Goal: Information Seeking & Learning: Learn about a topic

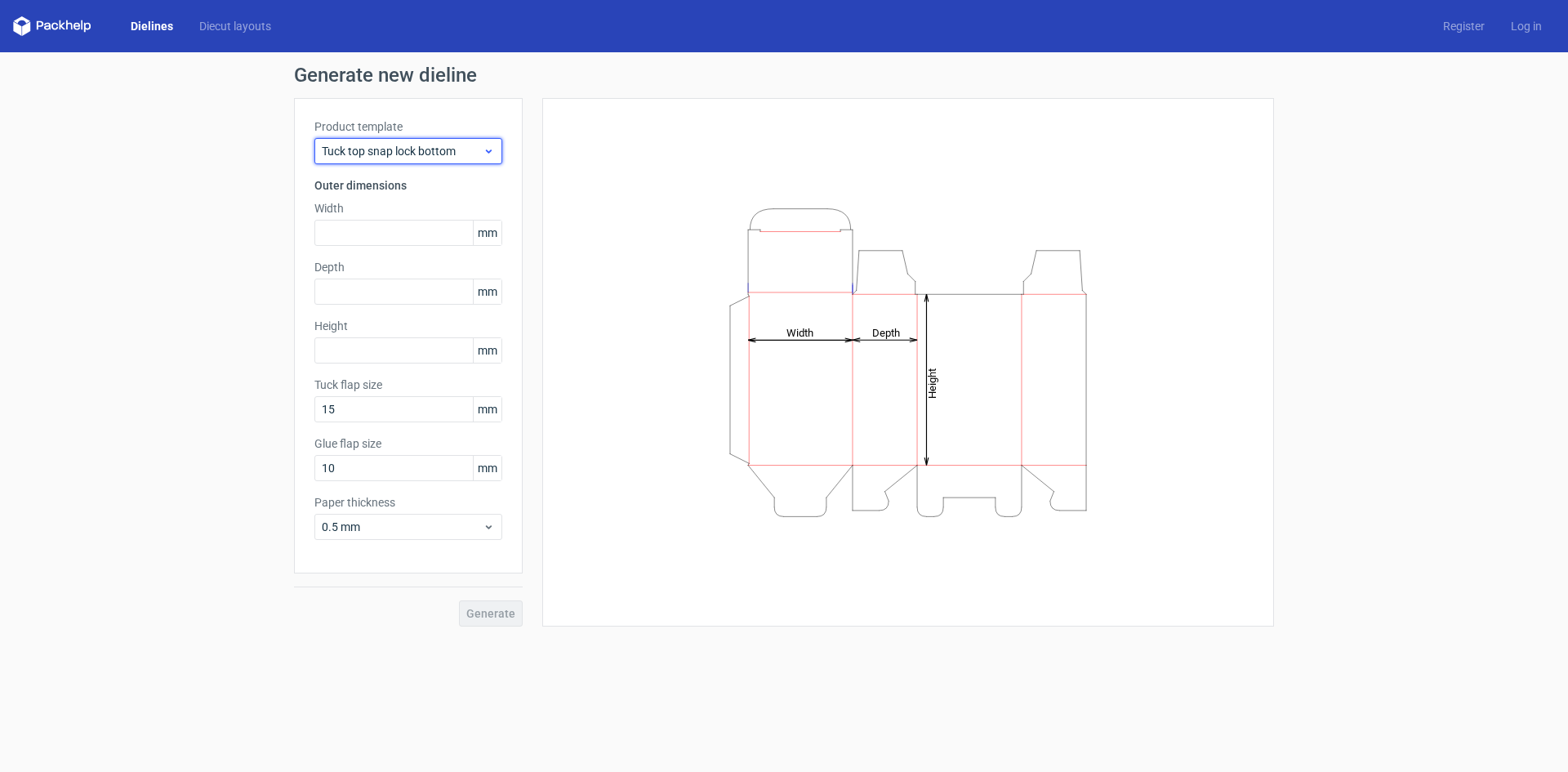
click at [375, 151] on span "Tuck top snap lock bottom" at bounding box center [402, 151] width 161 height 16
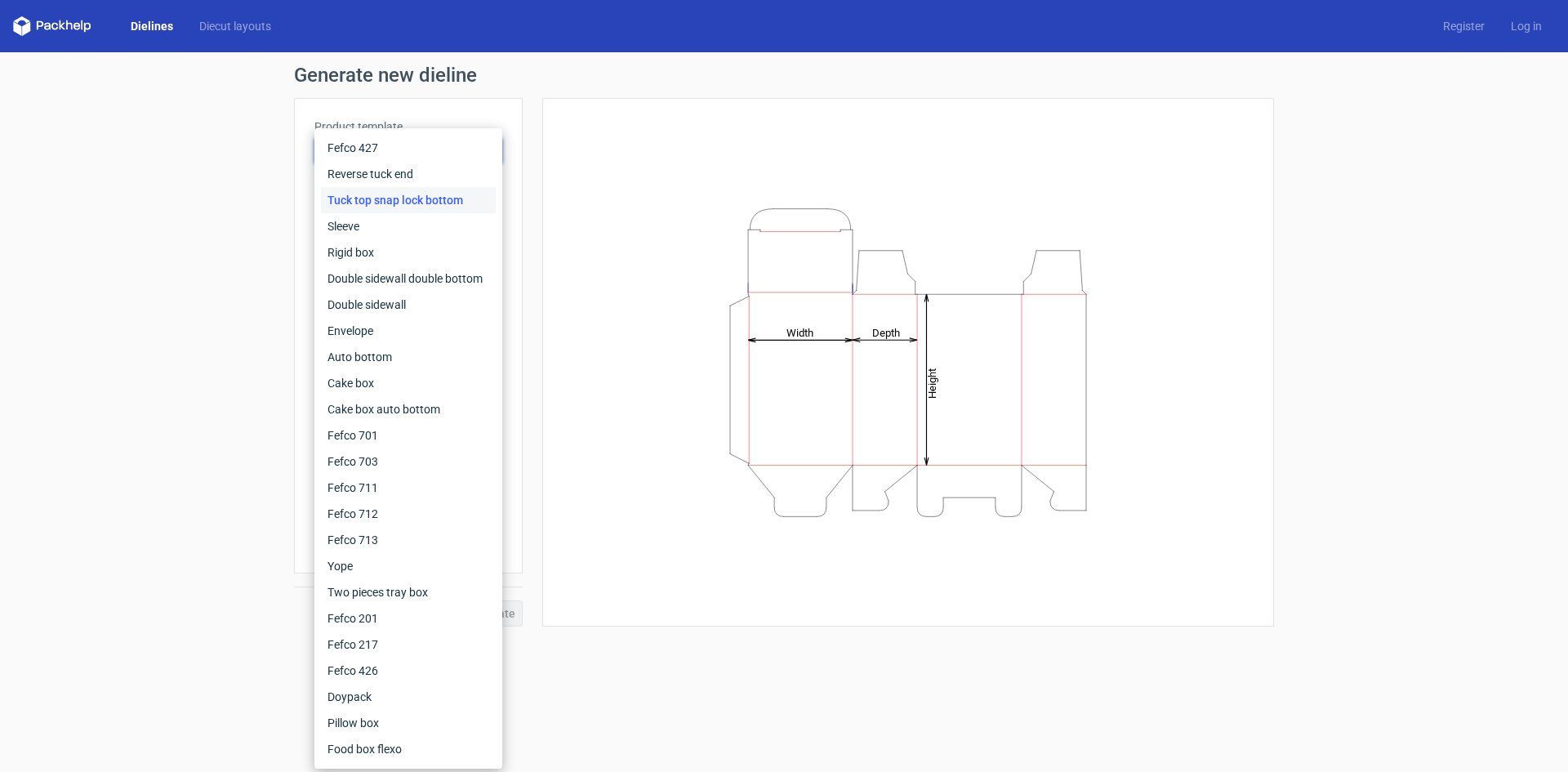
click at [201, 469] on div "Generate new dieline Product template Tuck top snap lock bottom Outer dimension…" at bounding box center [784, 346] width 1568 height 588
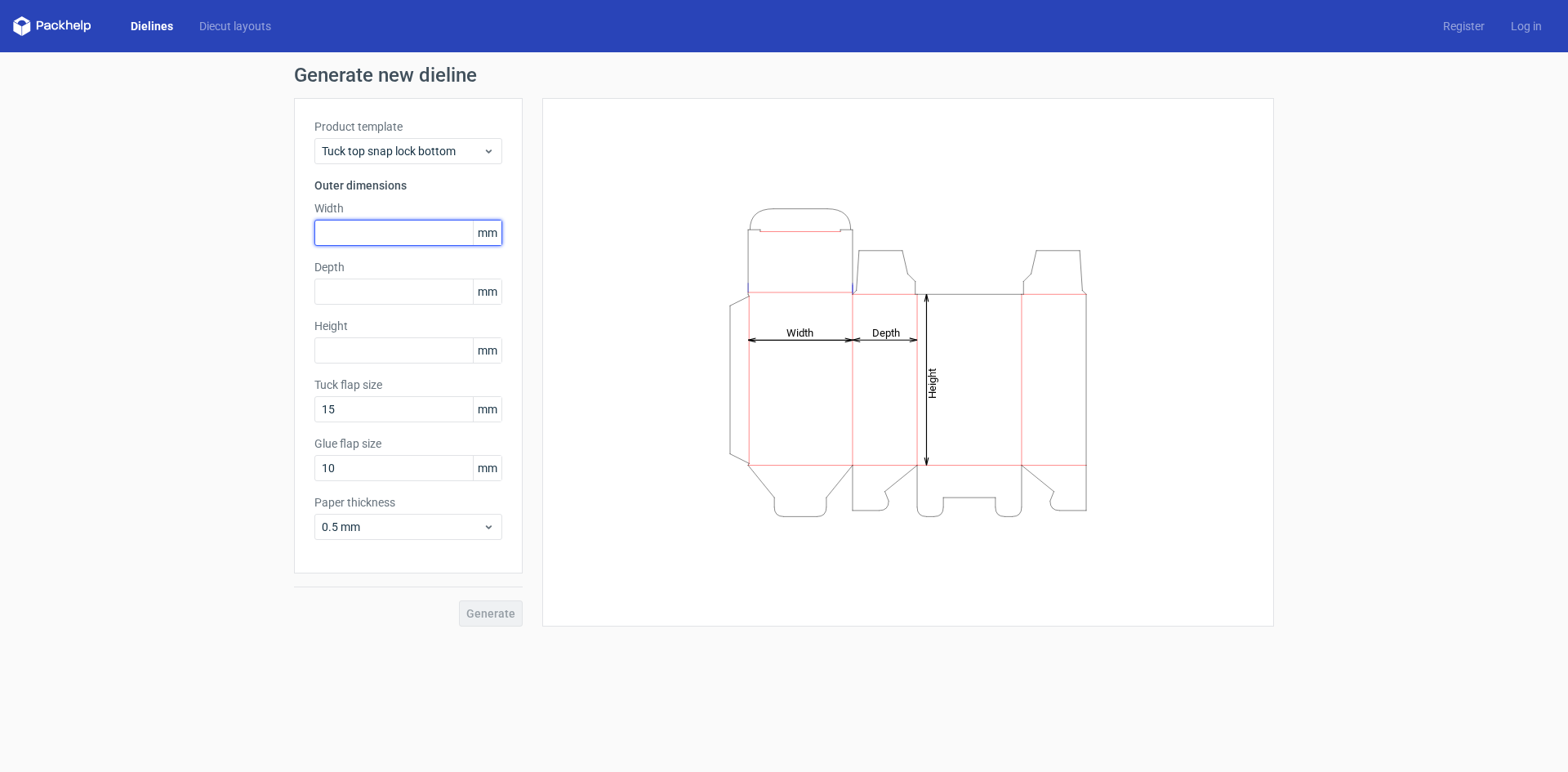
click at [411, 231] on input "text" at bounding box center [408, 232] width 188 height 26
type input "135"
click at [343, 280] on input "text" at bounding box center [408, 291] width 188 height 26
click at [401, 286] on input "text" at bounding box center [408, 291] width 188 height 26
type input "185"
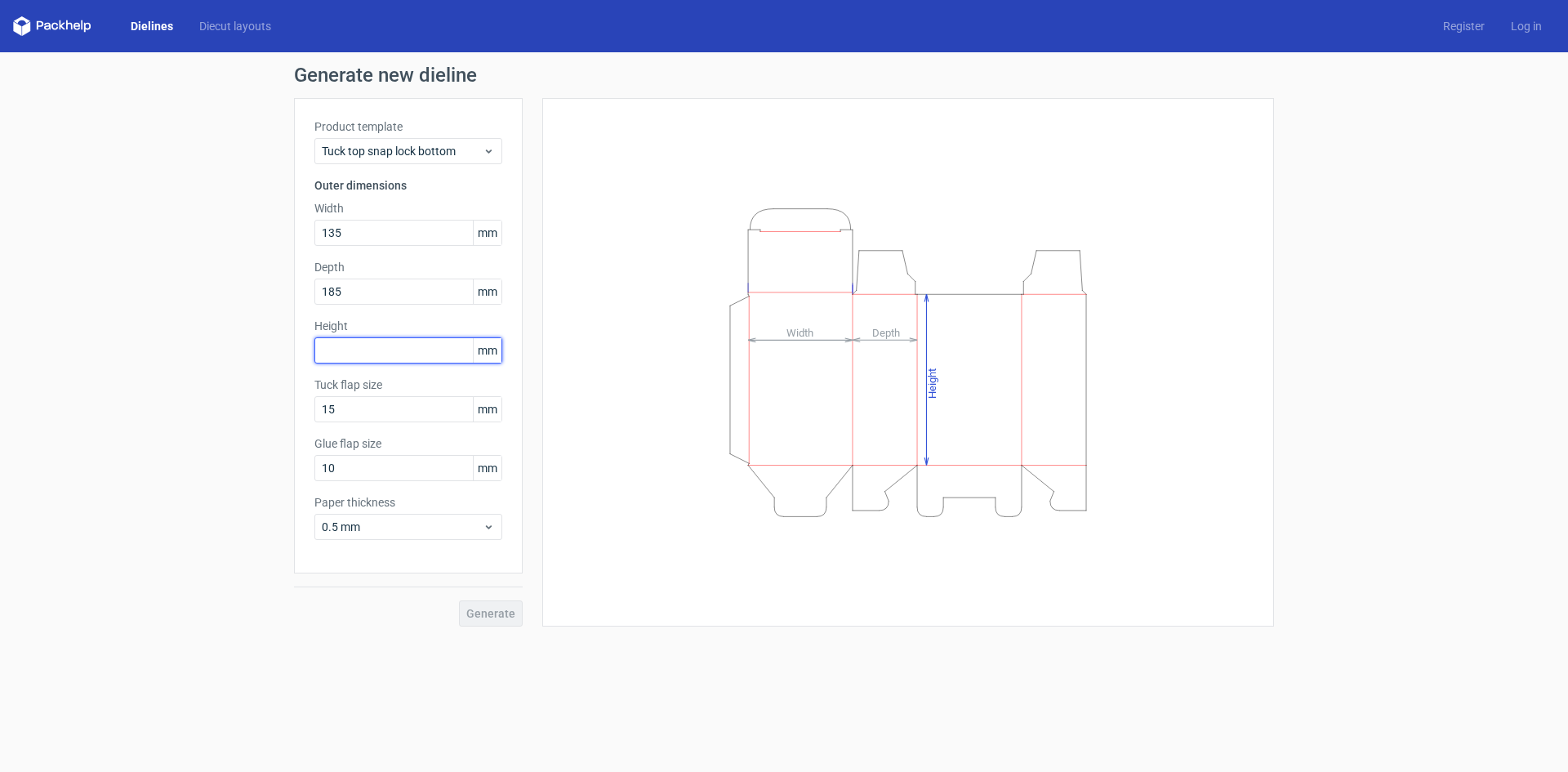
click at [379, 352] on input "text" at bounding box center [408, 350] width 188 height 26
type input "60"
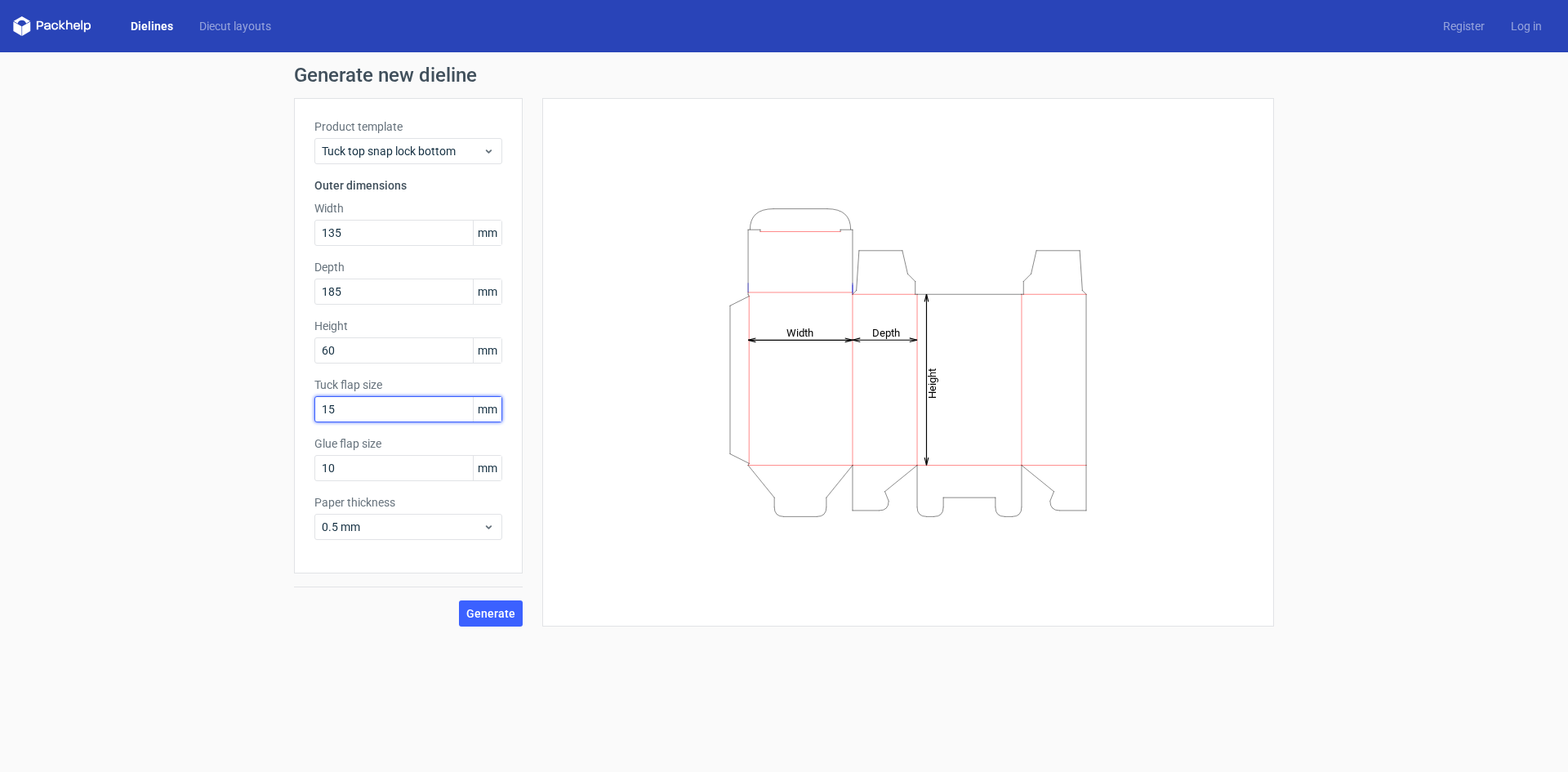
click at [363, 406] on input "15" at bounding box center [408, 409] width 188 height 26
click at [374, 474] on input "10" at bounding box center [408, 467] width 188 height 26
click at [342, 471] on input "10" at bounding box center [408, 467] width 188 height 26
click at [408, 532] on span "0.5 mm" at bounding box center [402, 527] width 161 height 16
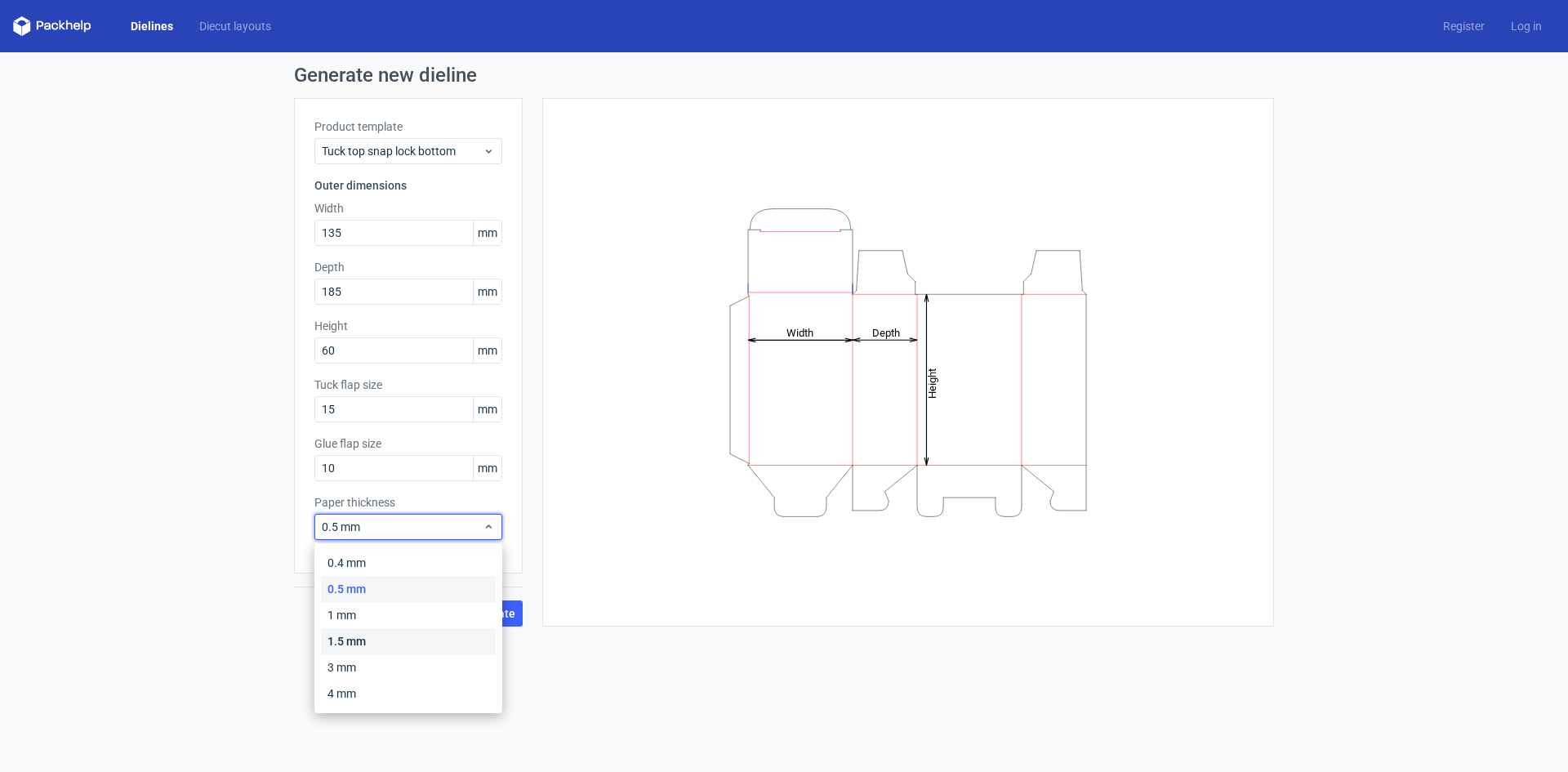
click at [385, 636] on div "1.5 mm" at bounding box center [408, 641] width 174 height 26
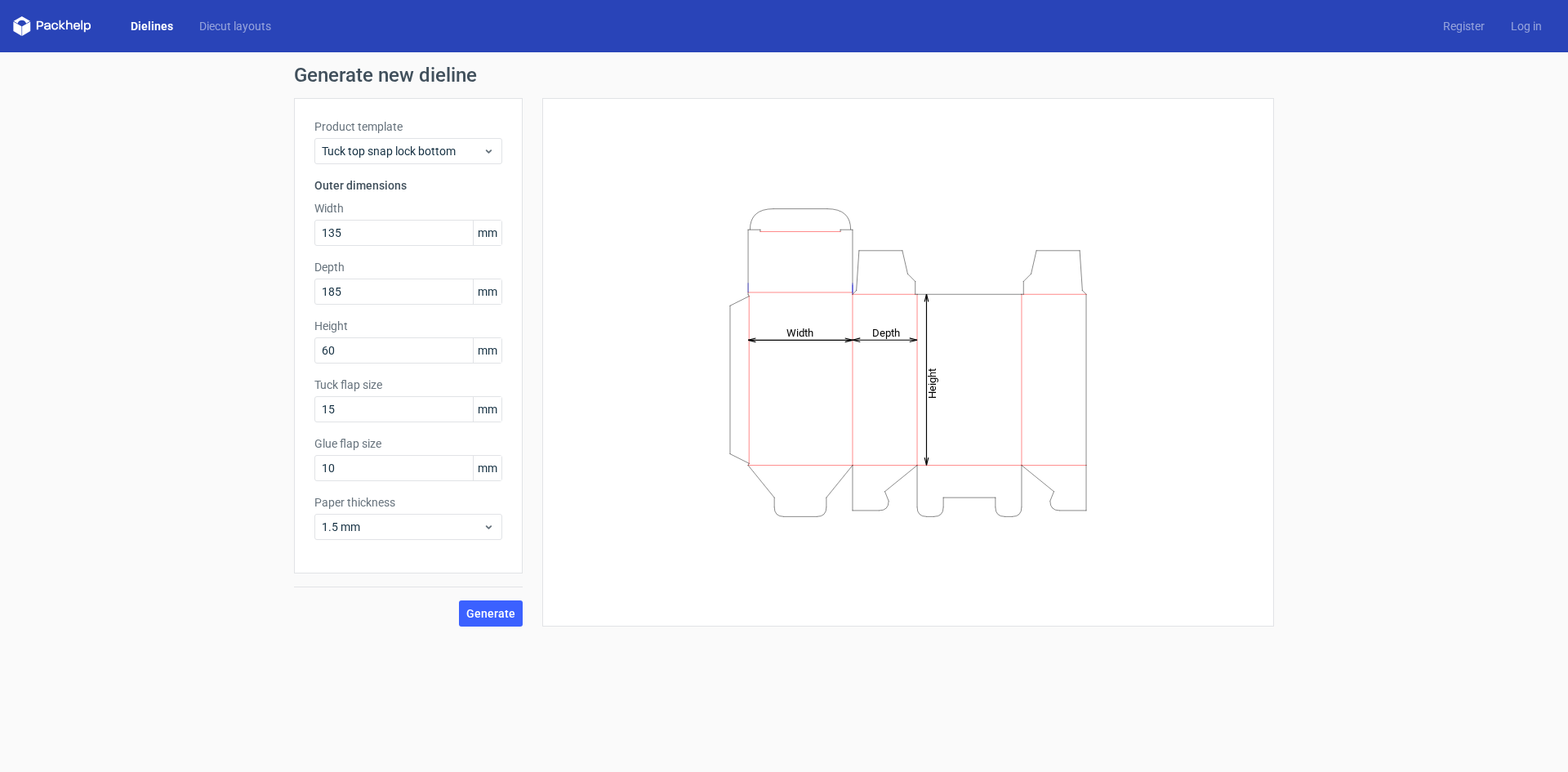
click at [248, 516] on div "Generate new dieline Product template Tuck top snap lock bottom Outer dimension…" at bounding box center [784, 346] width 1568 height 588
click at [480, 618] on span "Generate" at bounding box center [491, 613] width 49 height 12
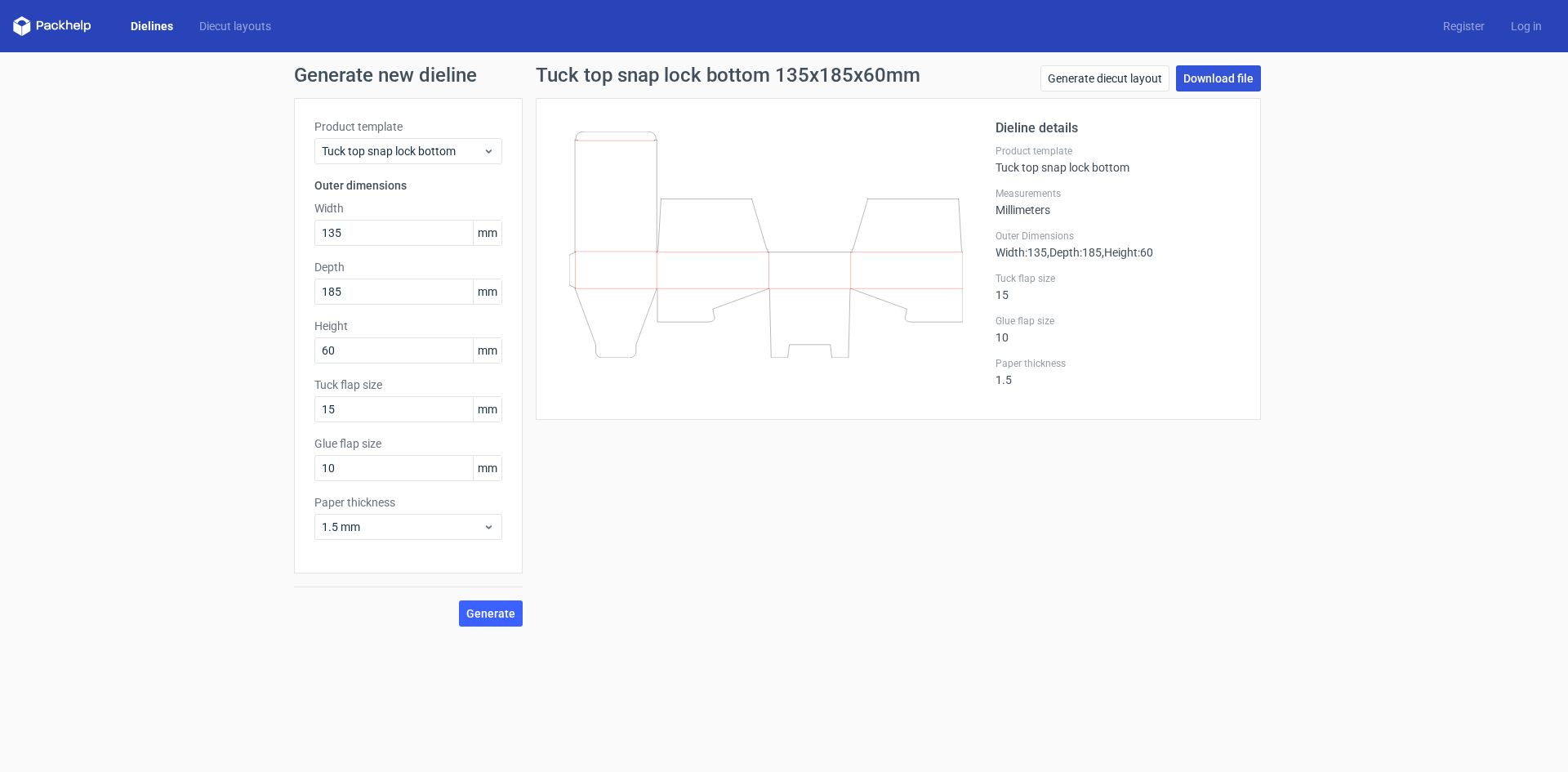
click at [1207, 80] on link "Download file" at bounding box center [1218, 78] width 85 height 26
click at [479, 161] on div "Tuck top snap lock bottom" at bounding box center [408, 151] width 188 height 26
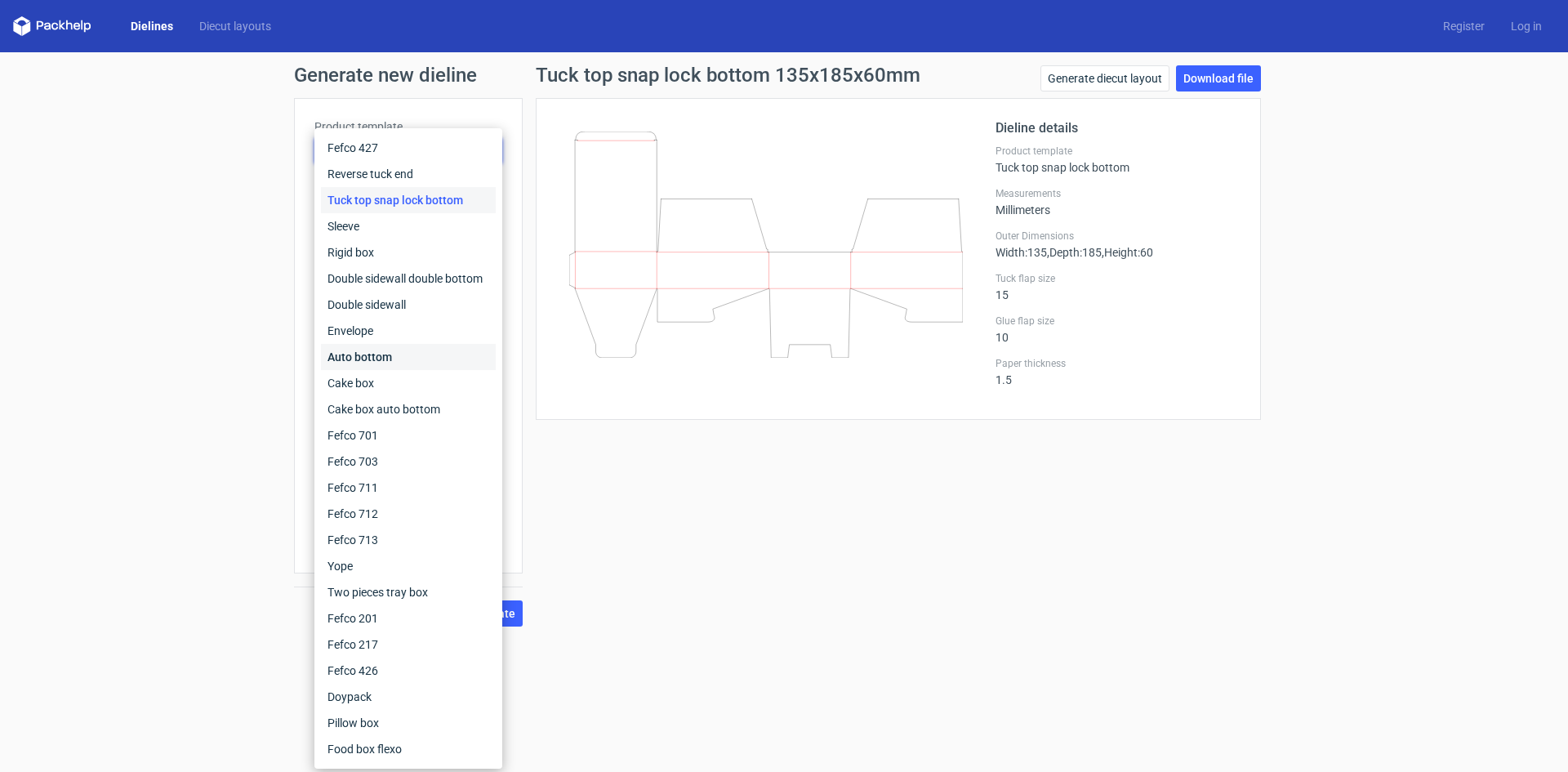
click at [391, 360] on div "Auto bottom" at bounding box center [408, 356] width 174 height 26
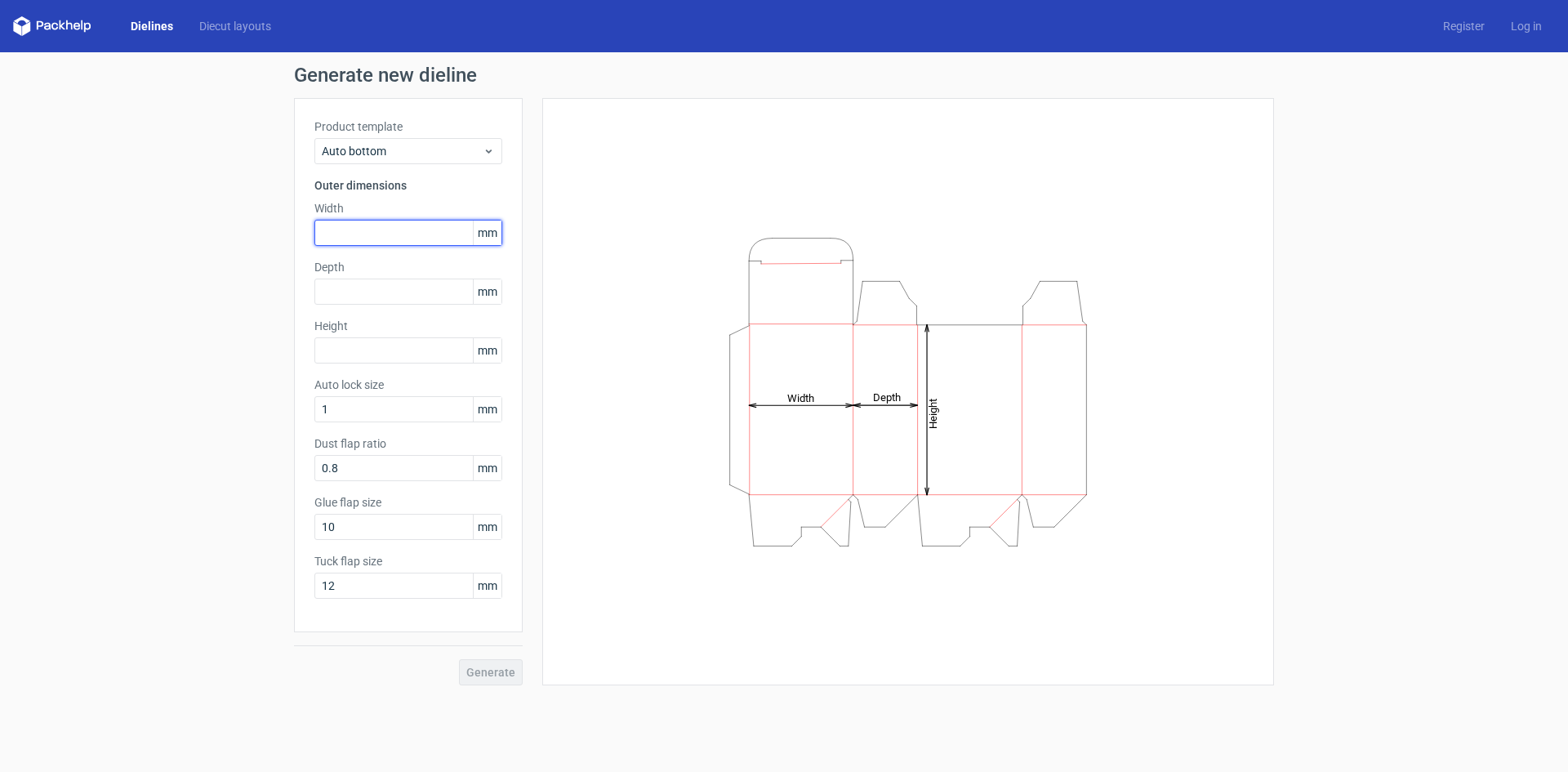
click at [358, 229] on input "text" at bounding box center [408, 232] width 188 height 26
type input "135"
click at [380, 304] on input "text" at bounding box center [408, 291] width 188 height 26
type input "185"
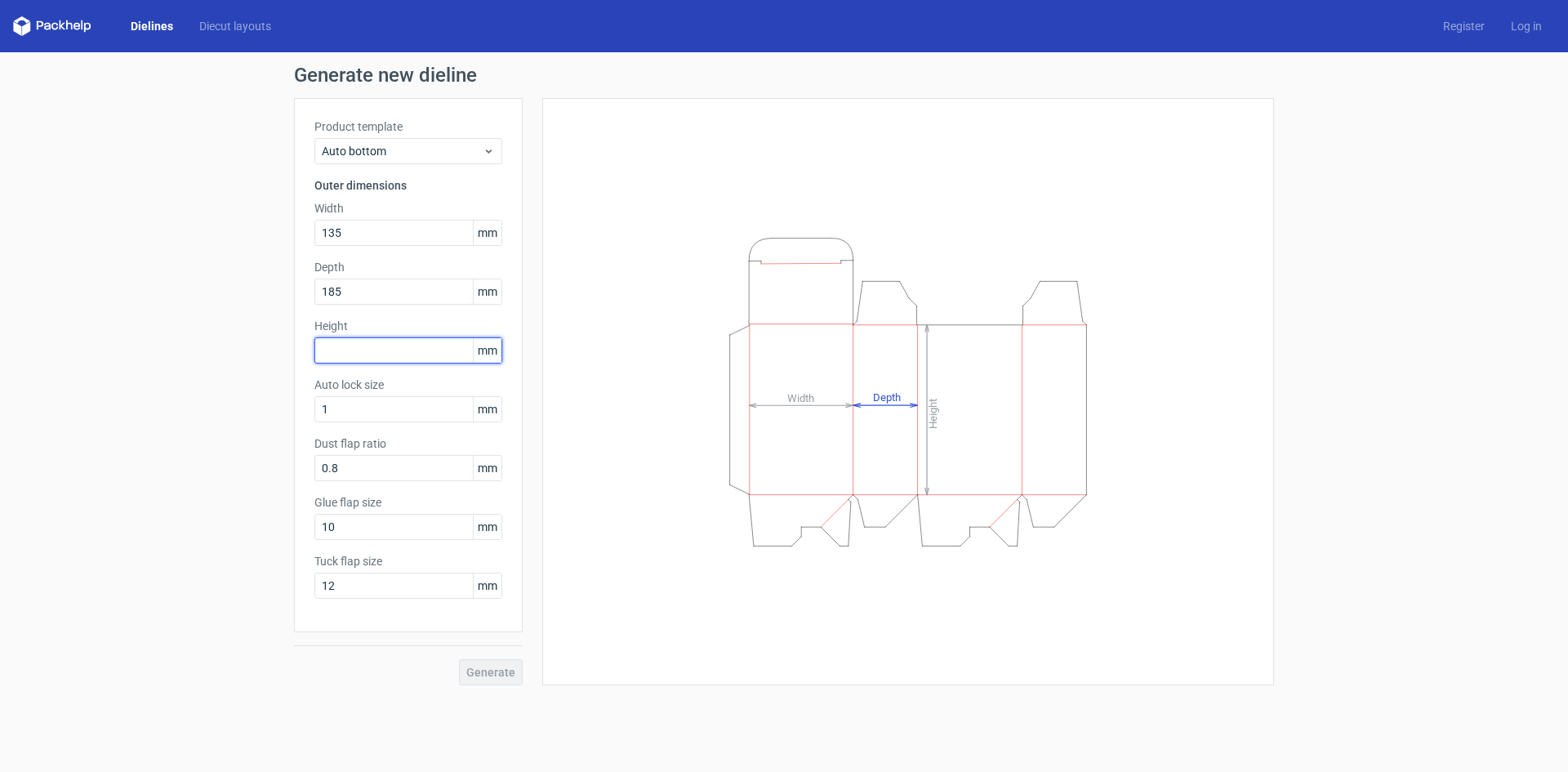
click at [327, 358] on input "text" at bounding box center [408, 350] width 188 height 26
type input "60"
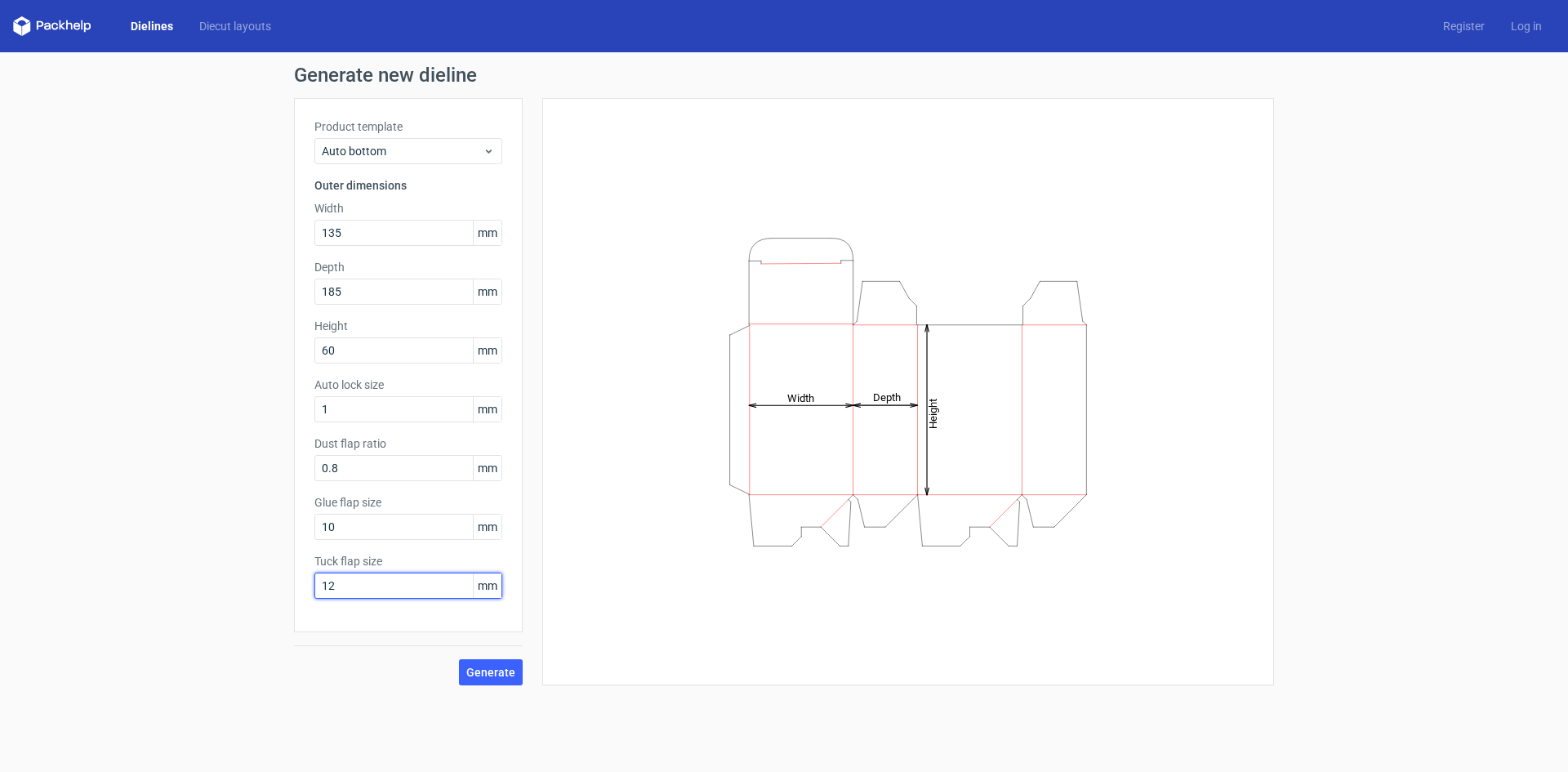
drag, startPoint x: 346, startPoint y: 589, endPoint x: 294, endPoint y: 586, distance: 52.1
click at [294, 586] on div "Product template Auto bottom Outer dimensions Width 135 mm Depth 185 mm Height …" at bounding box center [408, 364] width 229 height 534
drag, startPoint x: 343, startPoint y: 528, endPoint x: 309, endPoint y: 530, distance: 34.1
click at [309, 530] on div "Product template Auto bottom Outer dimensions Width 135 mm Depth 185 mm Height …" at bounding box center [408, 364] width 229 height 534
click at [343, 470] on input "0.8" at bounding box center [408, 467] width 188 height 26
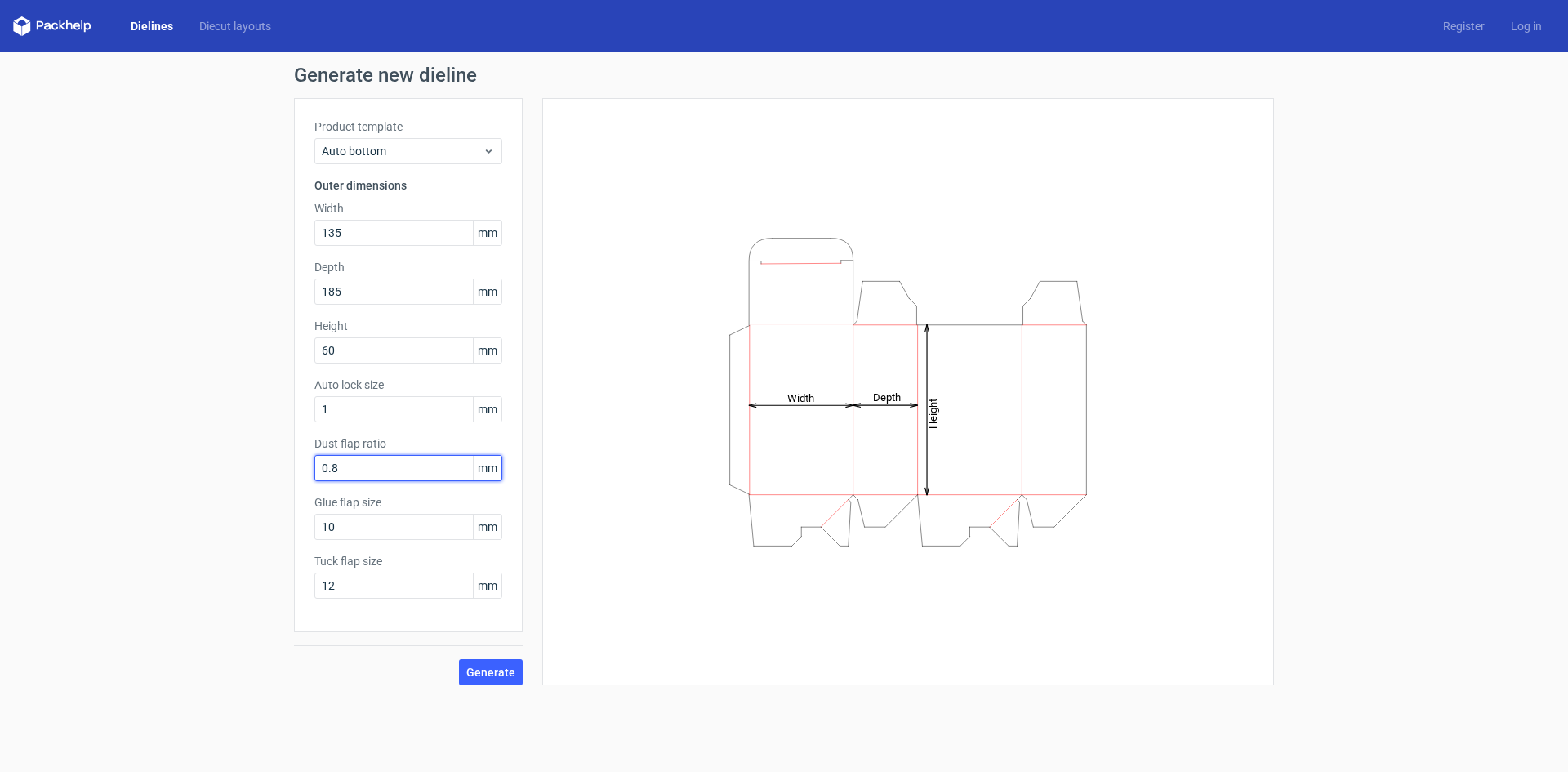
drag, startPoint x: 349, startPoint y: 470, endPoint x: 260, endPoint y: 468, distance: 89.0
click at [260, 468] on div "Generate new dieline Product template Auto bottom Outer dimensions Width 135 mm…" at bounding box center [784, 375] width 1568 height 646
click at [346, 410] on input "1" at bounding box center [408, 409] width 188 height 26
click at [372, 588] on input "12" at bounding box center [408, 585] width 188 height 26
click at [361, 477] on input "0.8" at bounding box center [408, 467] width 188 height 26
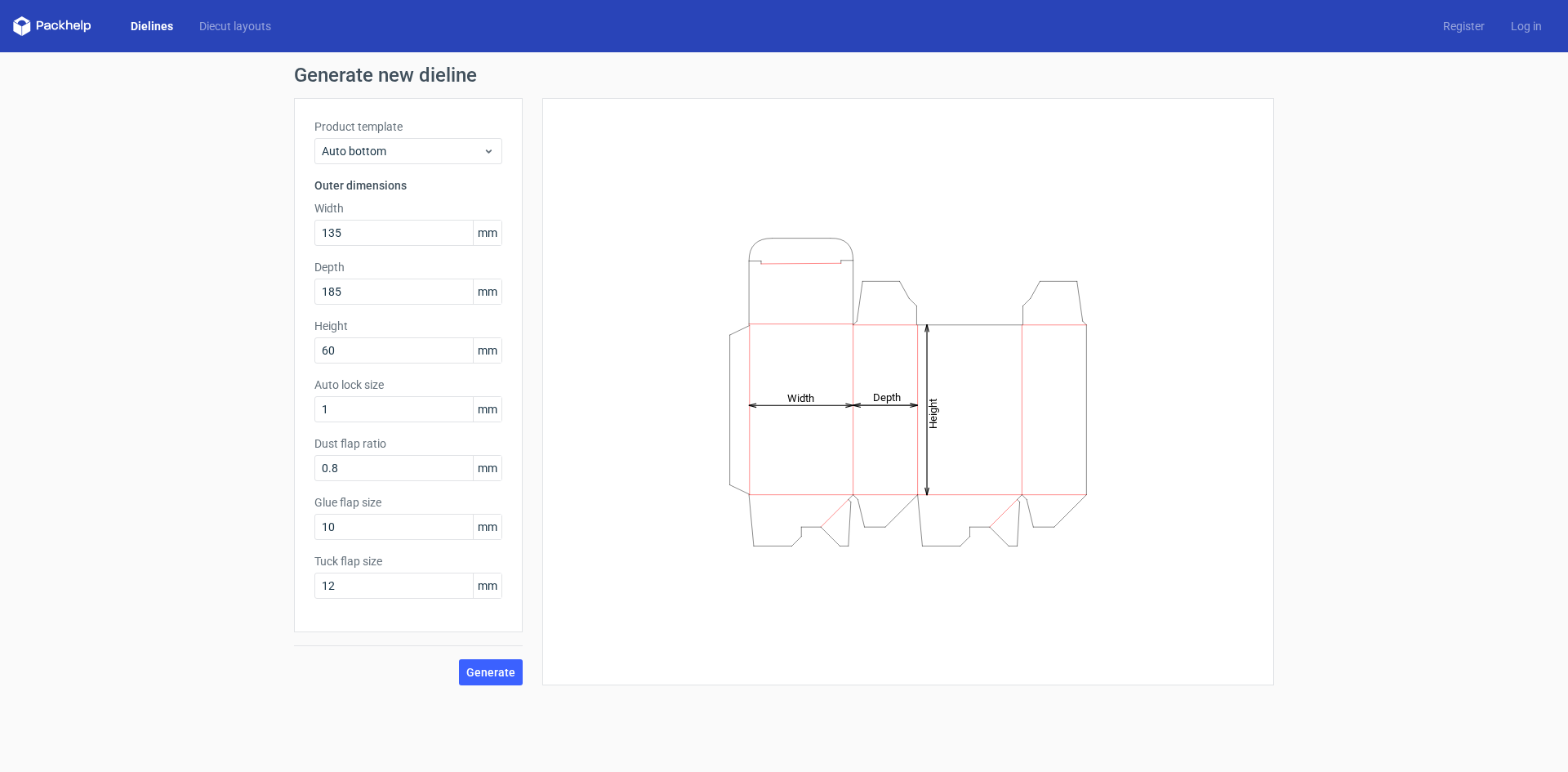
drag, startPoint x: 362, startPoint y: 511, endPoint x: 277, endPoint y: 531, distance: 87.3
click at [277, 531] on div "Generate new dieline Product template Auto bottom Outer dimensions Width 135 mm…" at bounding box center [784, 375] width 1568 height 646
click at [400, 582] on input "12" at bounding box center [408, 585] width 188 height 26
click at [486, 681] on button "Generate" at bounding box center [491, 672] width 63 height 26
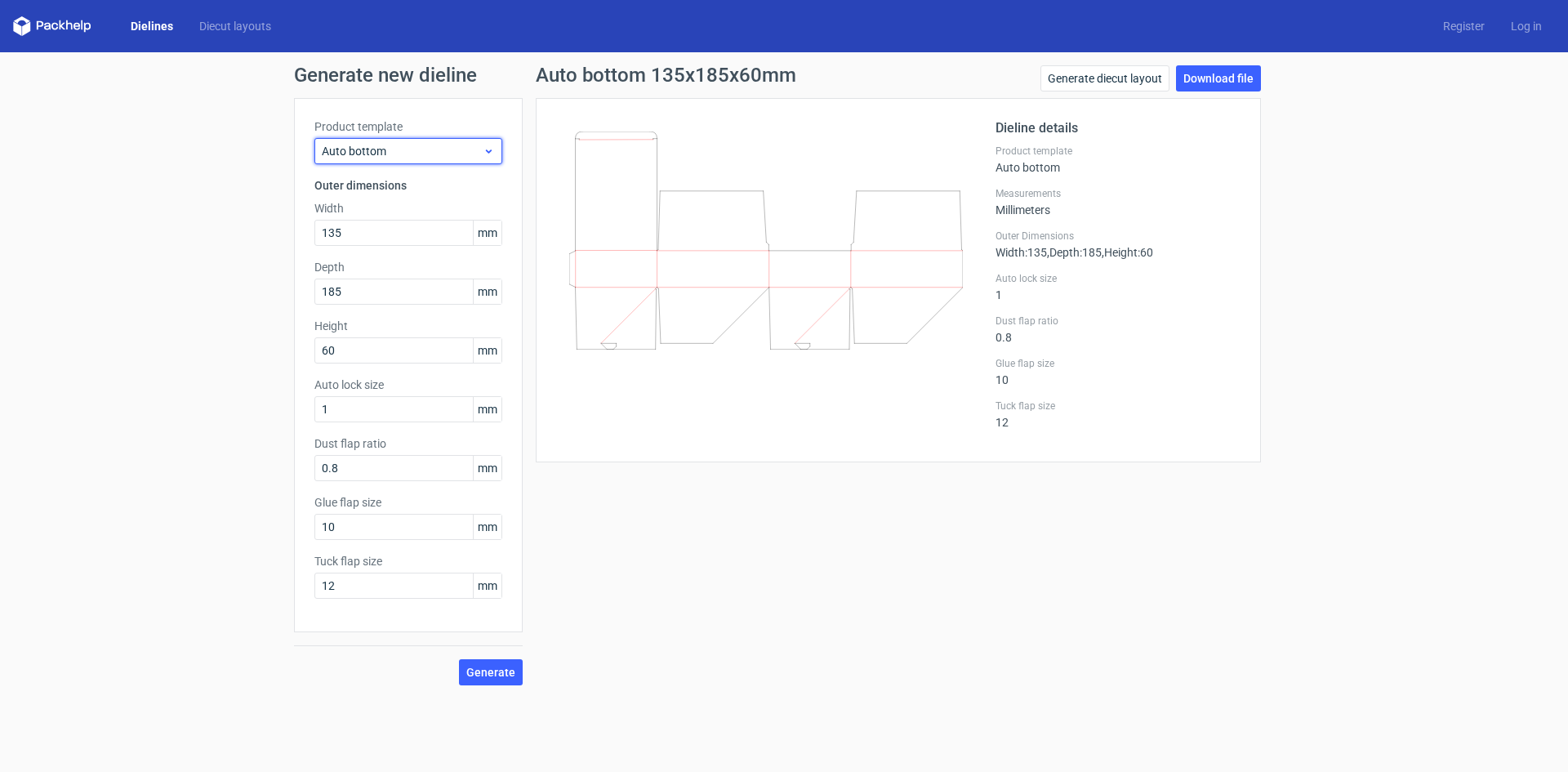
click at [374, 157] on span "Auto bottom" at bounding box center [402, 151] width 161 height 16
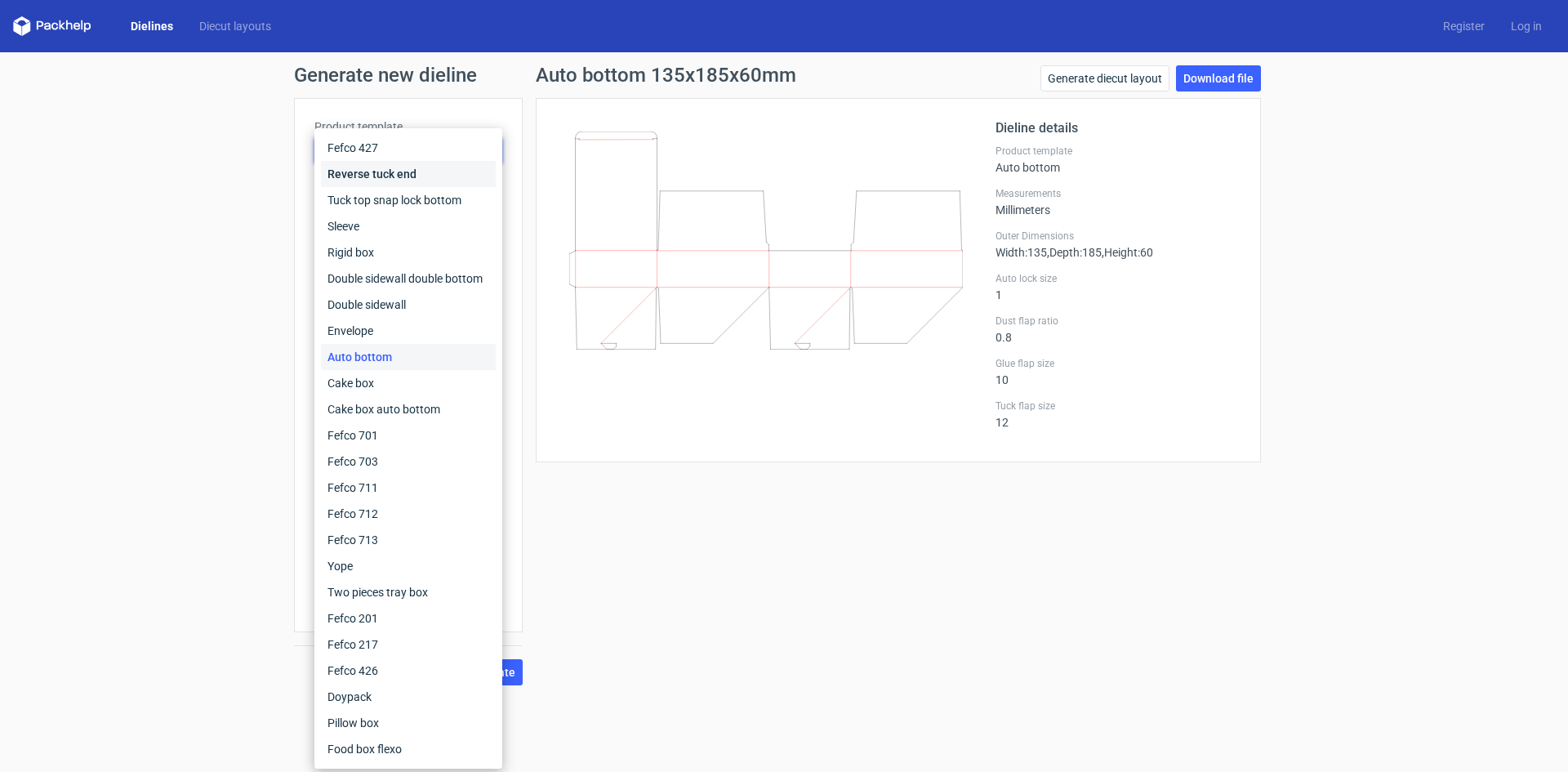
click at [375, 180] on div "Reverse tuck end" at bounding box center [408, 174] width 174 height 26
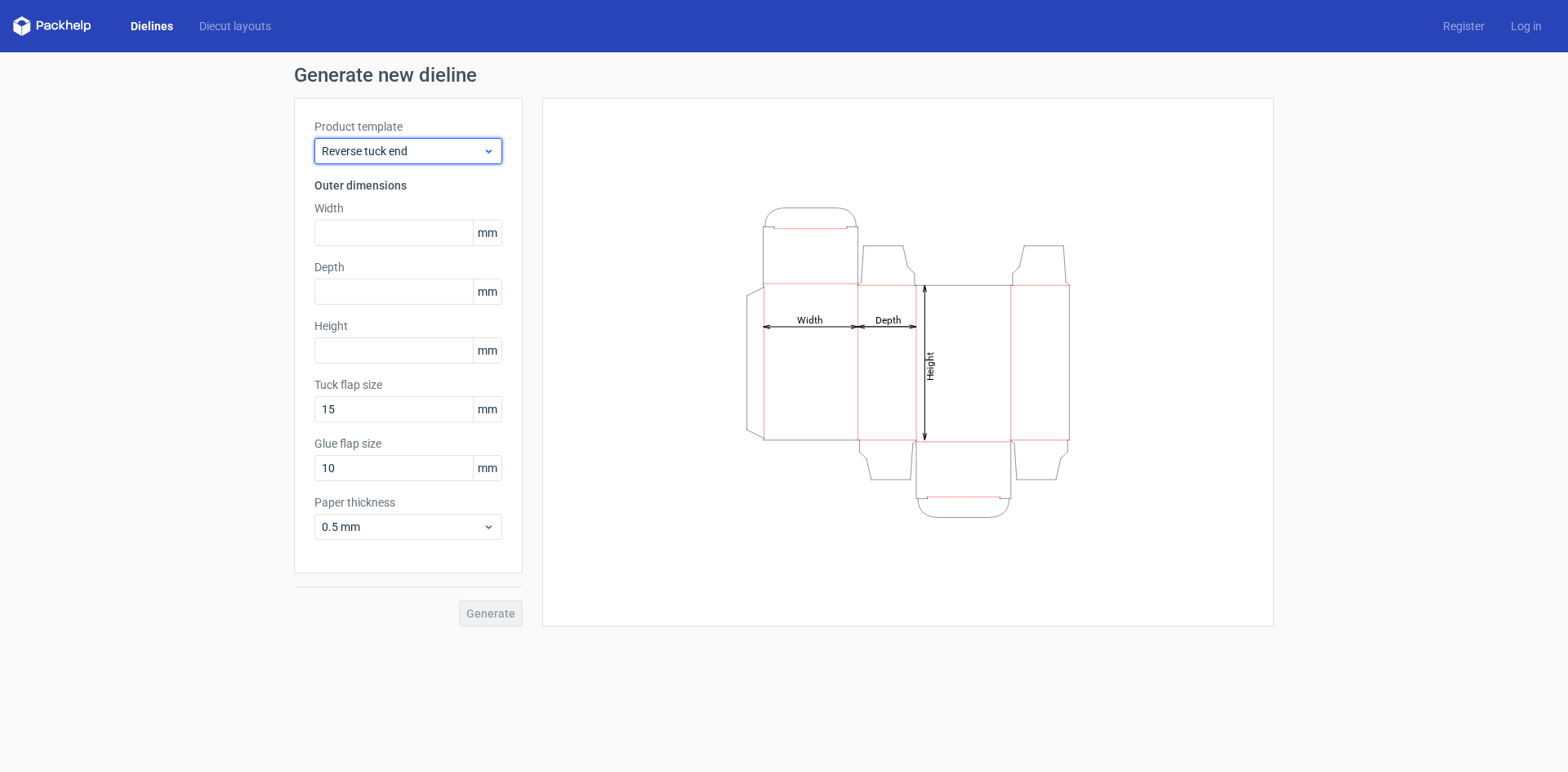
click at [410, 149] on span "Reverse tuck end" at bounding box center [402, 151] width 161 height 16
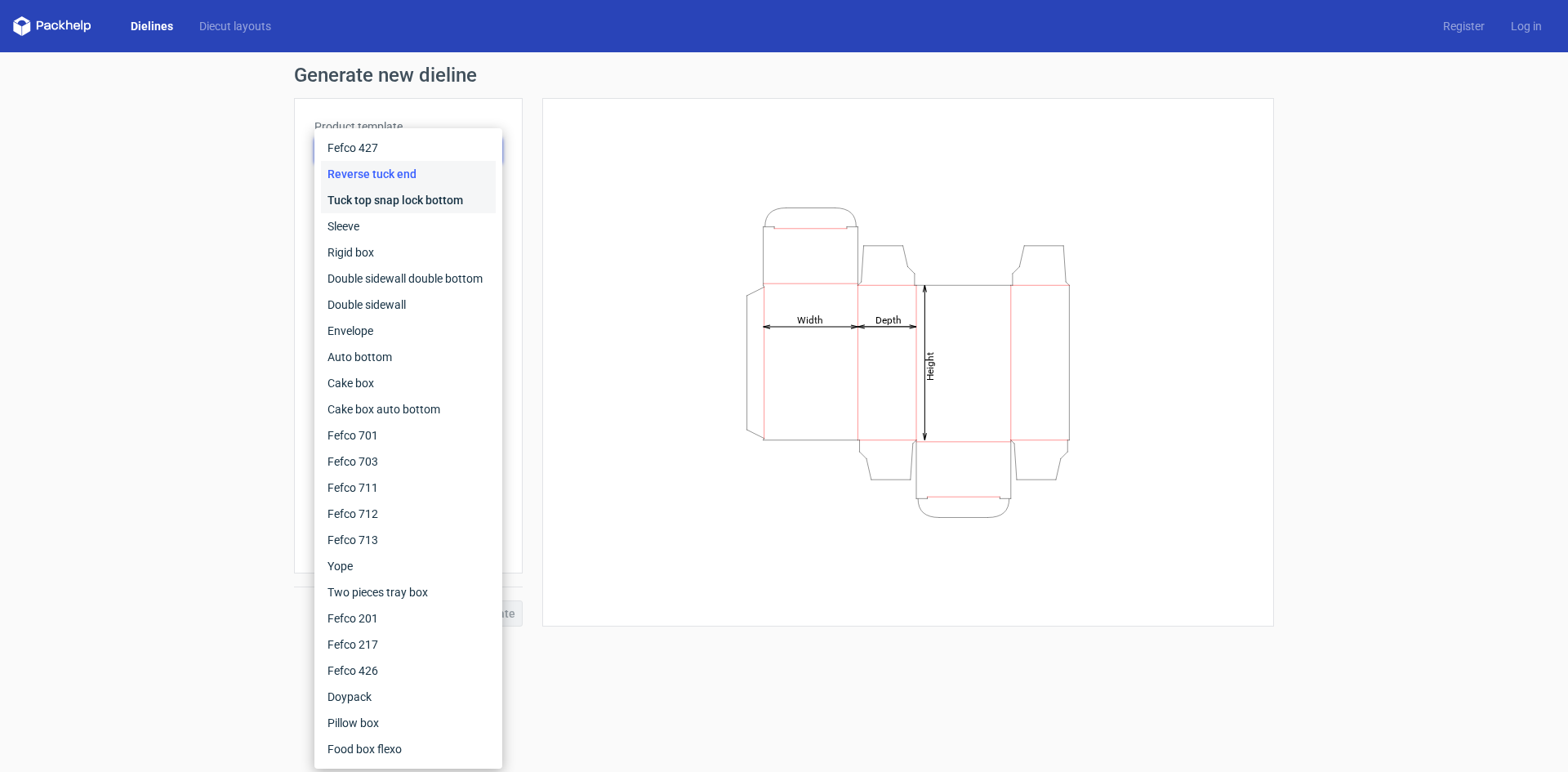
click at [387, 206] on div "Tuck top snap lock bottom" at bounding box center [408, 200] width 174 height 26
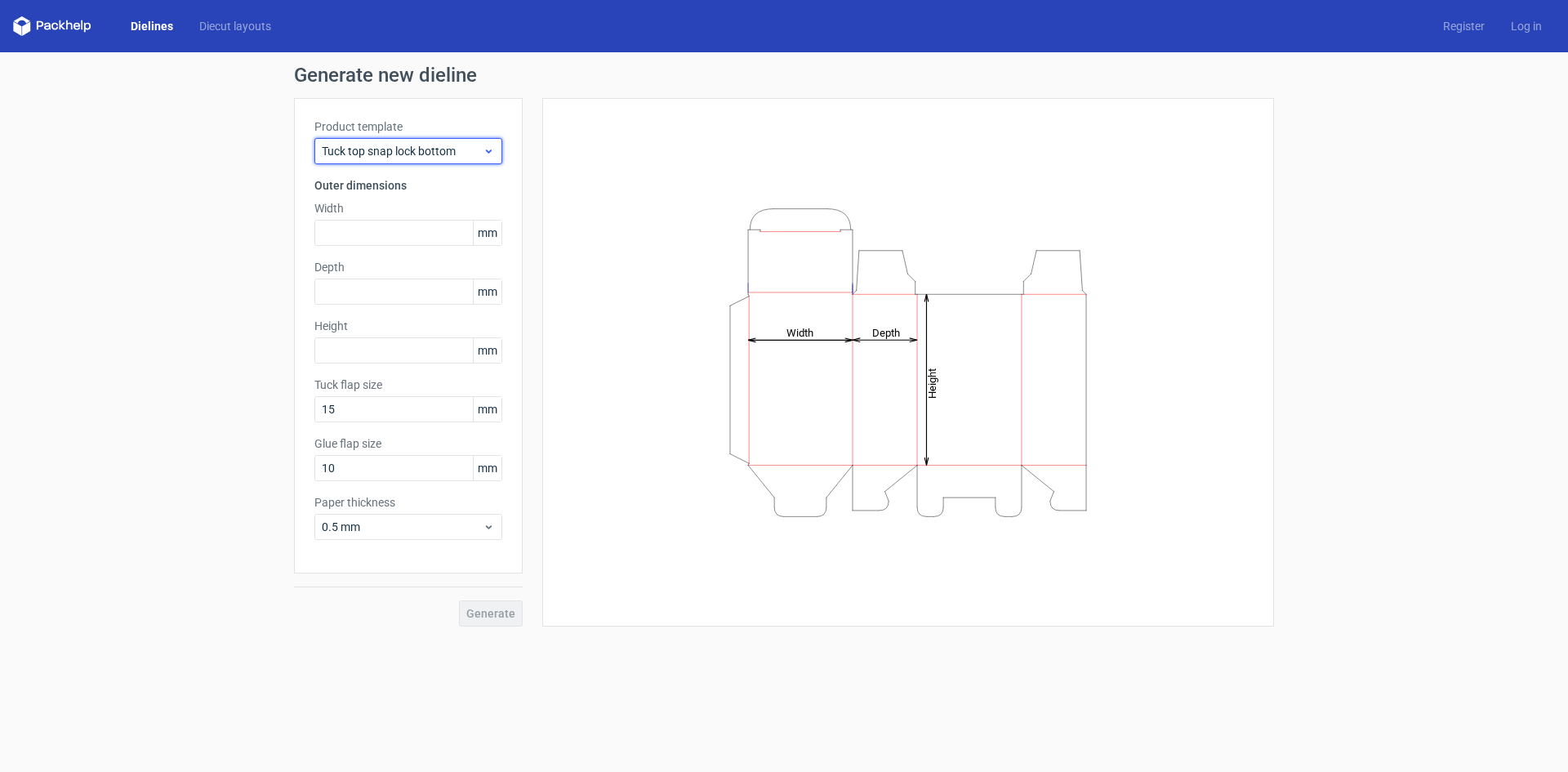
click at [390, 160] on div "Tuck top snap lock bottom" at bounding box center [408, 151] width 188 height 26
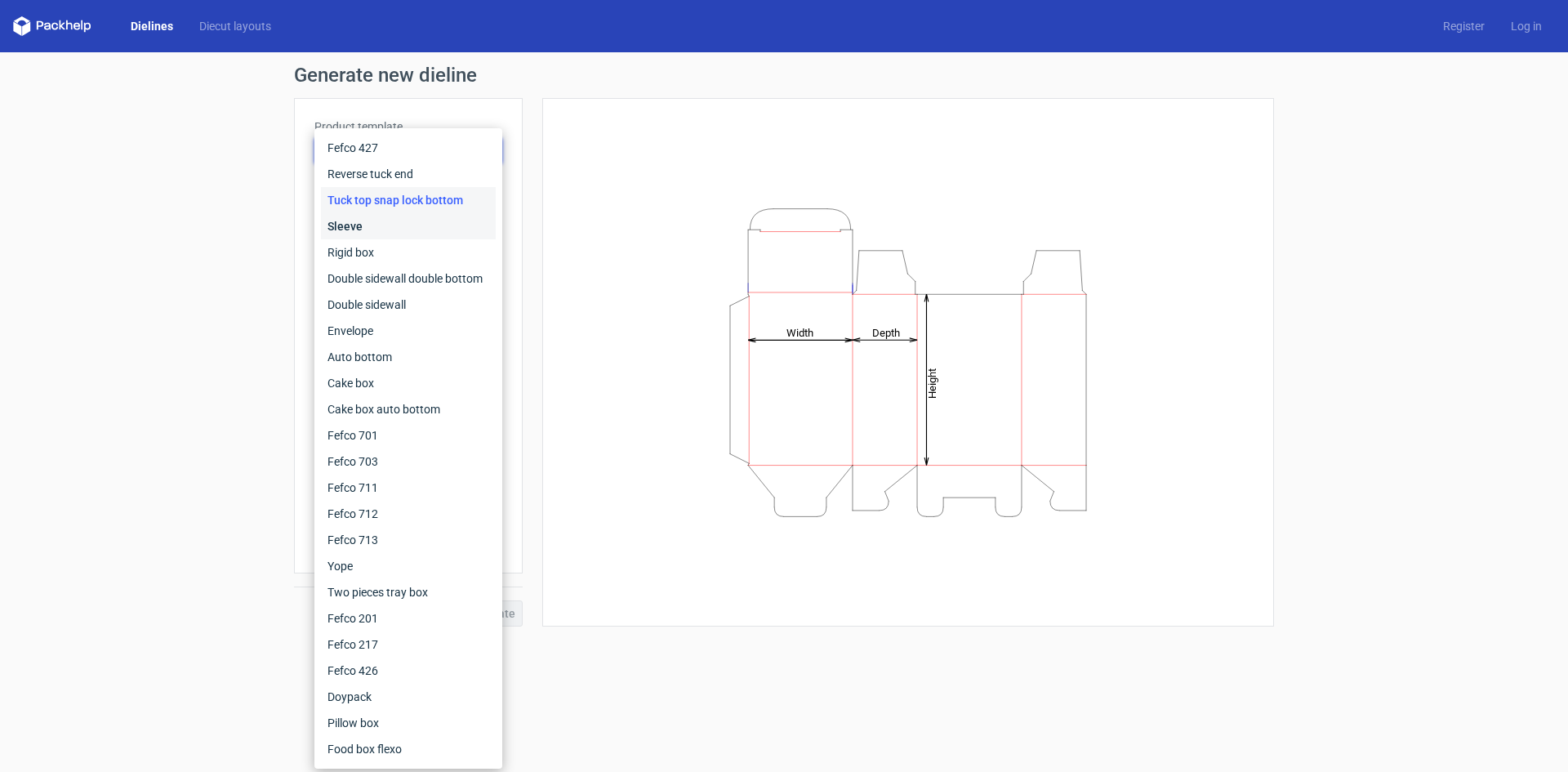
click at [389, 228] on div "Sleeve" at bounding box center [408, 226] width 174 height 26
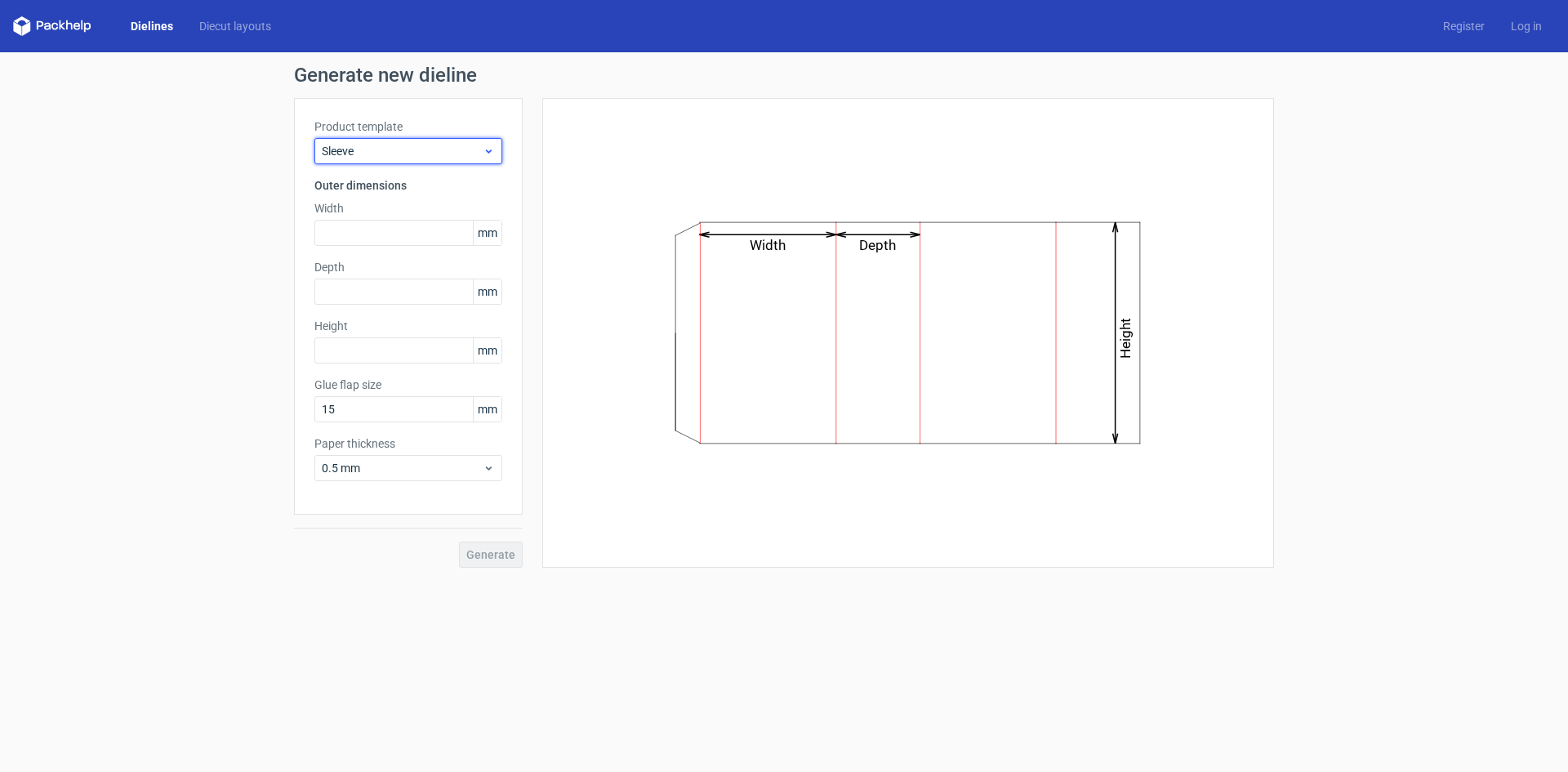
click at [353, 144] on span "Sleeve" at bounding box center [402, 151] width 161 height 16
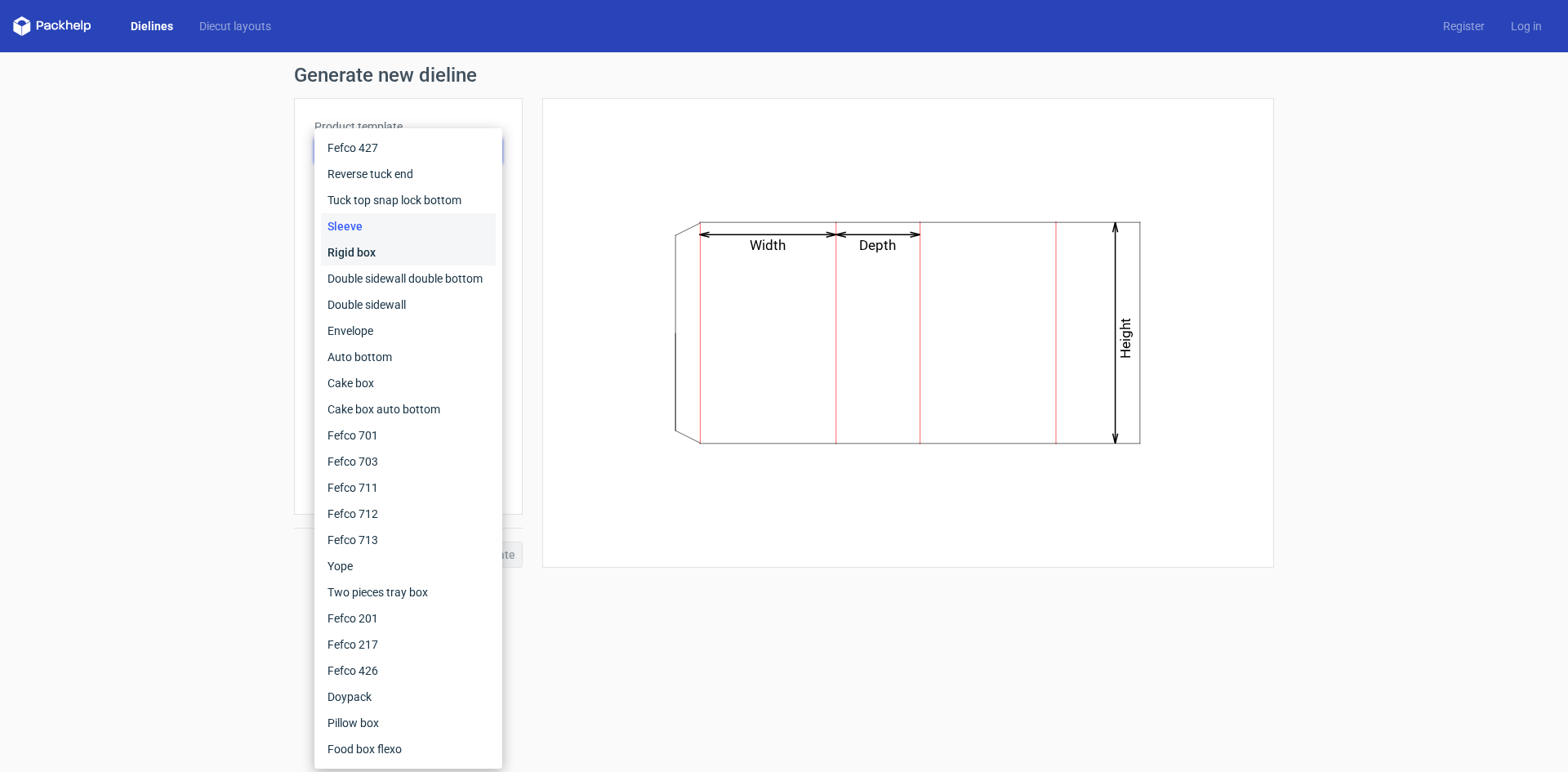
click at [373, 254] on div "Rigid box" at bounding box center [408, 252] width 174 height 26
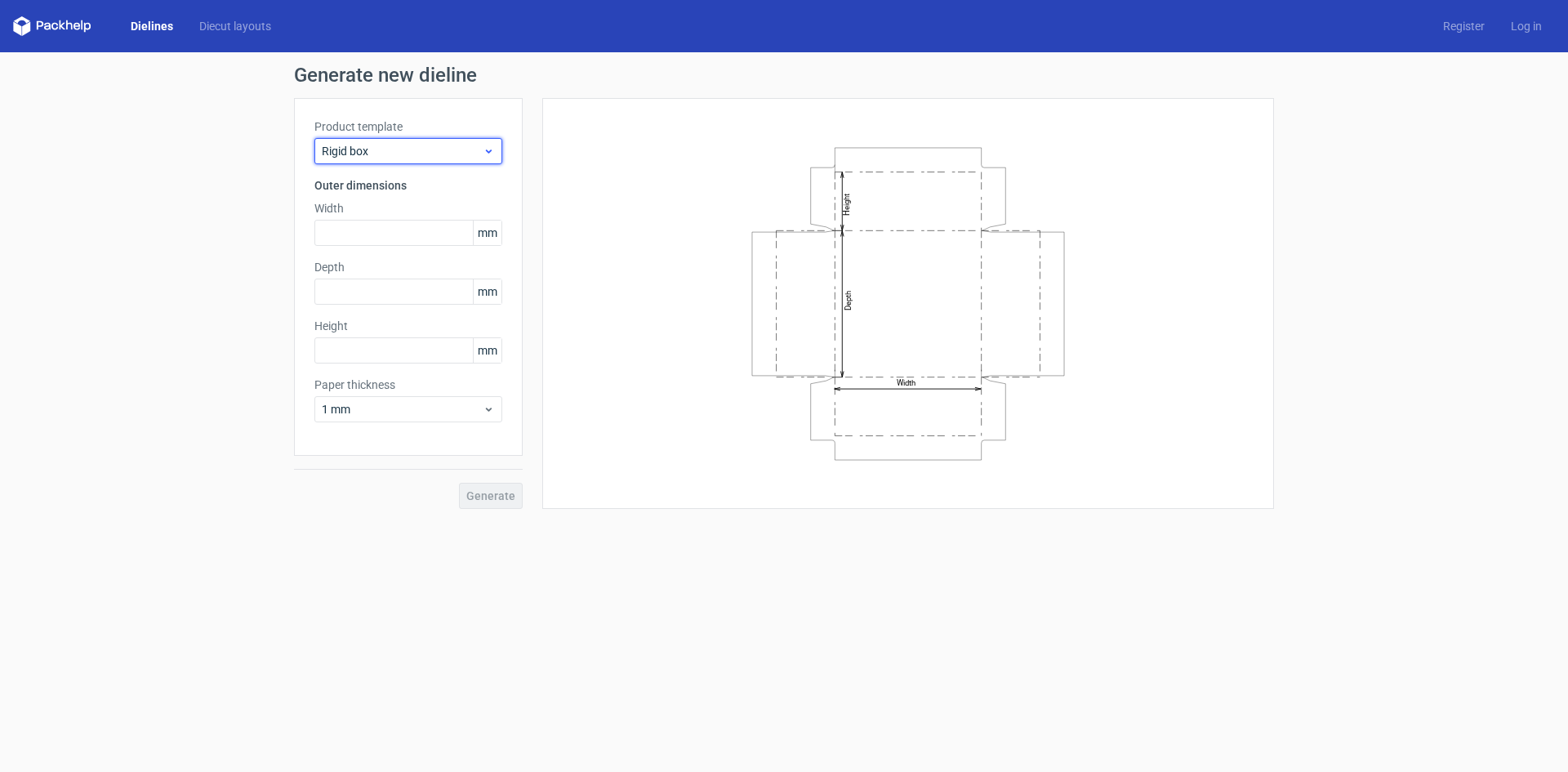
click at [395, 158] on span "Rigid box" at bounding box center [402, 151] width 161 height 16
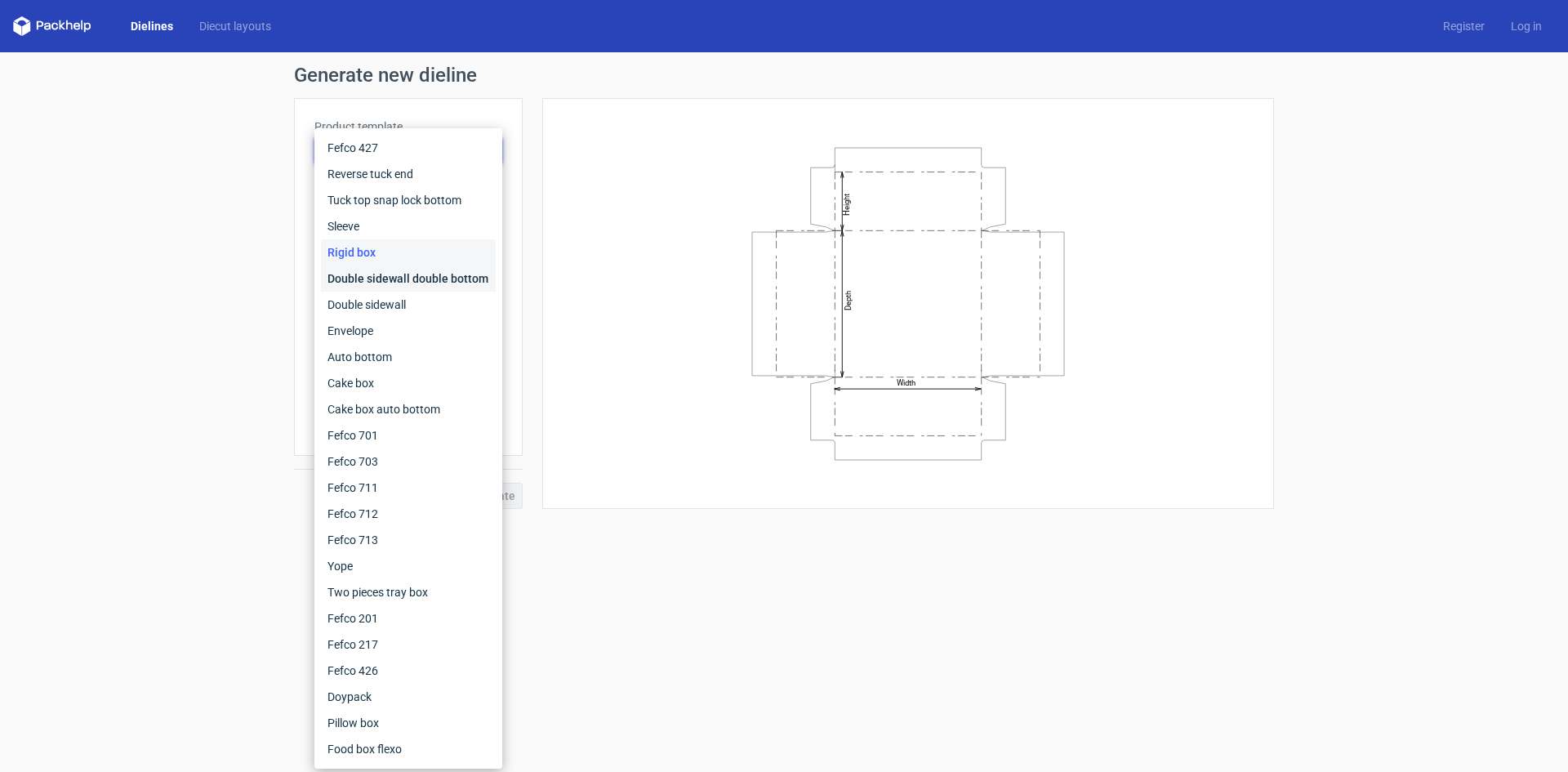
click at [388, 277] on div "Double sidewall double bottom" at bounding box center [408, 278] width 174 height 26
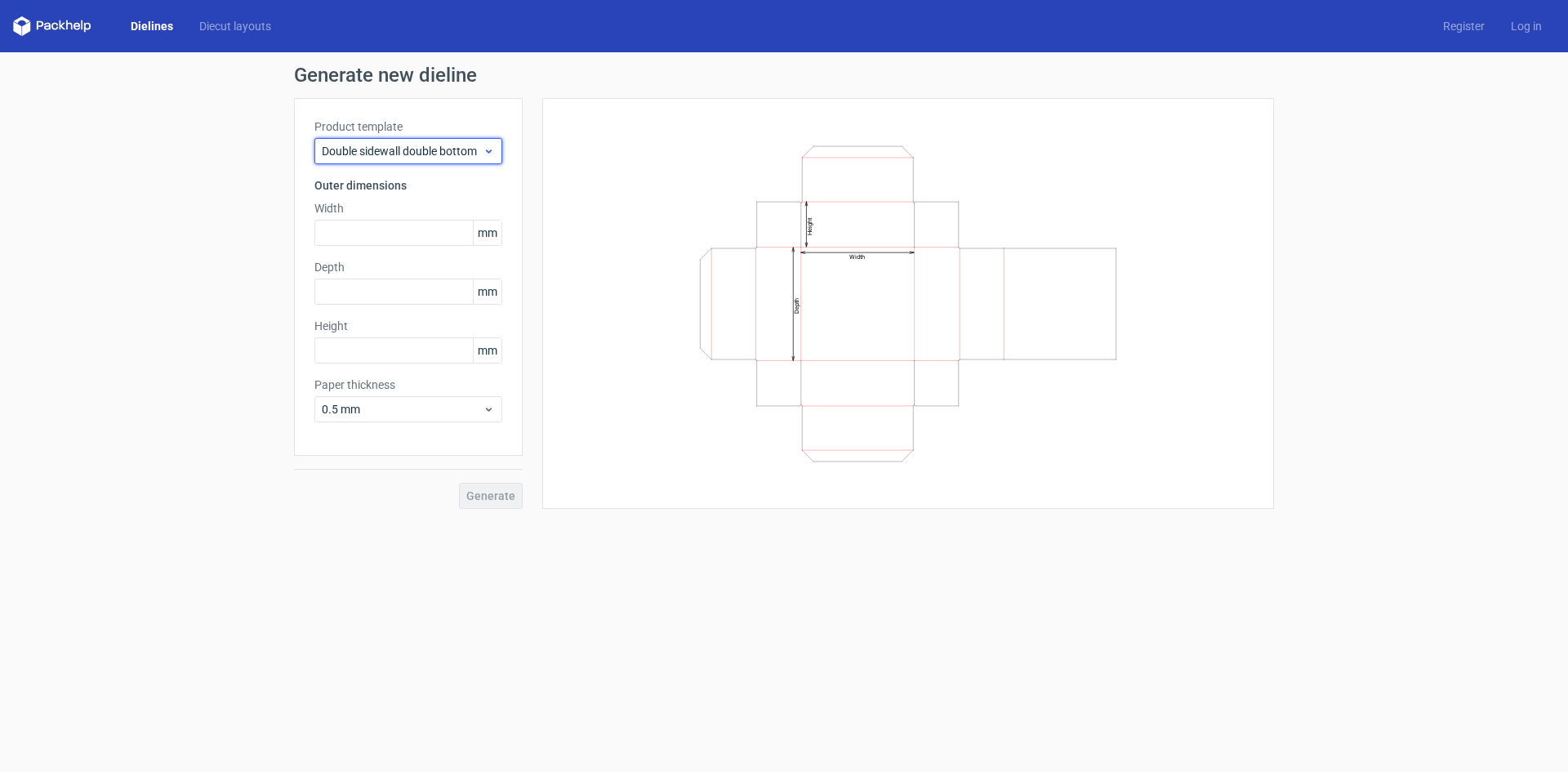
click at [408, 161] on div "Double sidewall double bottom" at bounding box center [408, 151] width 188 height 26
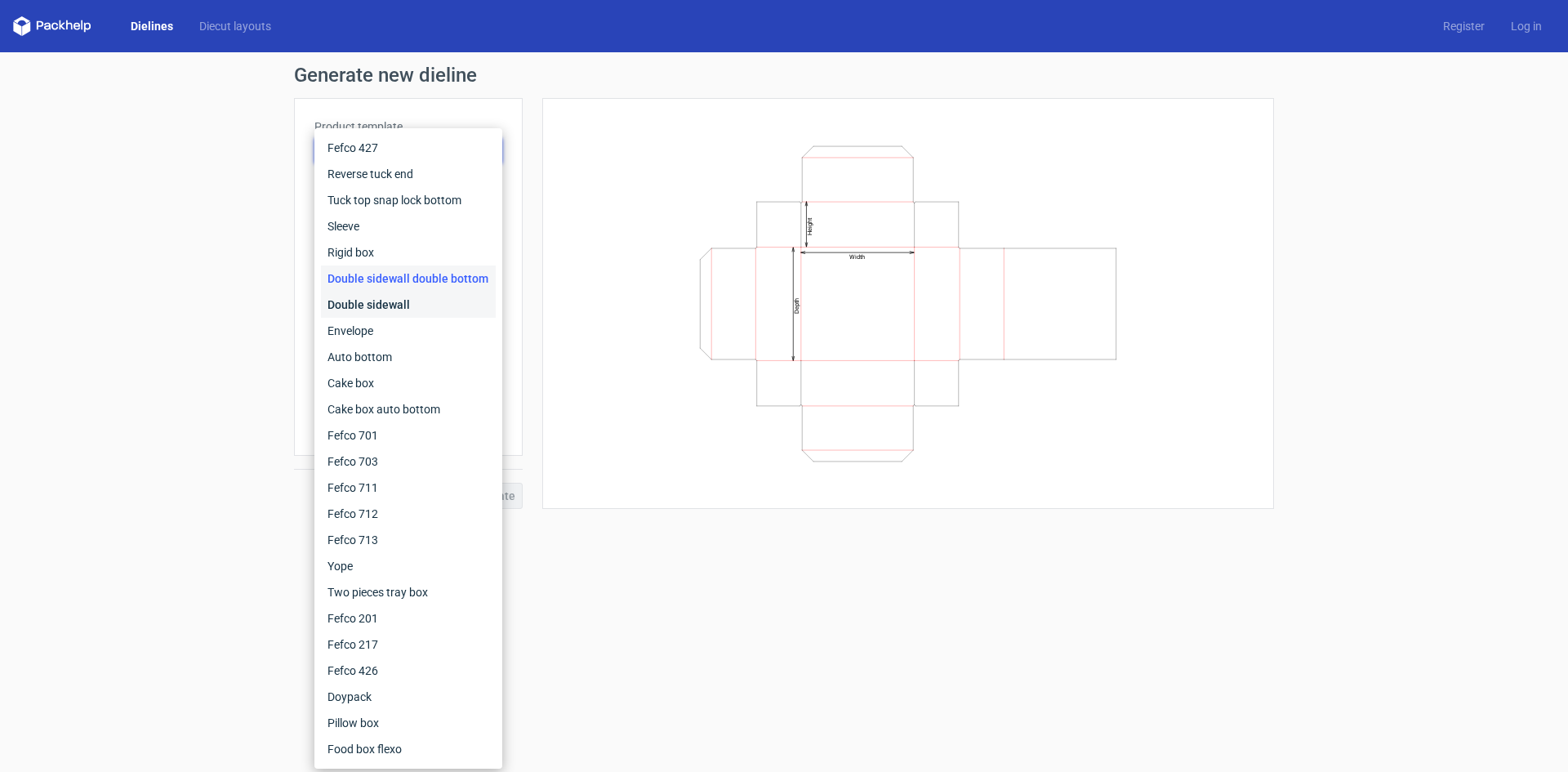
click at [387, 296] on div "Double sidewall" at bounding box center [408, 305] width 174 height 26
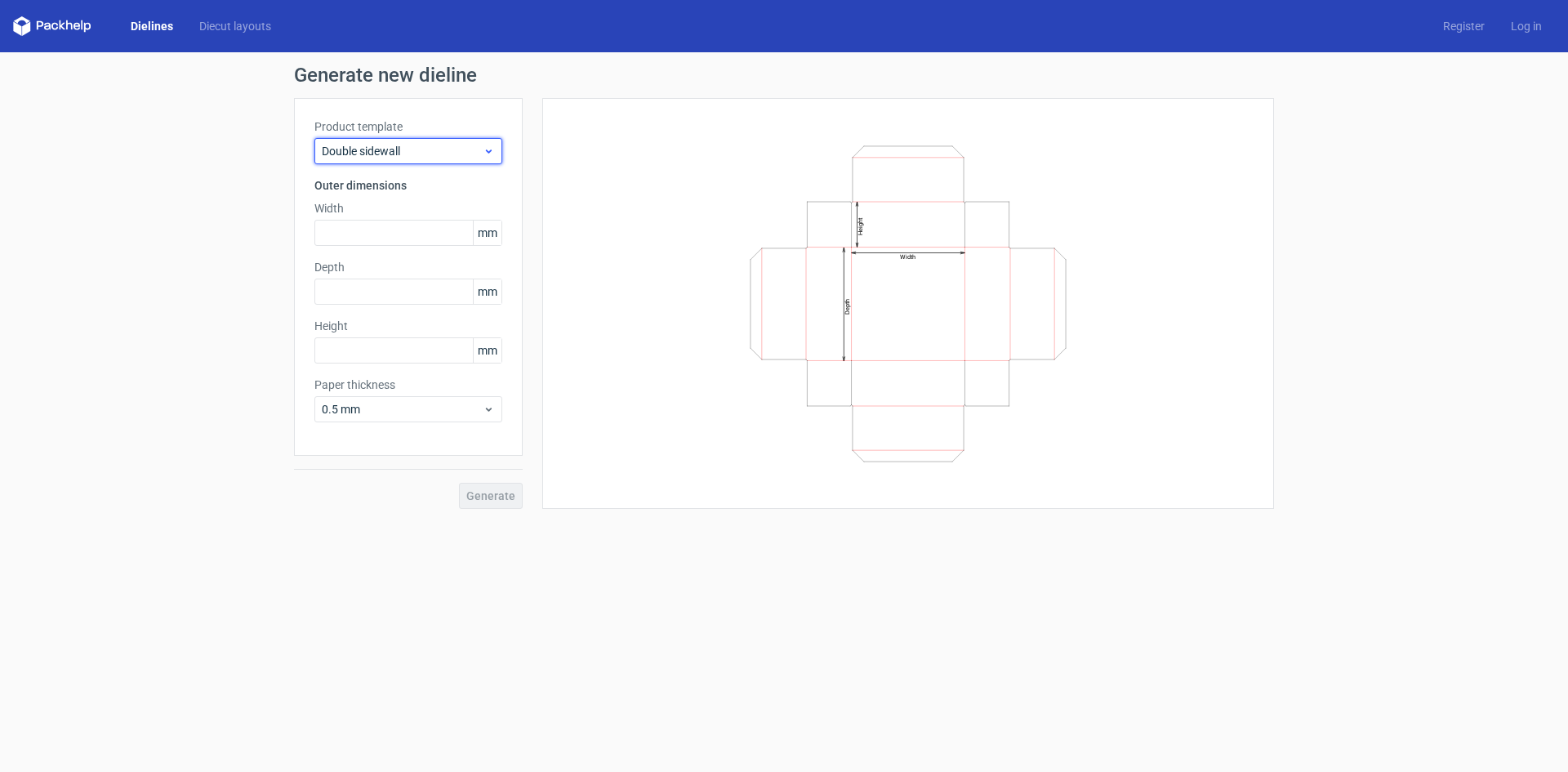
click at [400, 155] on span "Double sidewall" at bounding box center [402, 151] width 161 height 16
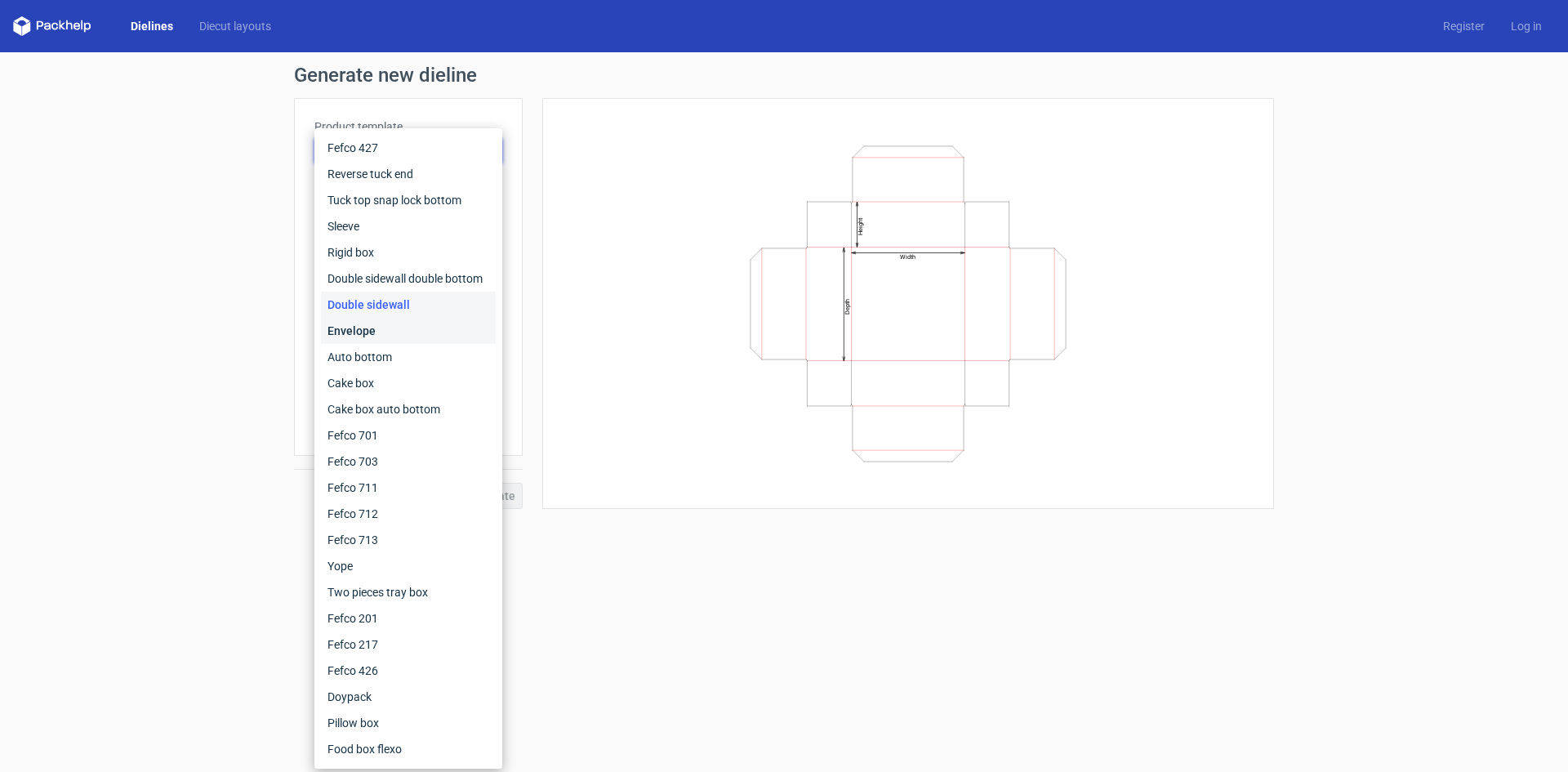
click at [389, 338] on div "Envelope" at bounding box center [408, 331] width 174 height 26
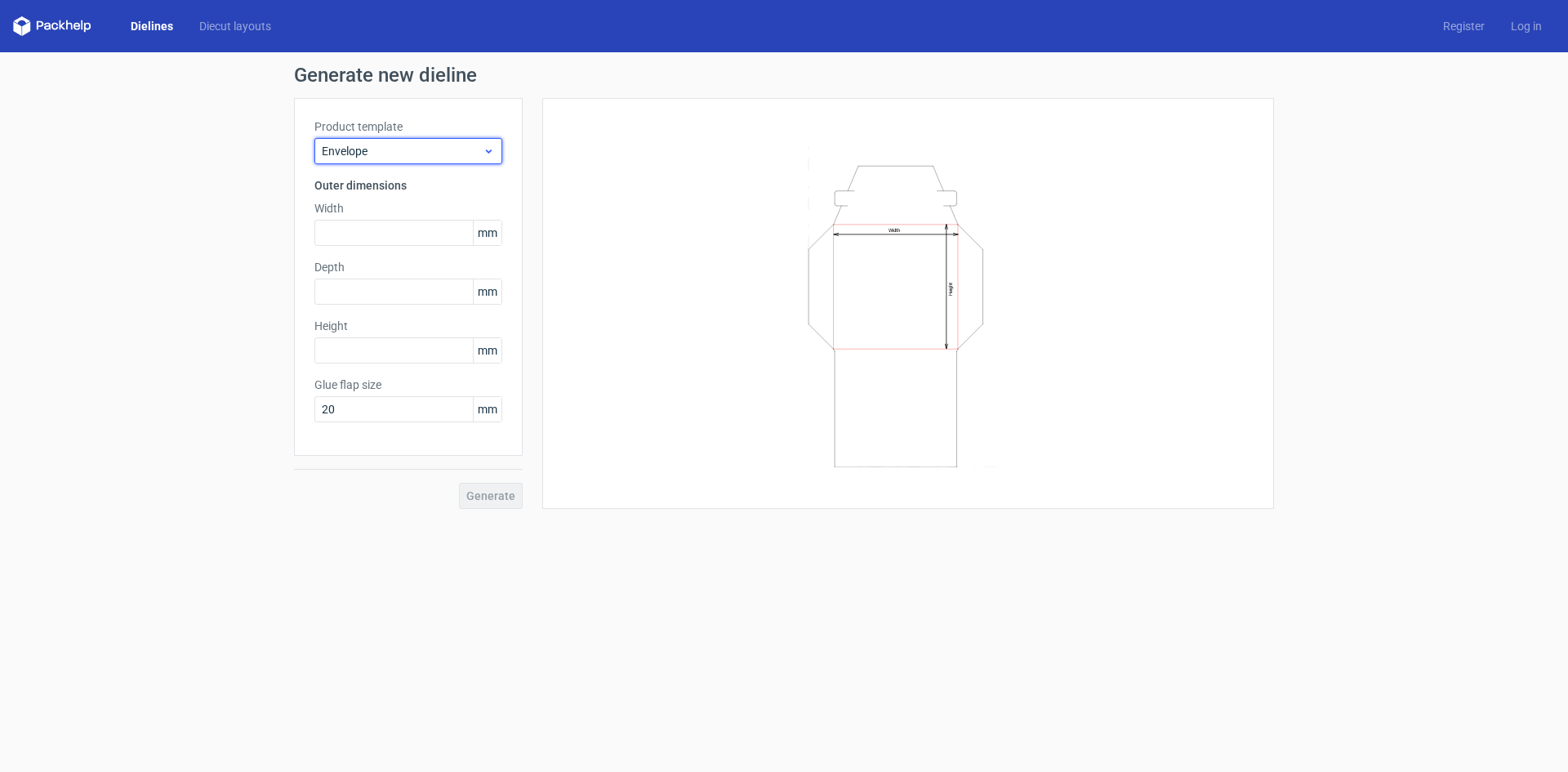
click at [370, 163] on div "Envelope" at bounding box center [408, 151] width 188 height 26
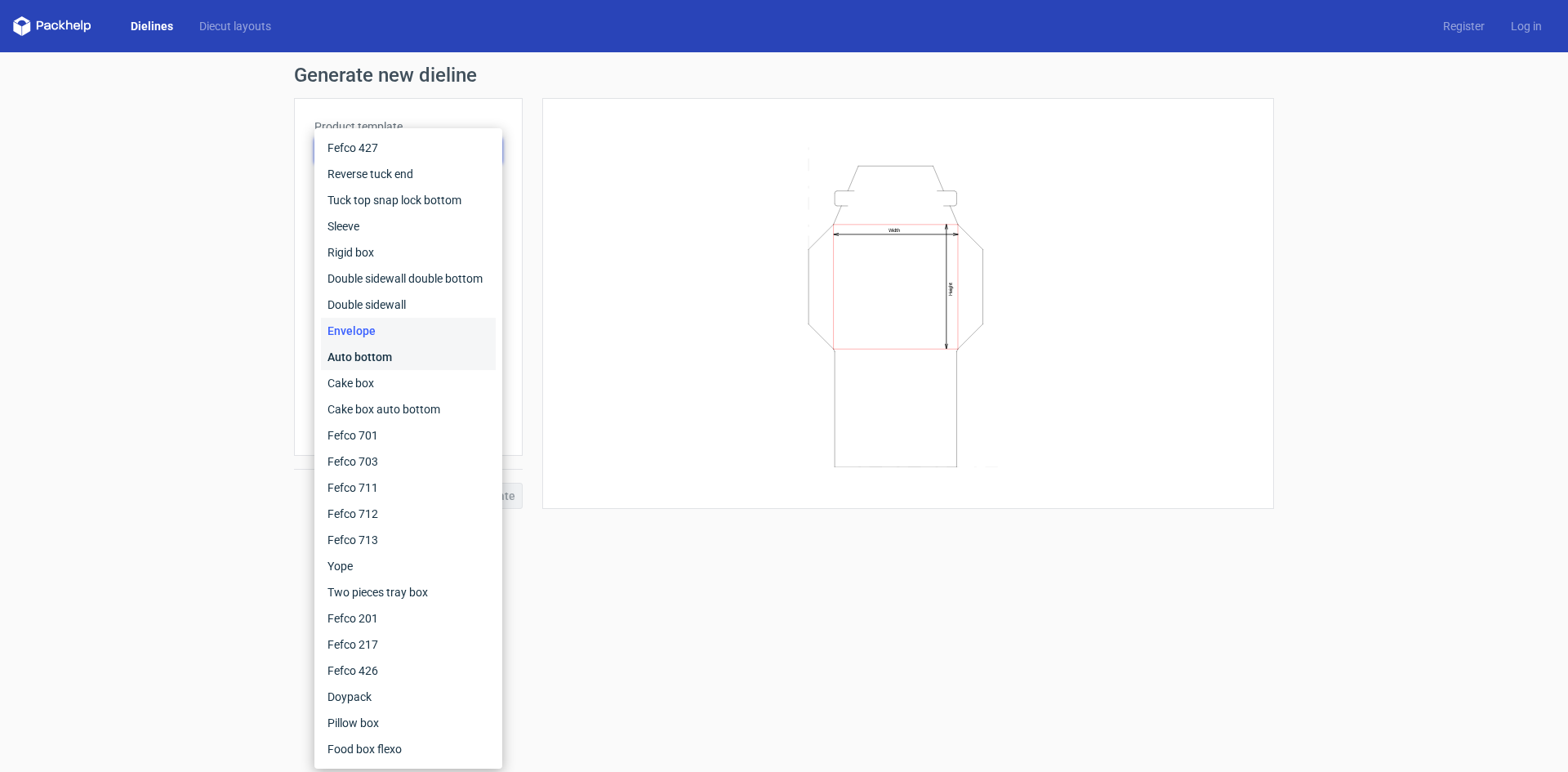
click at [383, 367] on div "Auto bottom" at bounding box center [408, 356] width 174 height 26
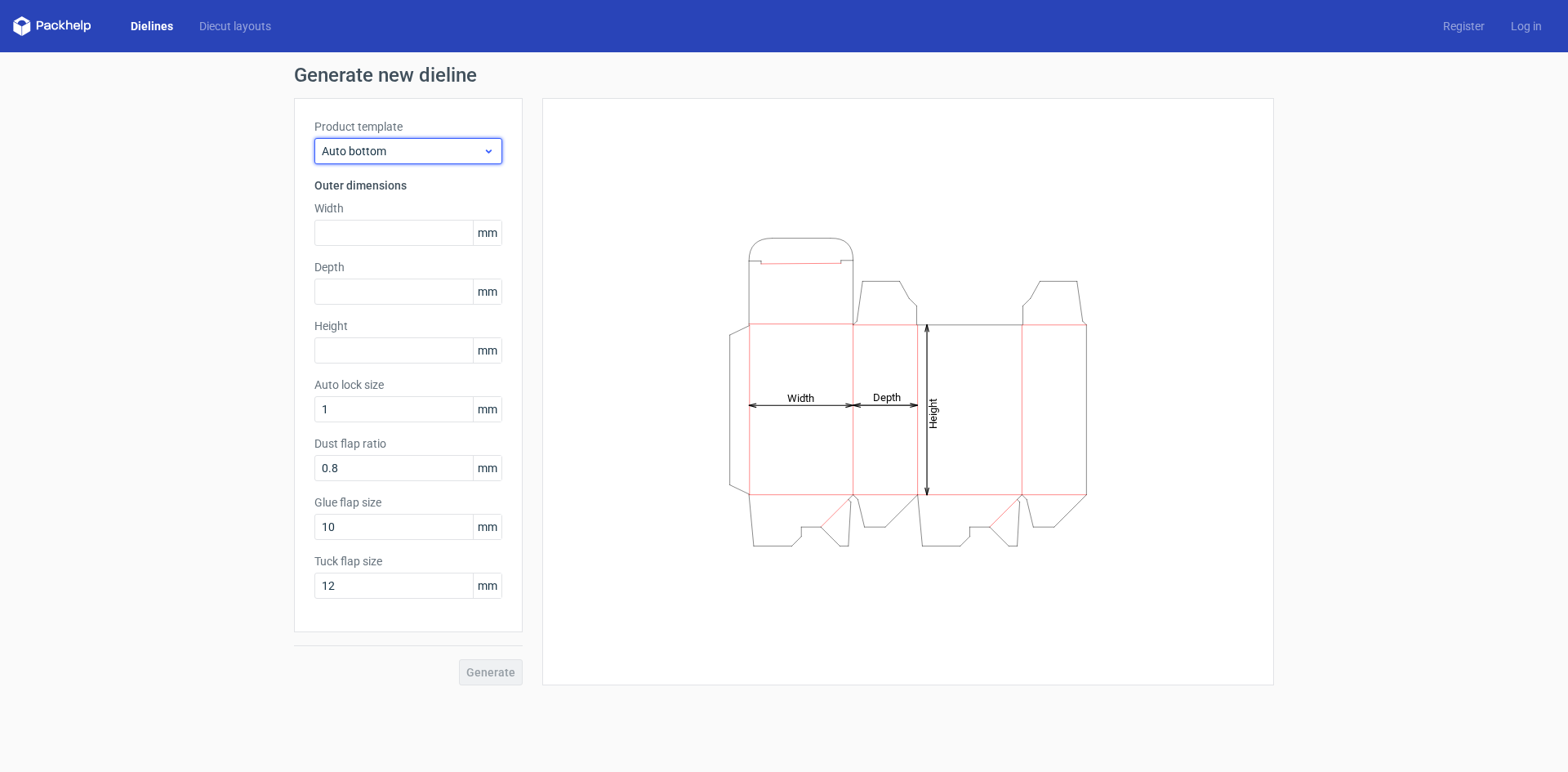
click at [380, 150] on span "Auto bottom" at bounding box center [402, 151] width 161 height 16
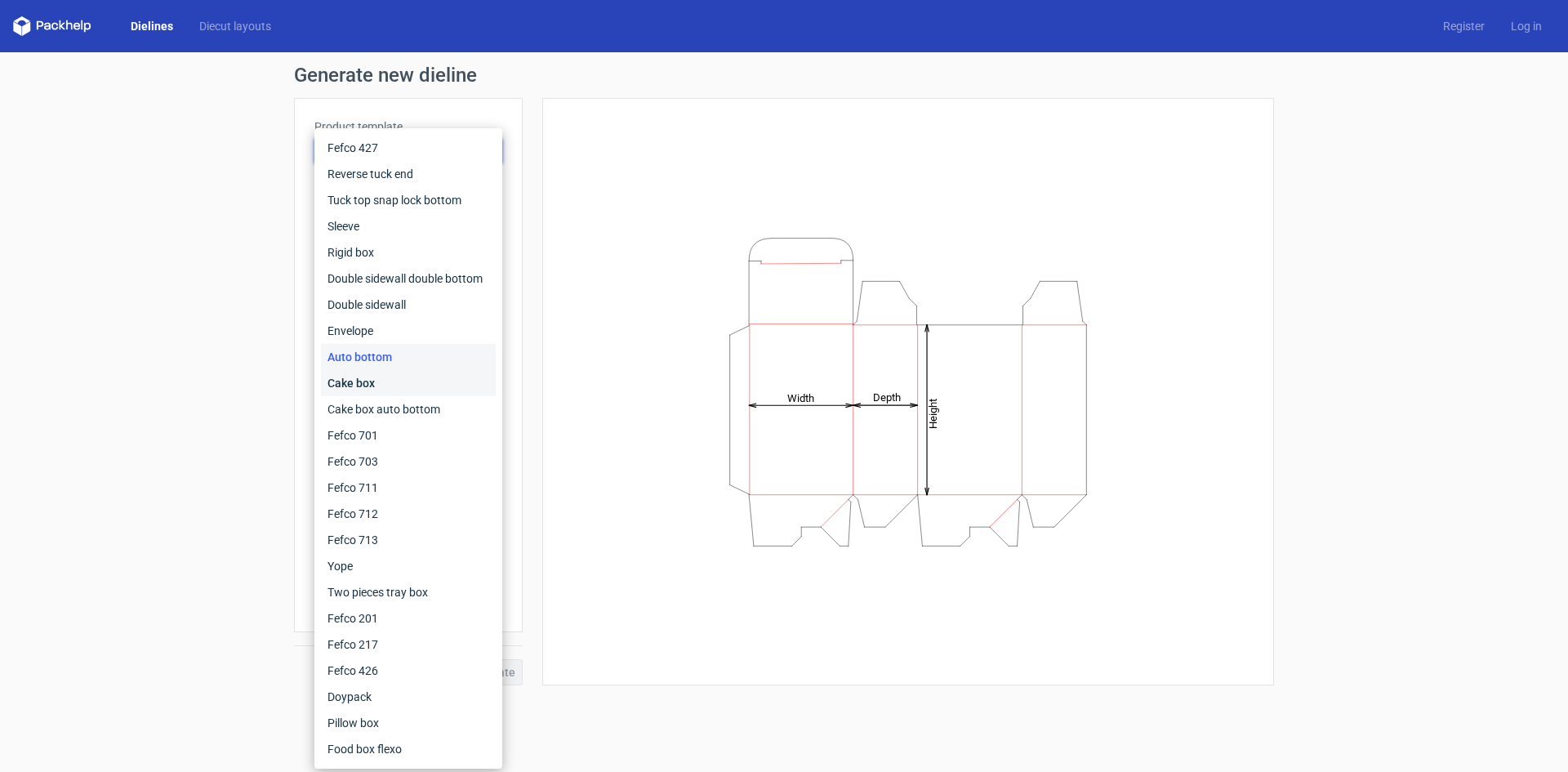
click at [402, 391] on div "Cake box" at bounding box center [408, 382] width 174 height 26
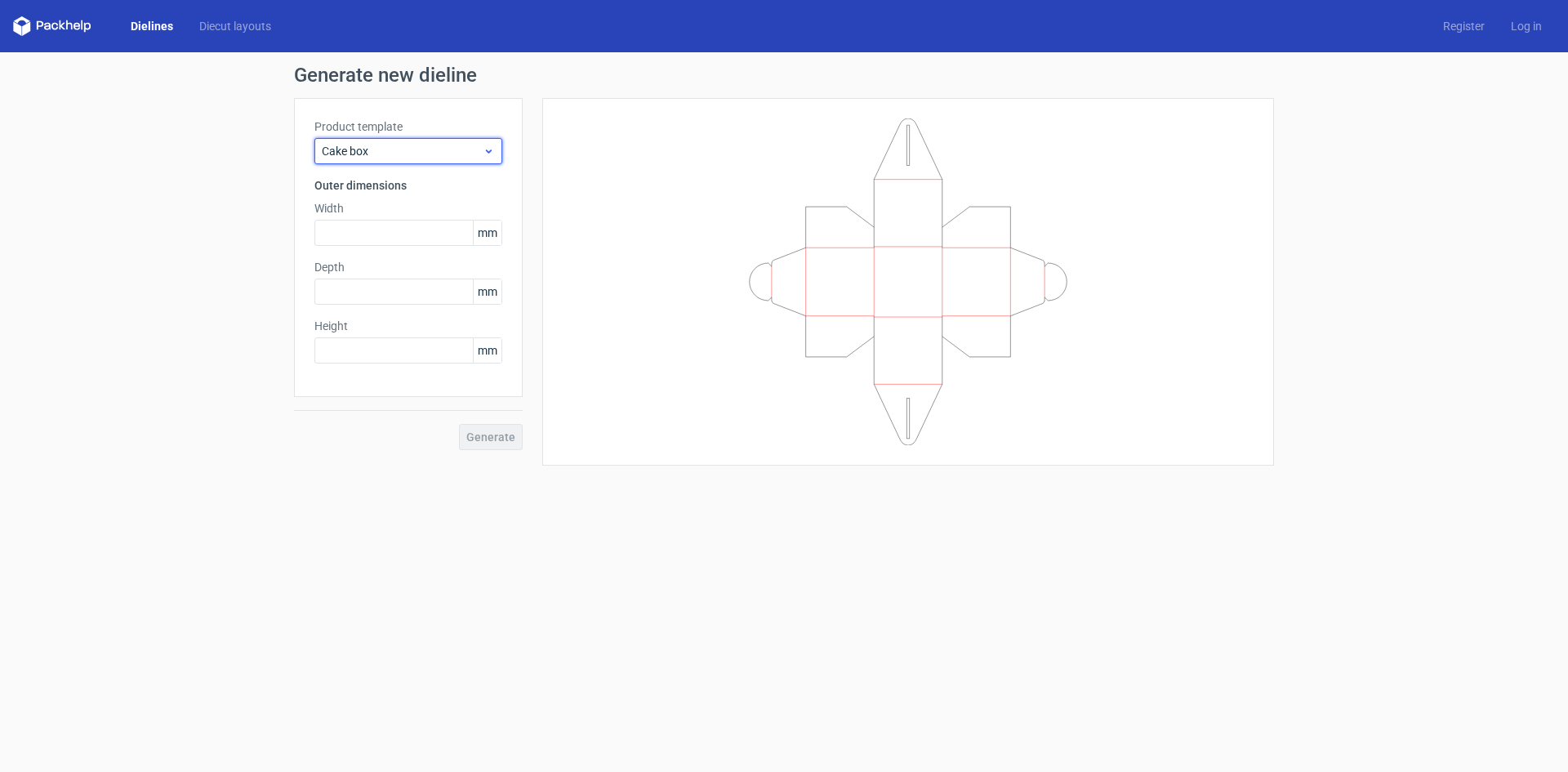
click at [418, 160] on div "Cake box" at bounding box center [408, 151] width 188 height 26
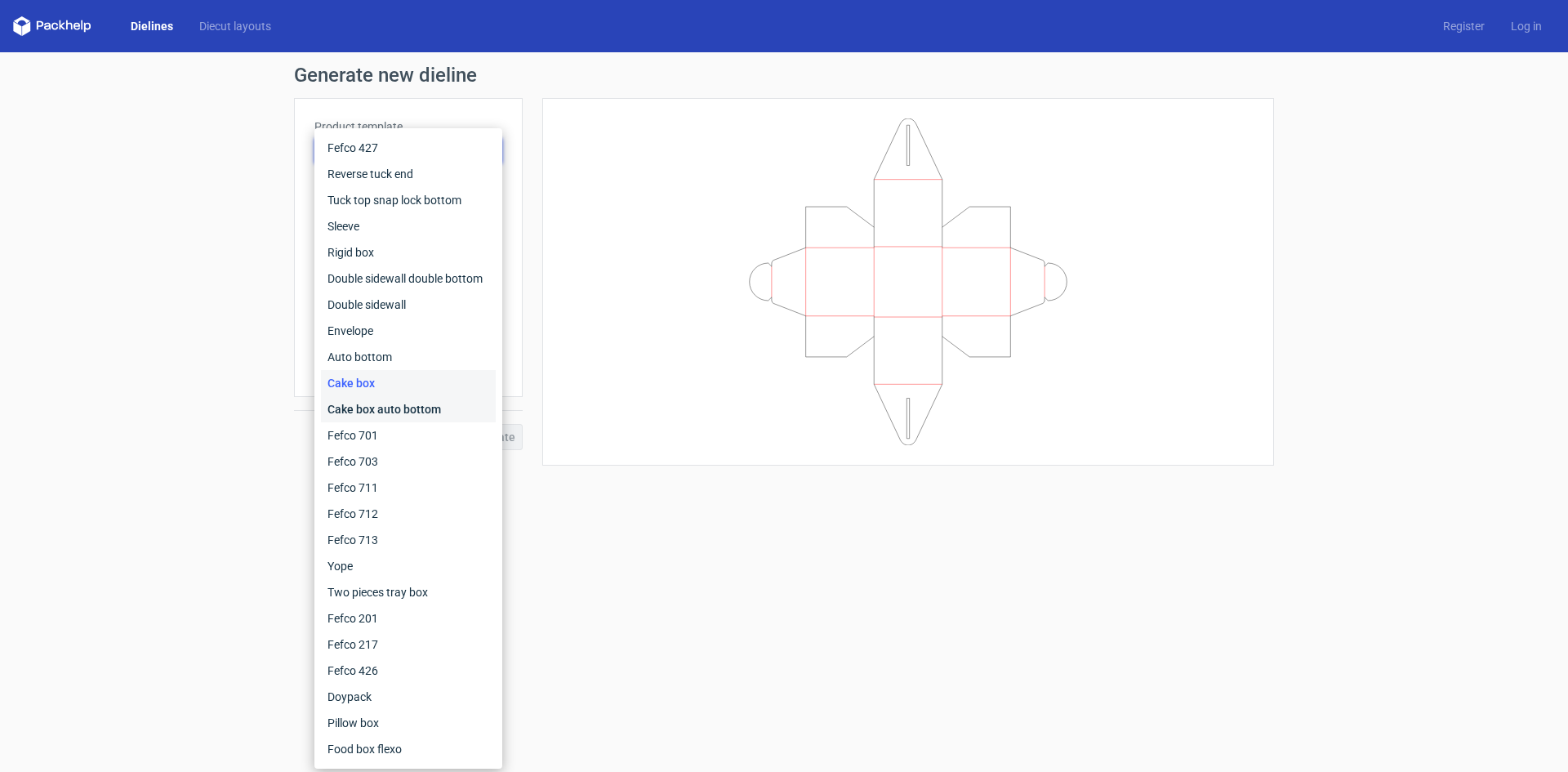
click at [386, 410] on div "Cake box auto bottom" at bounding box center [408, 409] width 174 height 26
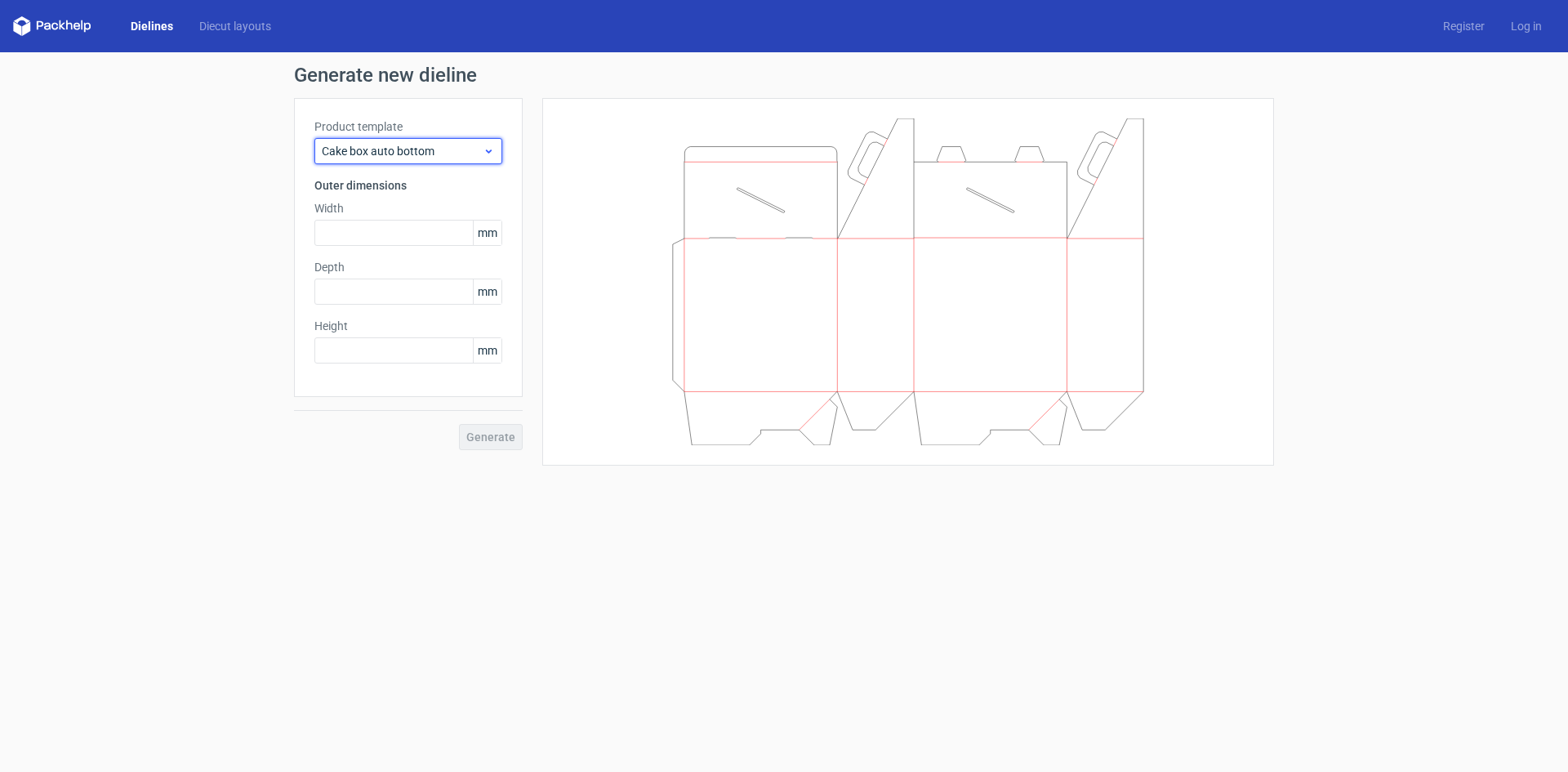
click at [400, 148] on span "Cake box auto bottom" at bounding box center [402, 151] width 161 height 16
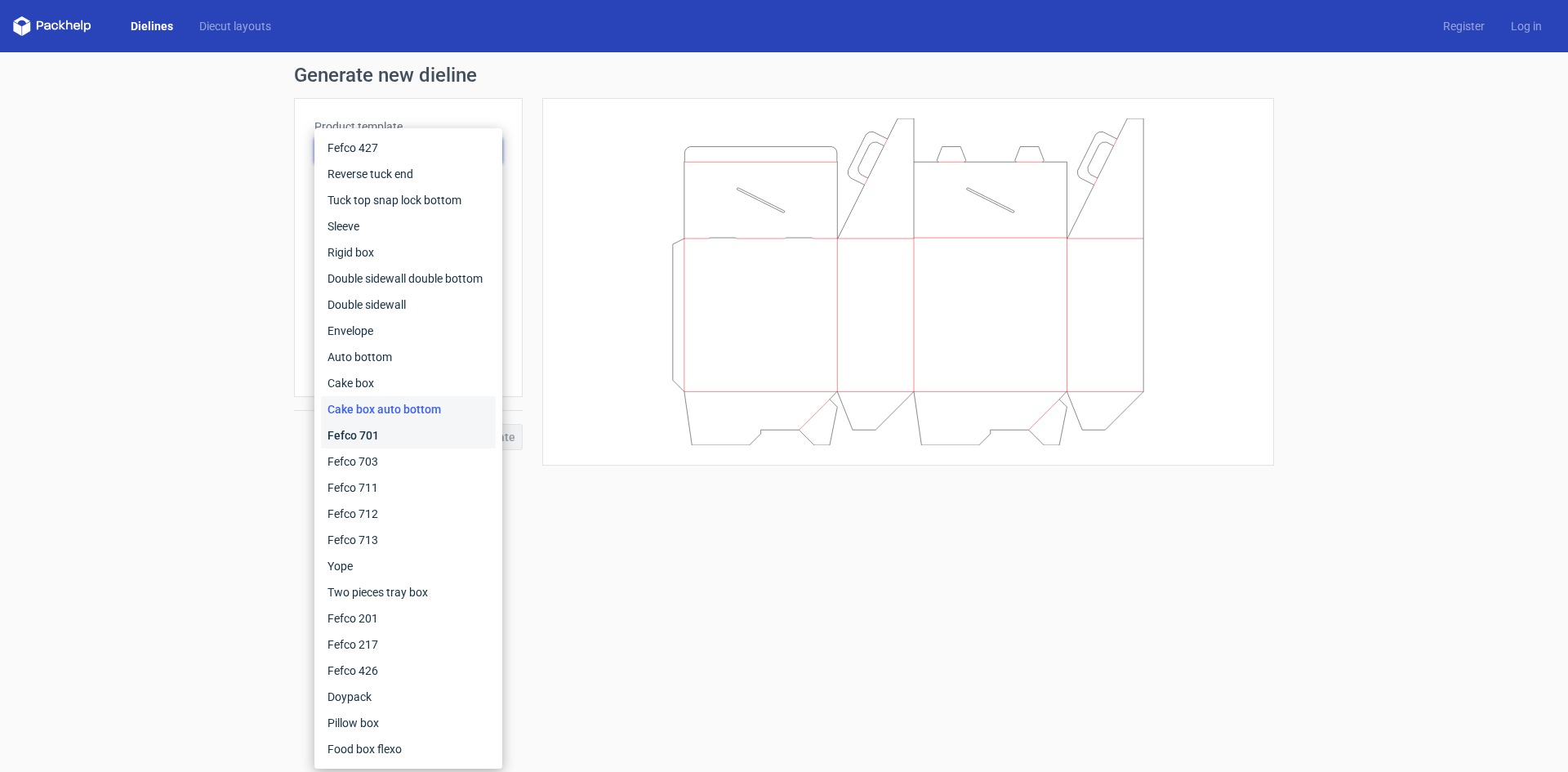
click at [390, 435] on div "Fefco 701" at bounding box center [408, 435] width 174 height 26
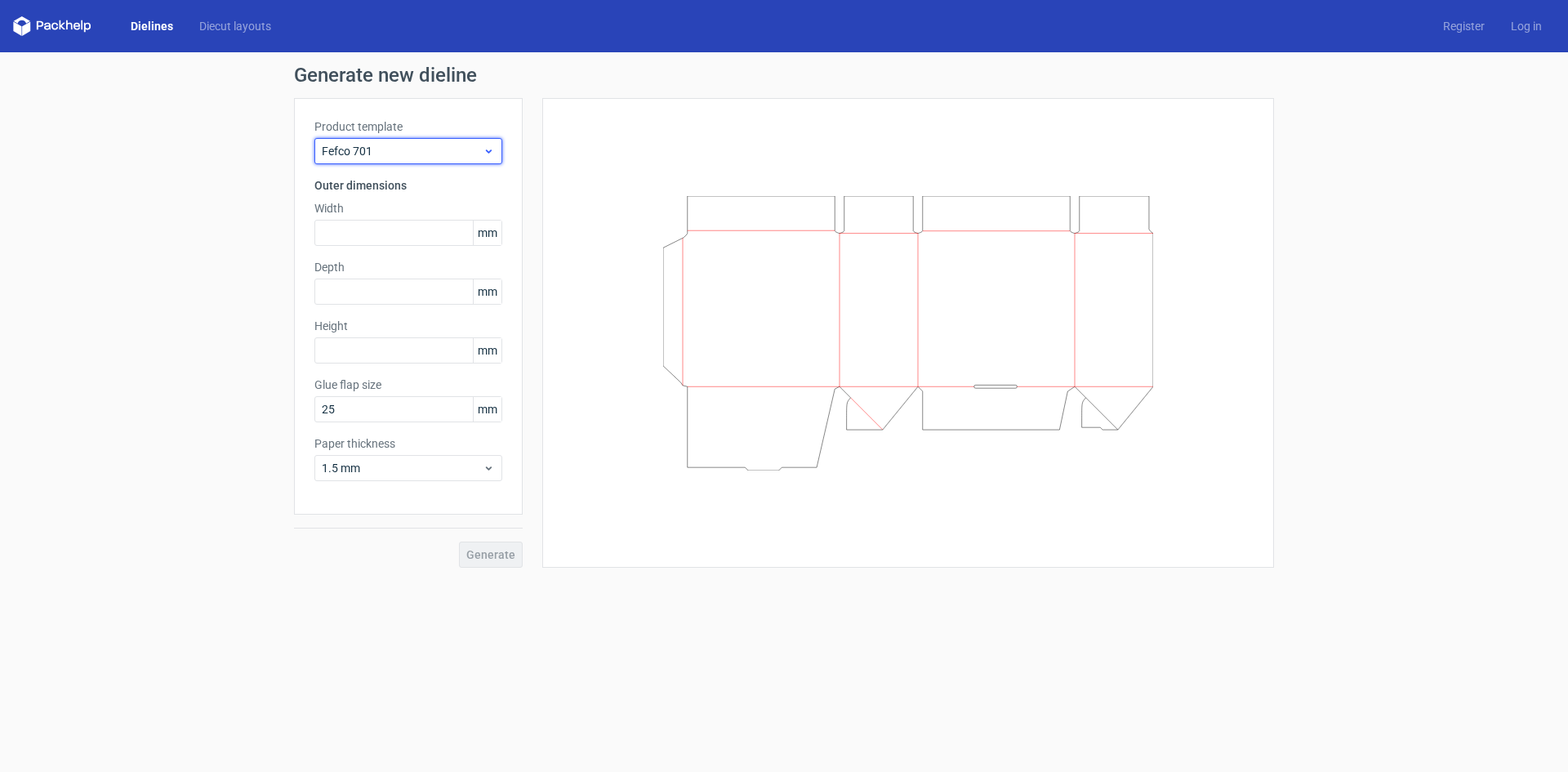
click at [394, 155] on span "Fefco 701" at bounding box center [402, 151] width 161 height 16
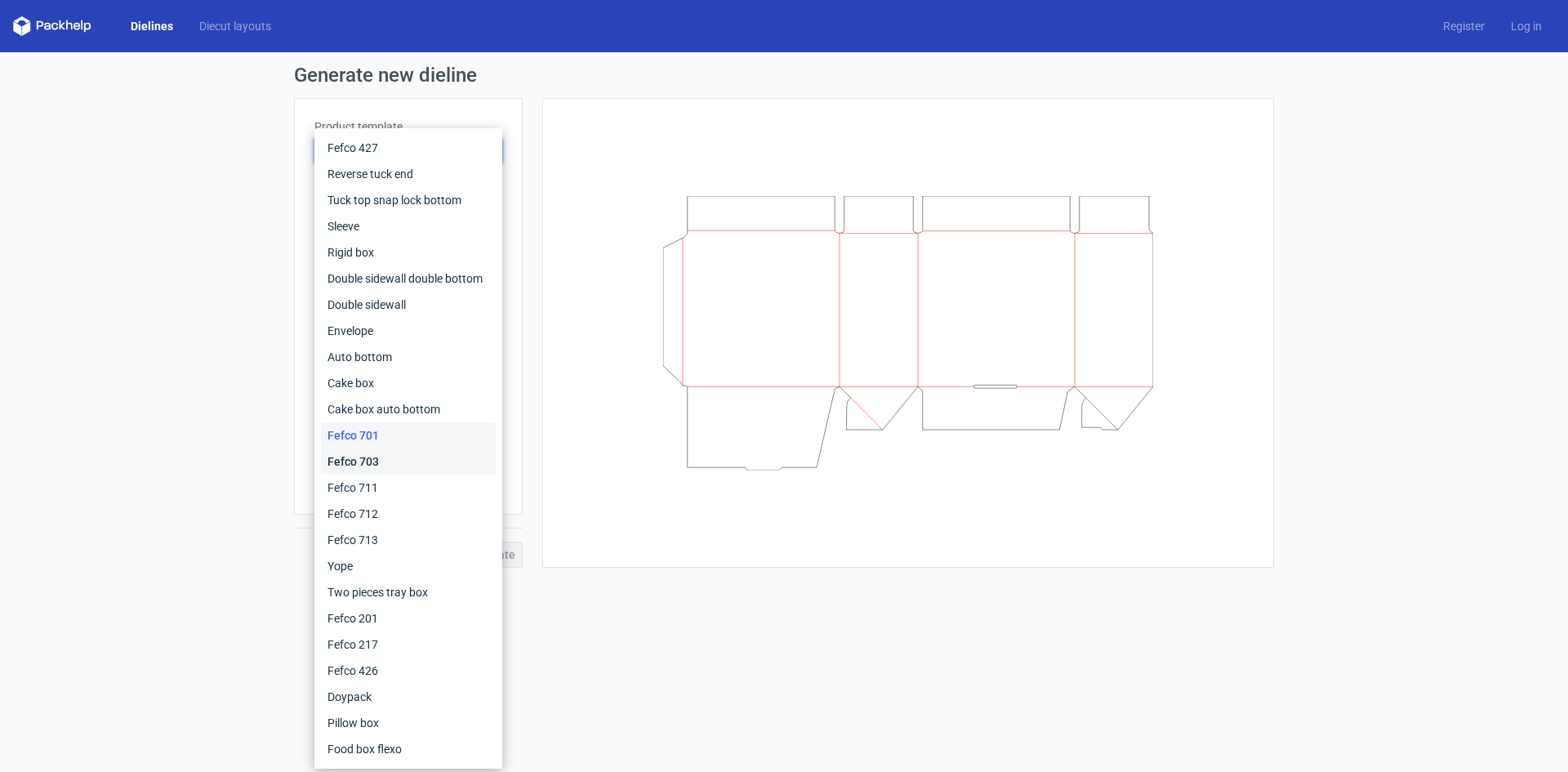
click at [380, 455] on div "Fefco 703" at bounding box center [408, 461] width 174 height 26
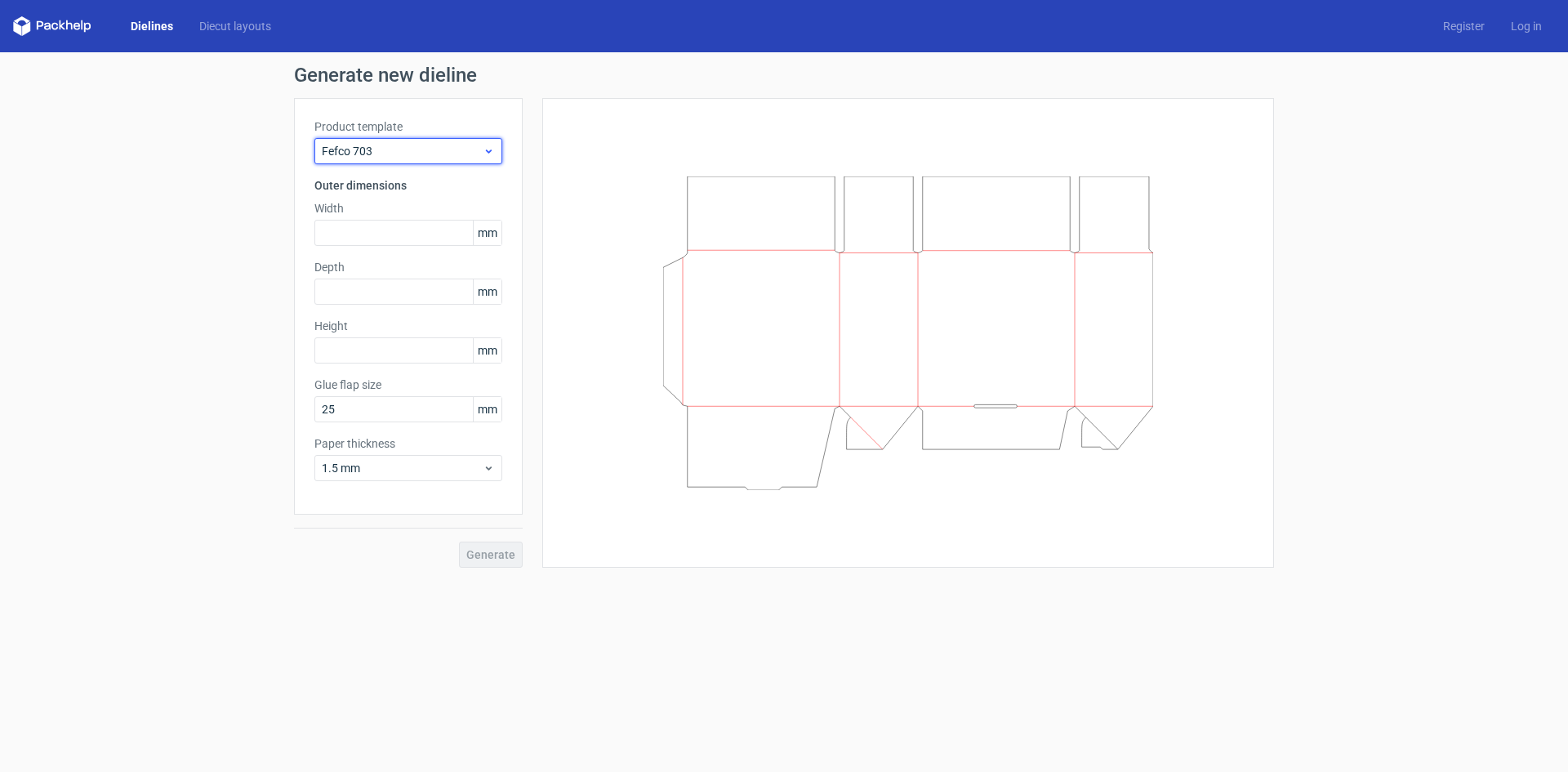
click at [393, 154] on span "Fefco 703" at bounding box center [402, 151] width 161 height 16
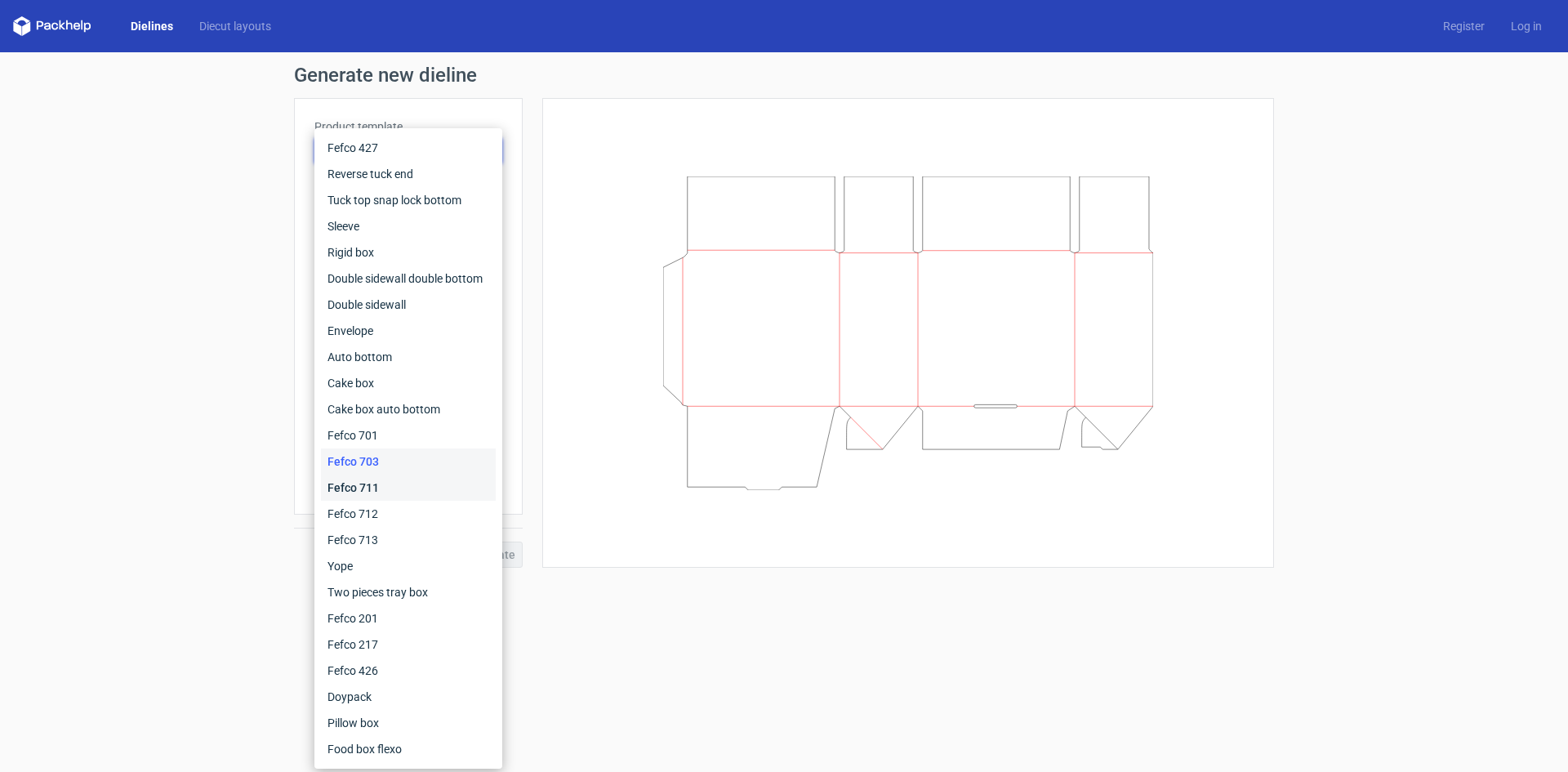
click at [390, 497] on div "Fefco 711" at bounding box center [408, 487] width 174 height 26
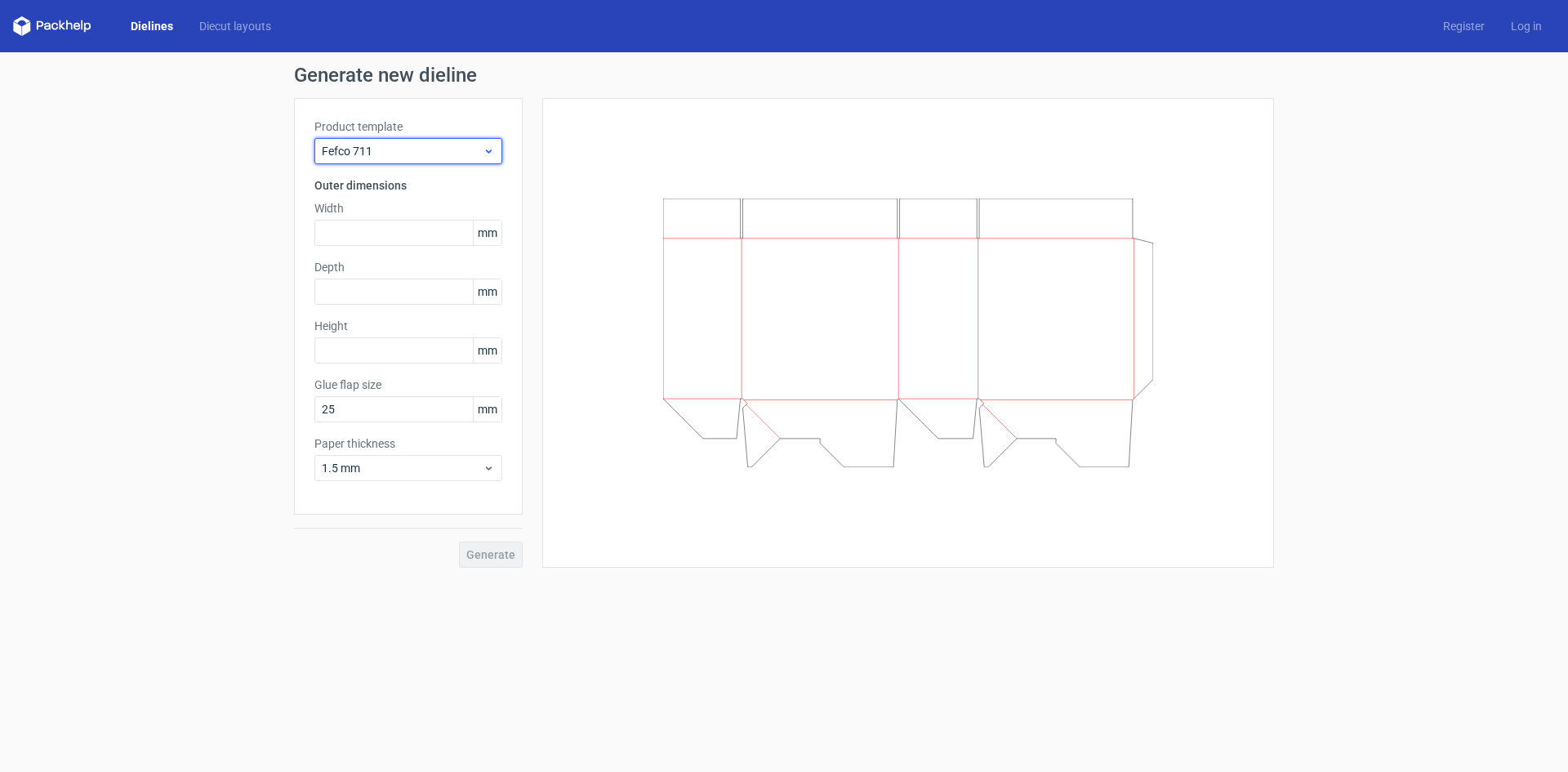
click at [391, 145] on span "Fefco 711" at bounding box center [402, 151] width 161 height 16
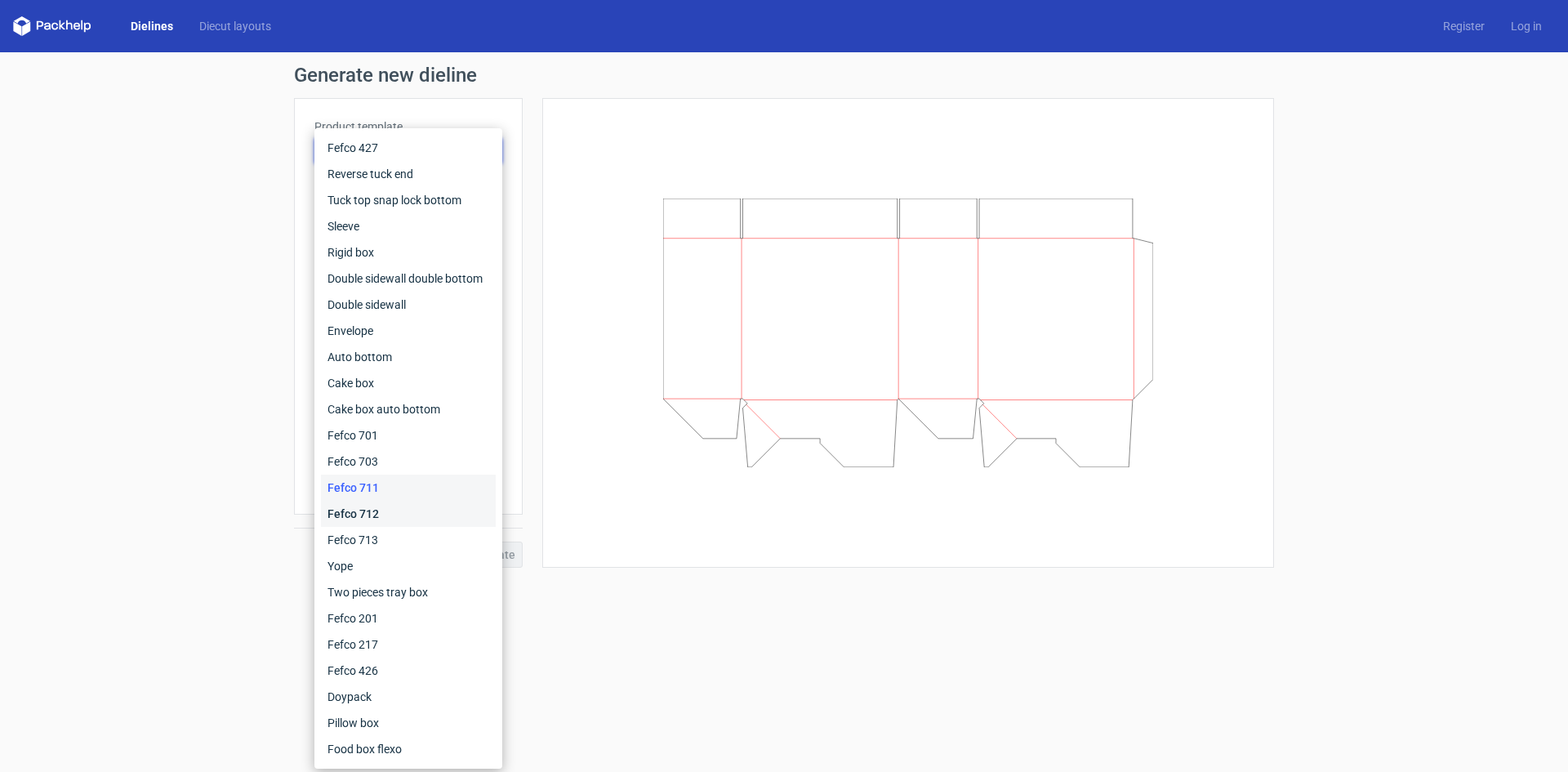
click at [379, 520] on div "Fefco 712" at bounding box center [408, 513] width 174 height 26
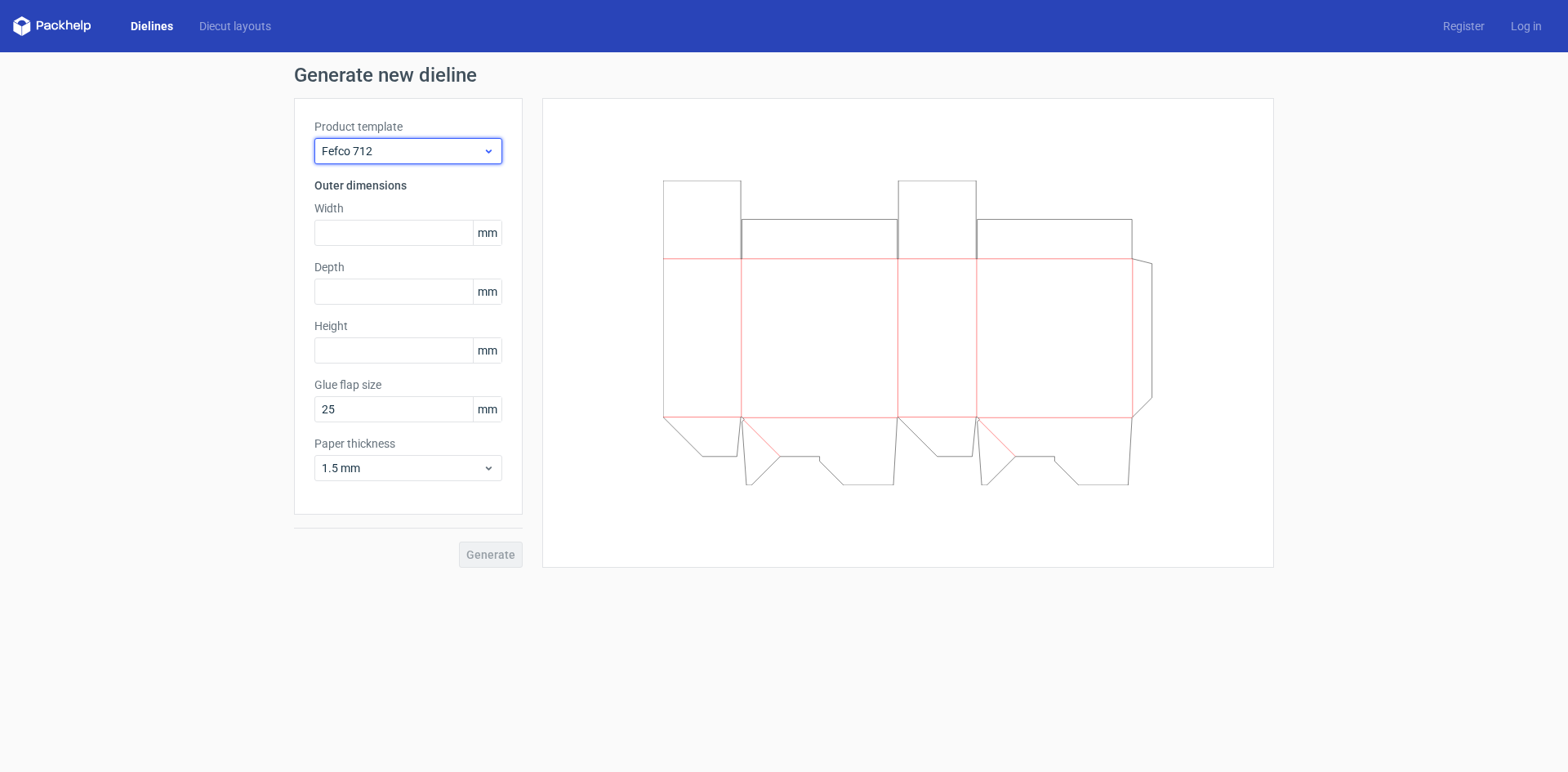
click at [411, 142] on div "Fefco 712" at bounding box center [408, 151] width 188 height 26
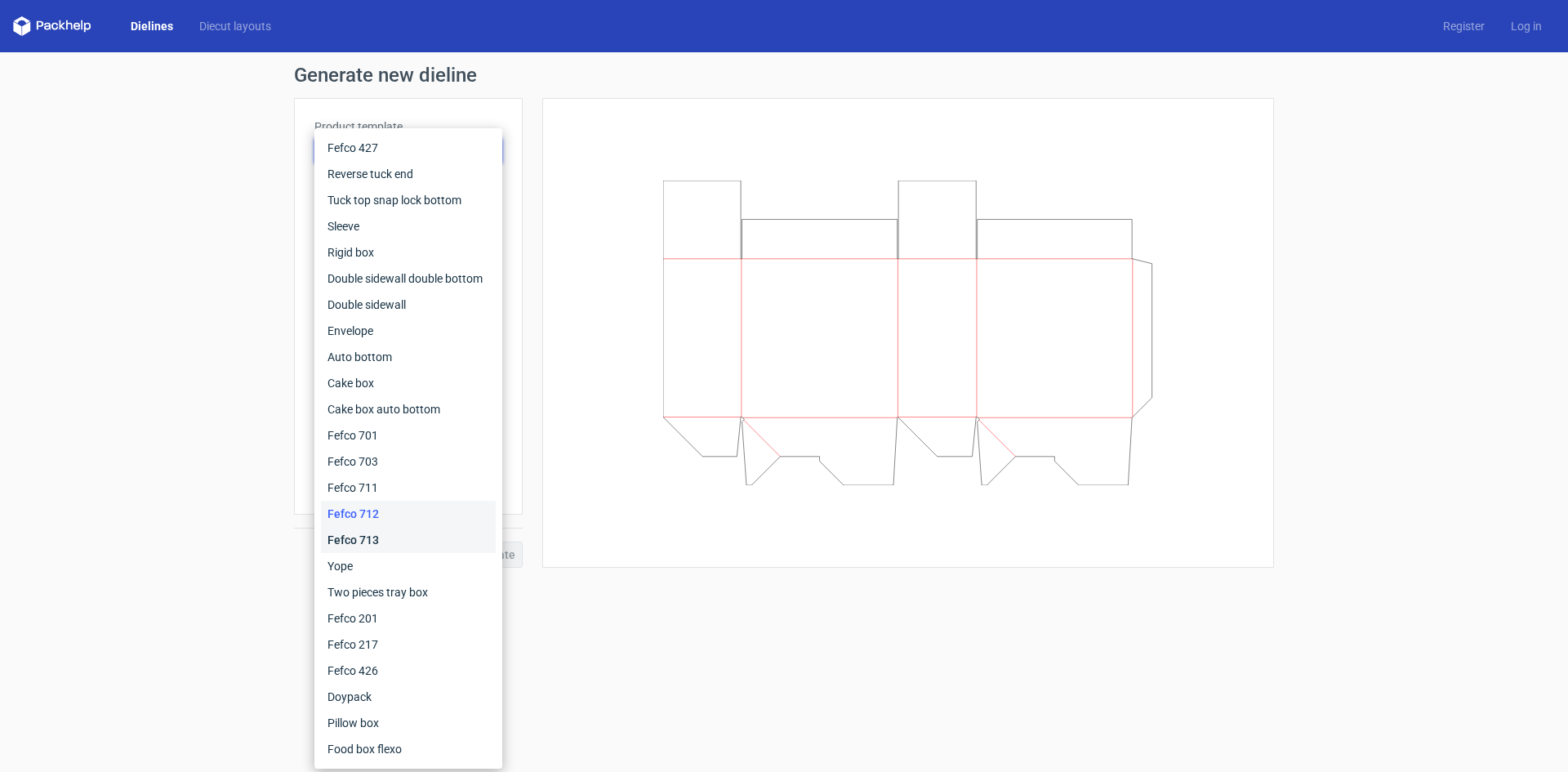
click at [402, 539] on div "Fefco 713" at bounding box center [408, 540] width 174 height 26
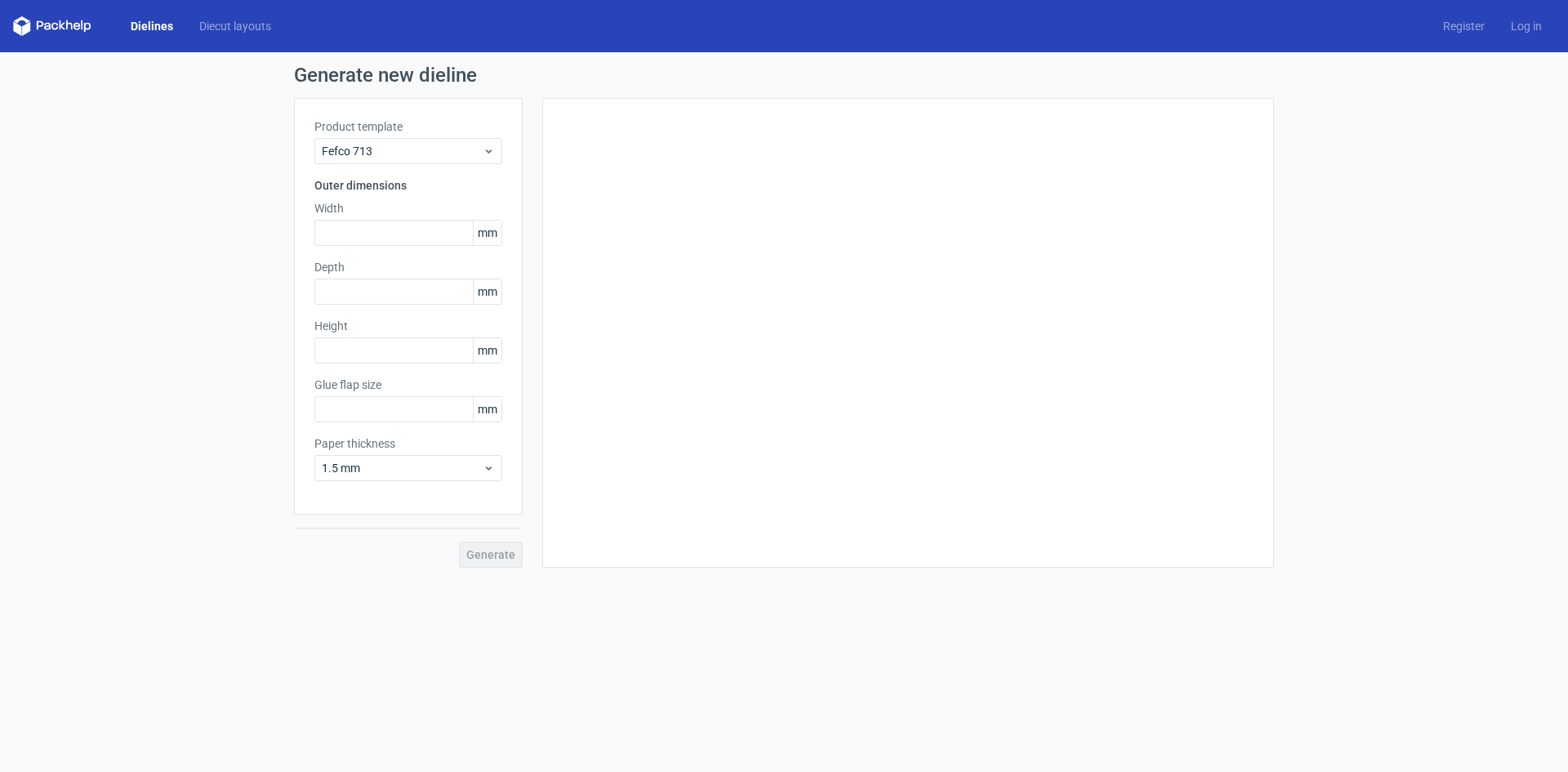
type input "25"
click at [400, 161] on div "Fefco 713" at bounding box center [408, 151] width 188 height 26
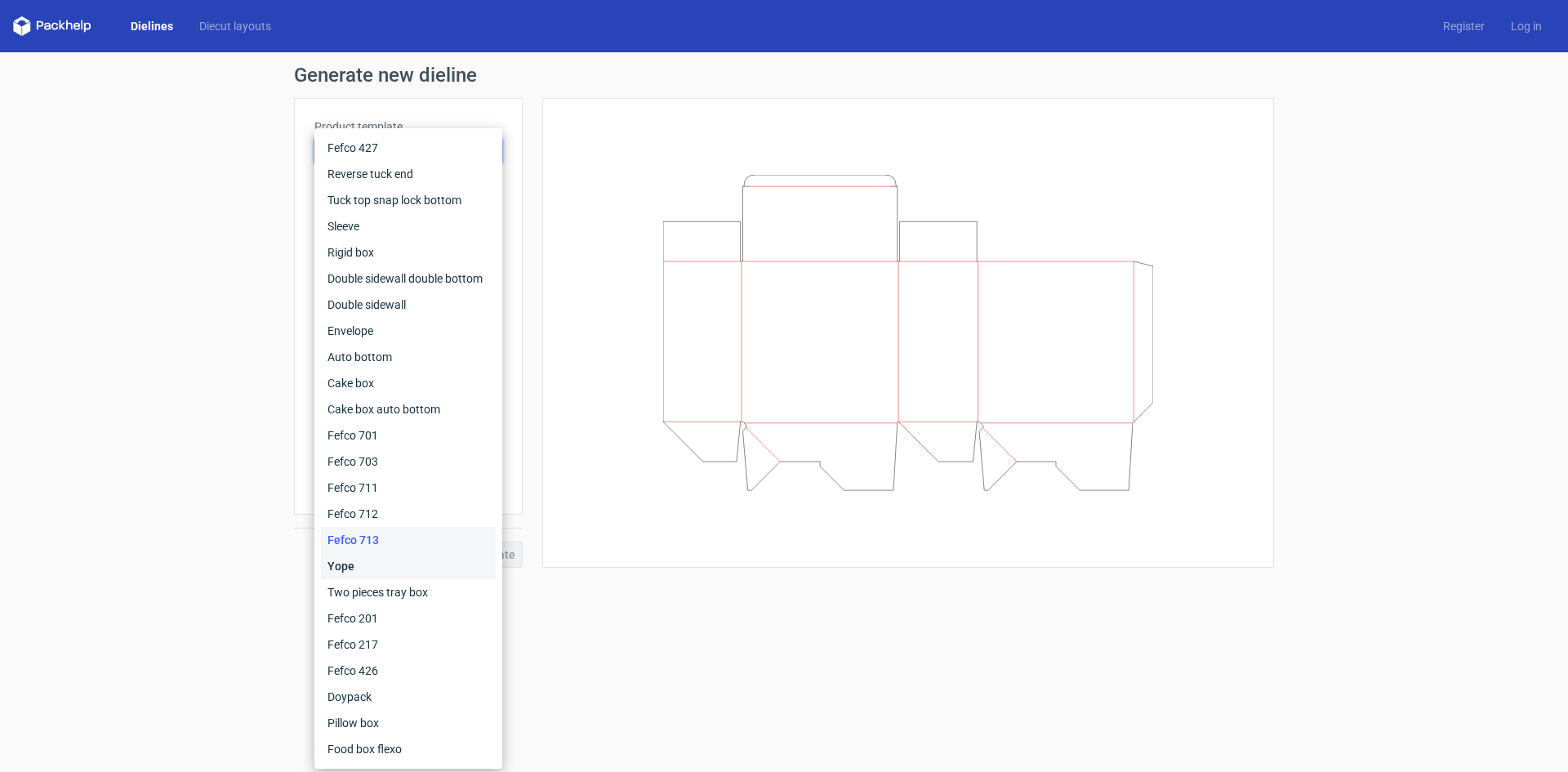
click at [378, 579] on div "Yope" at bounding box center [408, 566] width 174 height 26
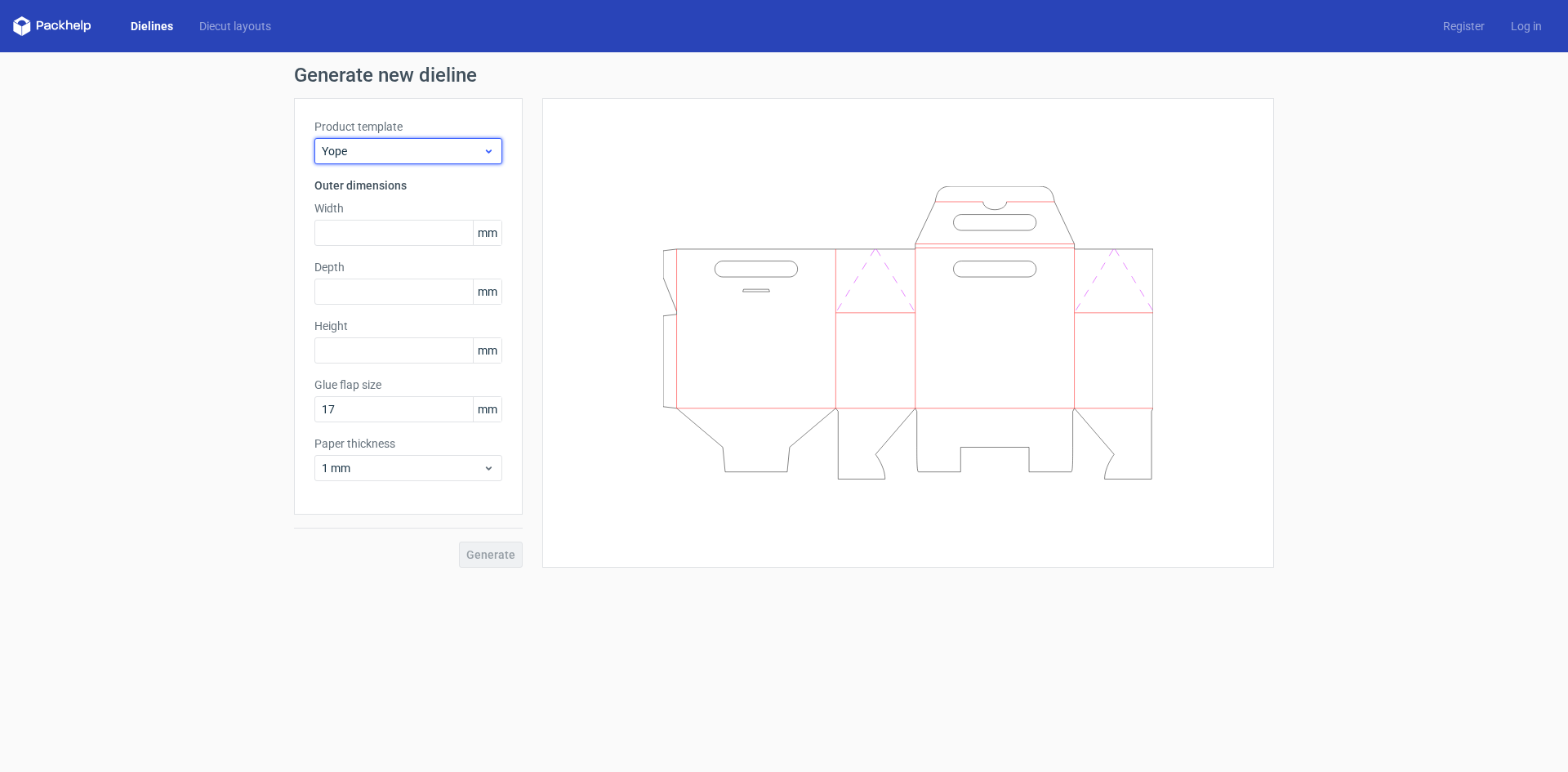
click at [368, 153] on span "Yope" at bounding box center [402, 151] width 161 height 16
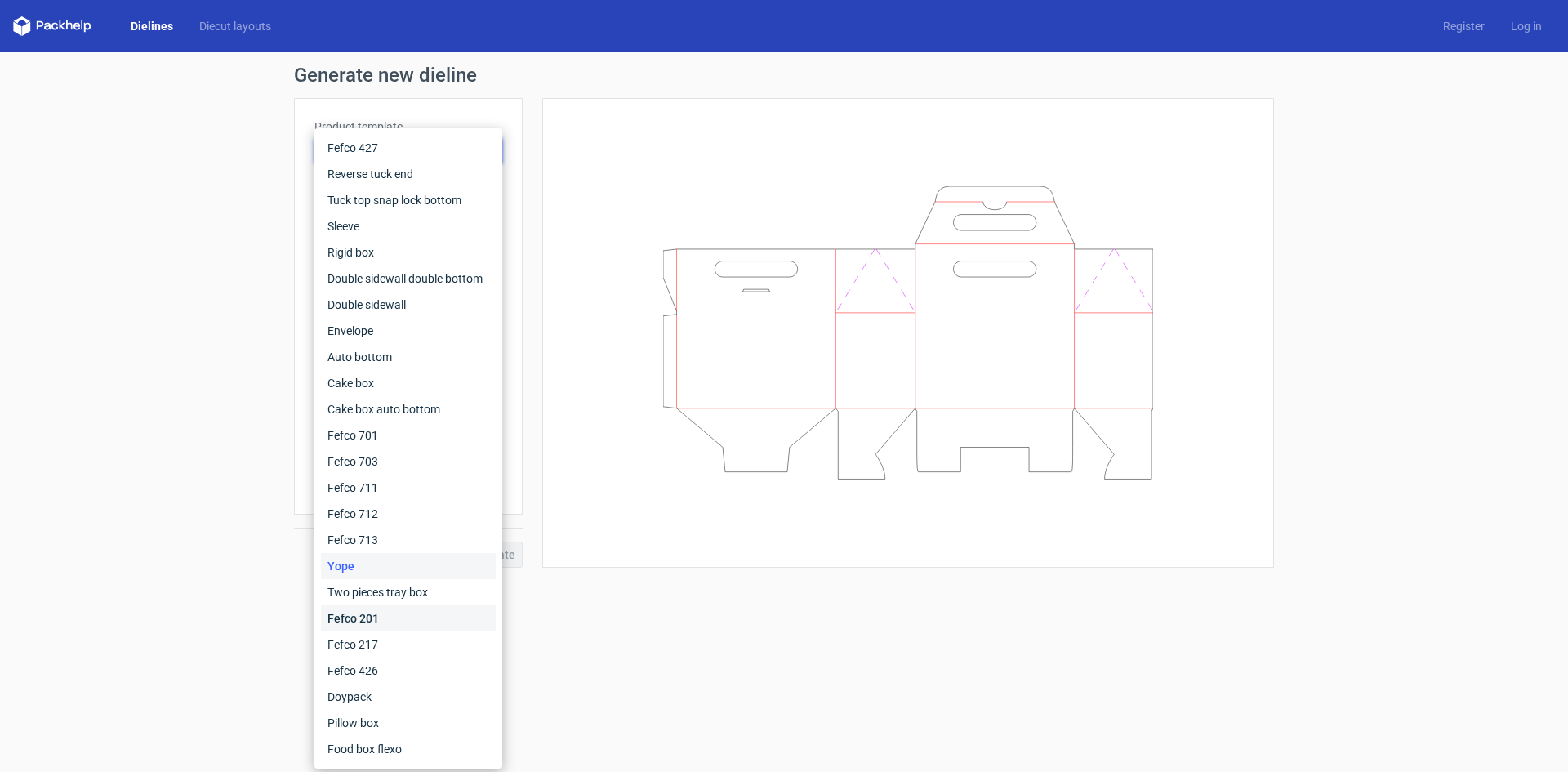
click at [384, 607] on div "Fefco 201" at bounding box center [408, 618] width 174 height 26
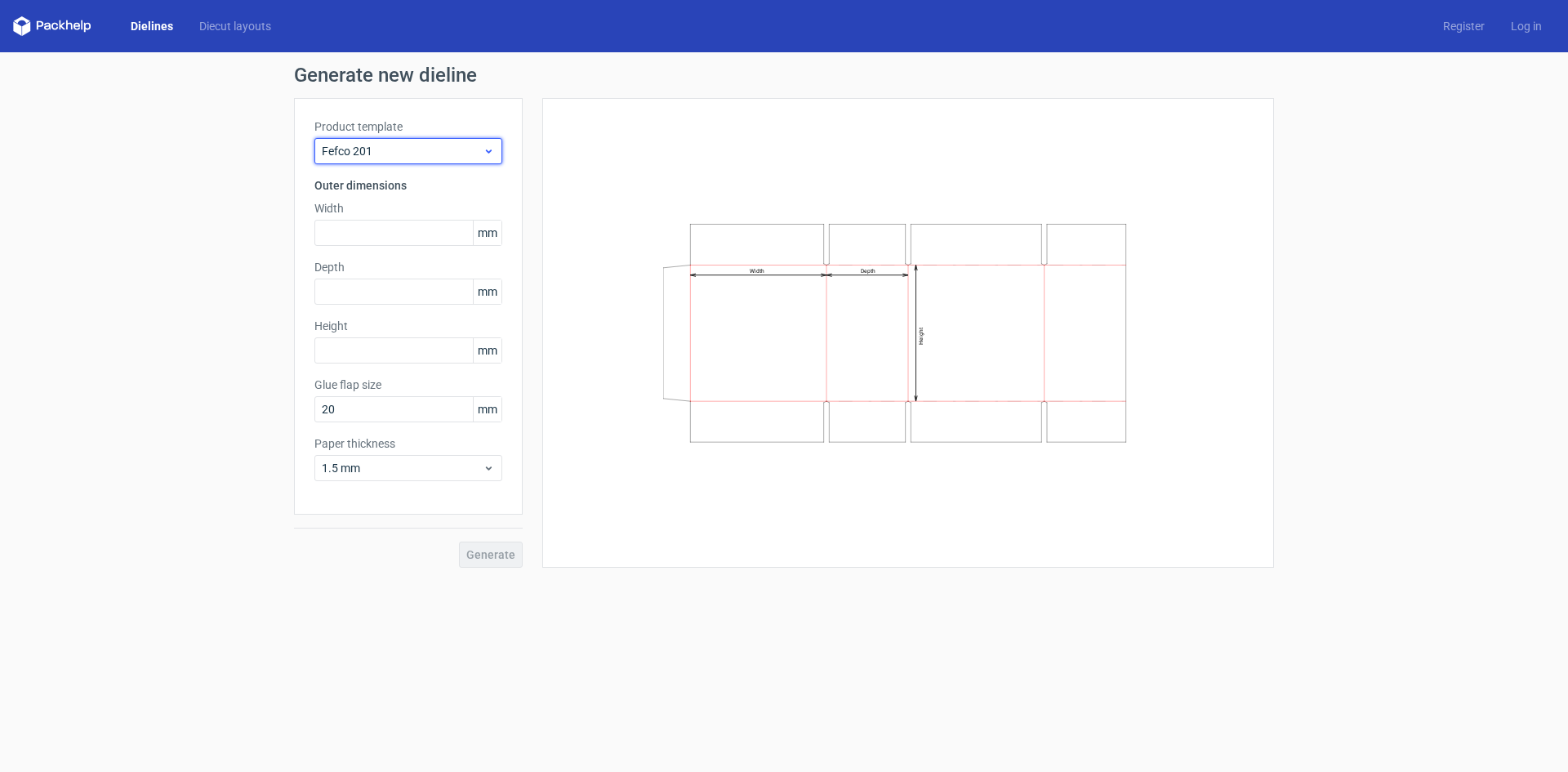
click at [437, 147] on span "Fefco 201" at bounding box center [402, 151] width 161 height 16
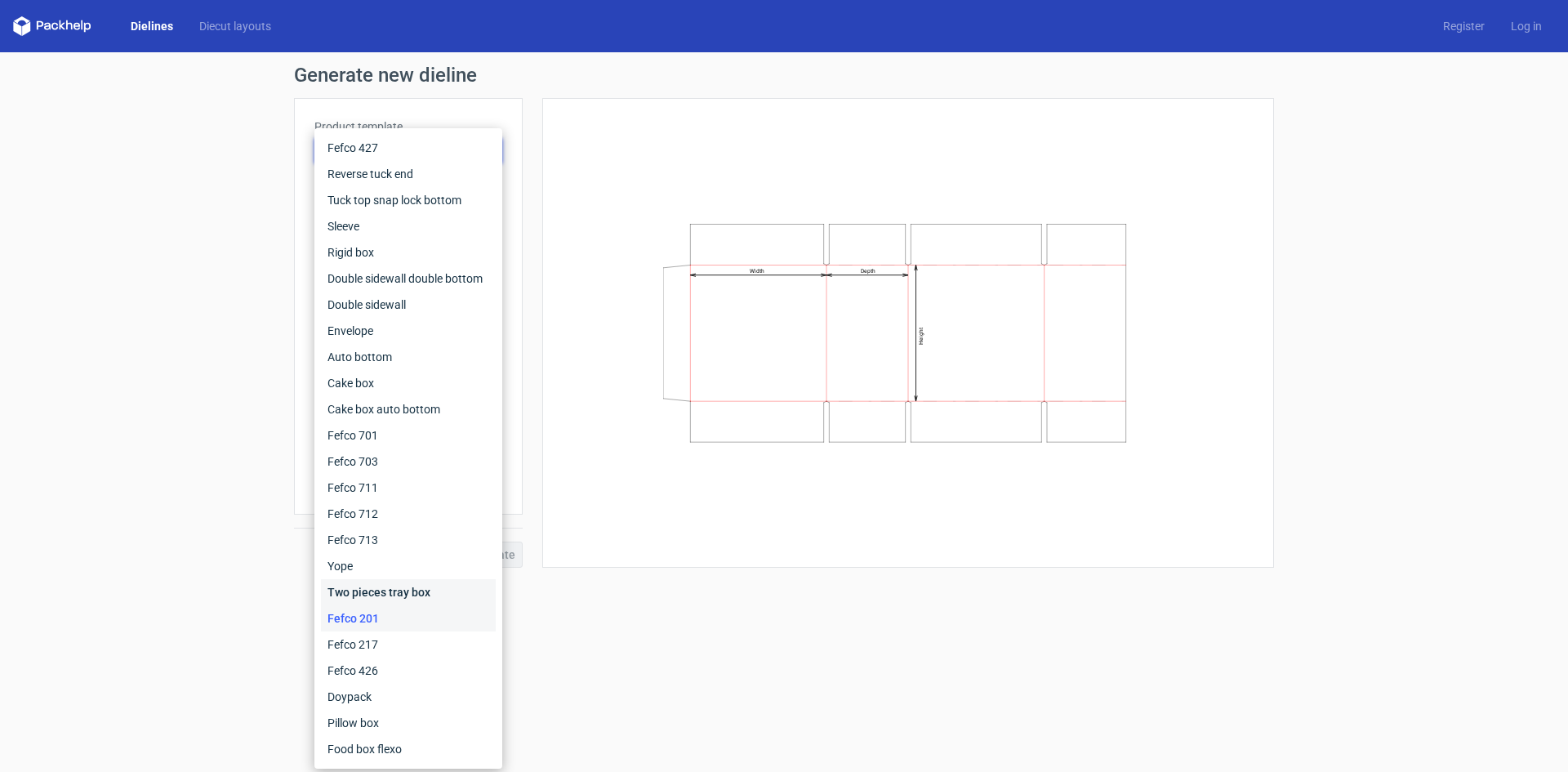
click at [388, 596] on div "Two pieces tray box" at bounding box center [408, 592] width 174 height 26
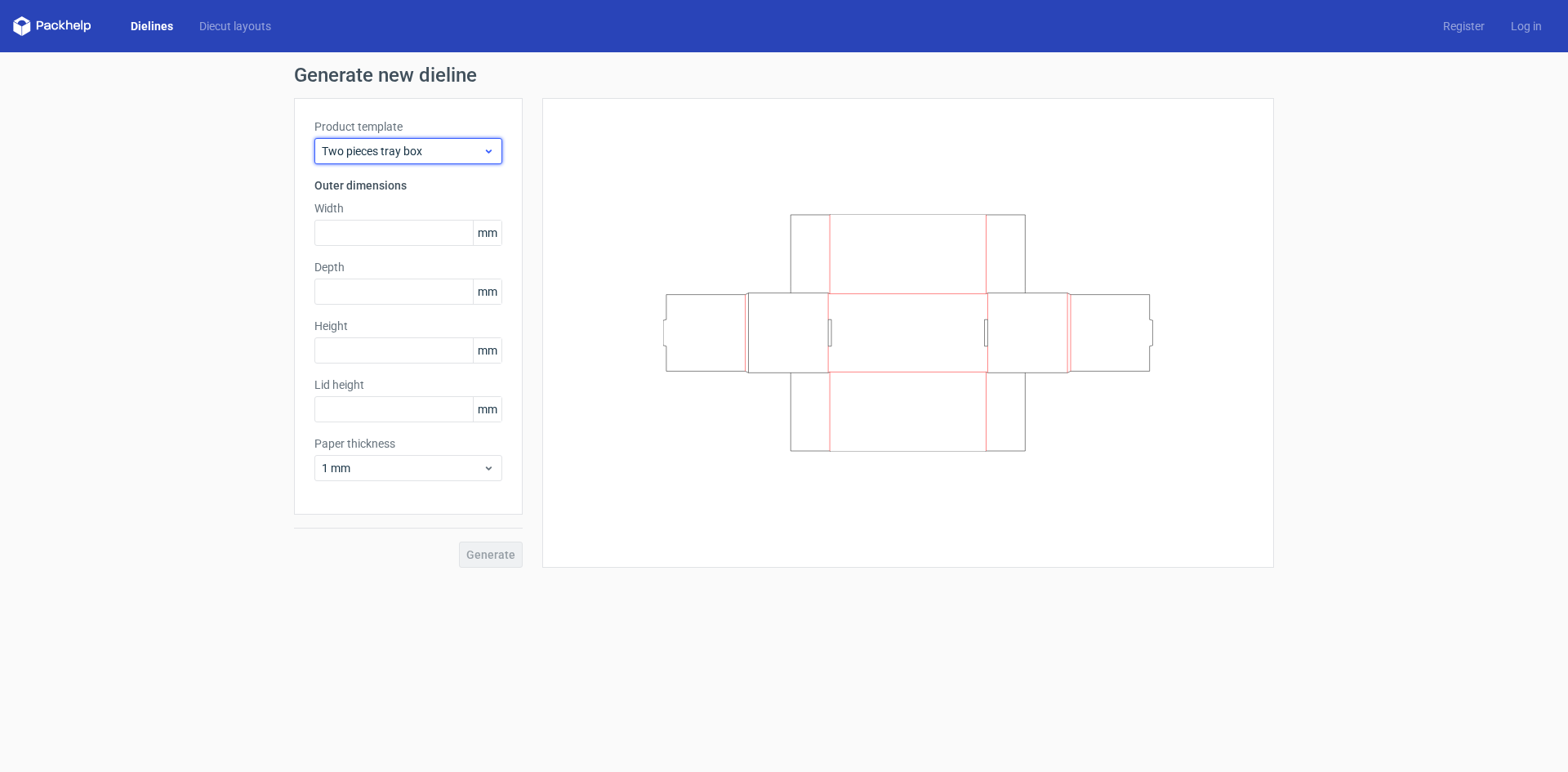
click at [385, 147] on span "Two pieces tray box" at bounding box center [402, 151] width 161 height 16
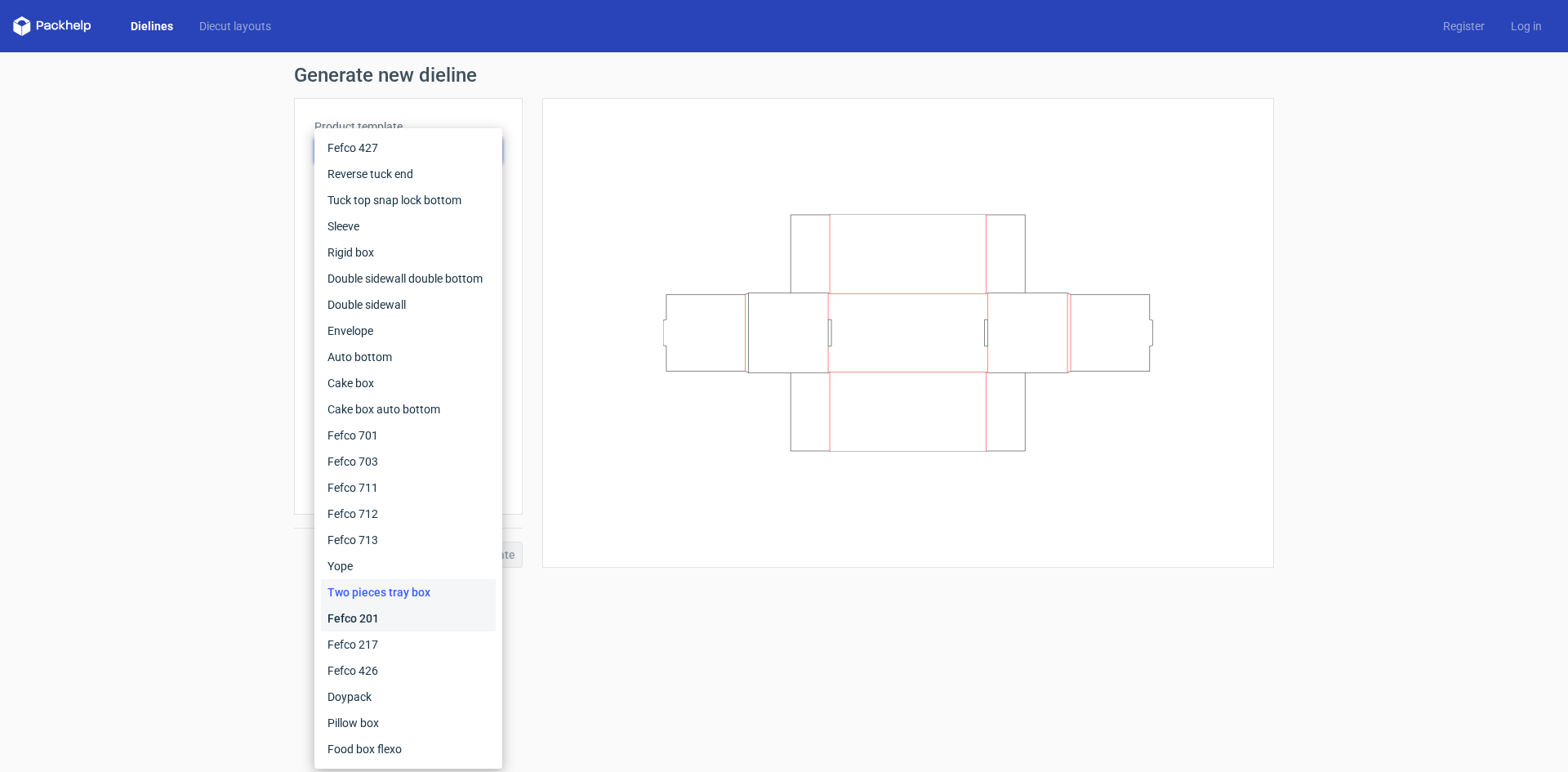
click at [404, 617] on div "Fefco 201" at bounding box center [408, 618] width 174 height 26
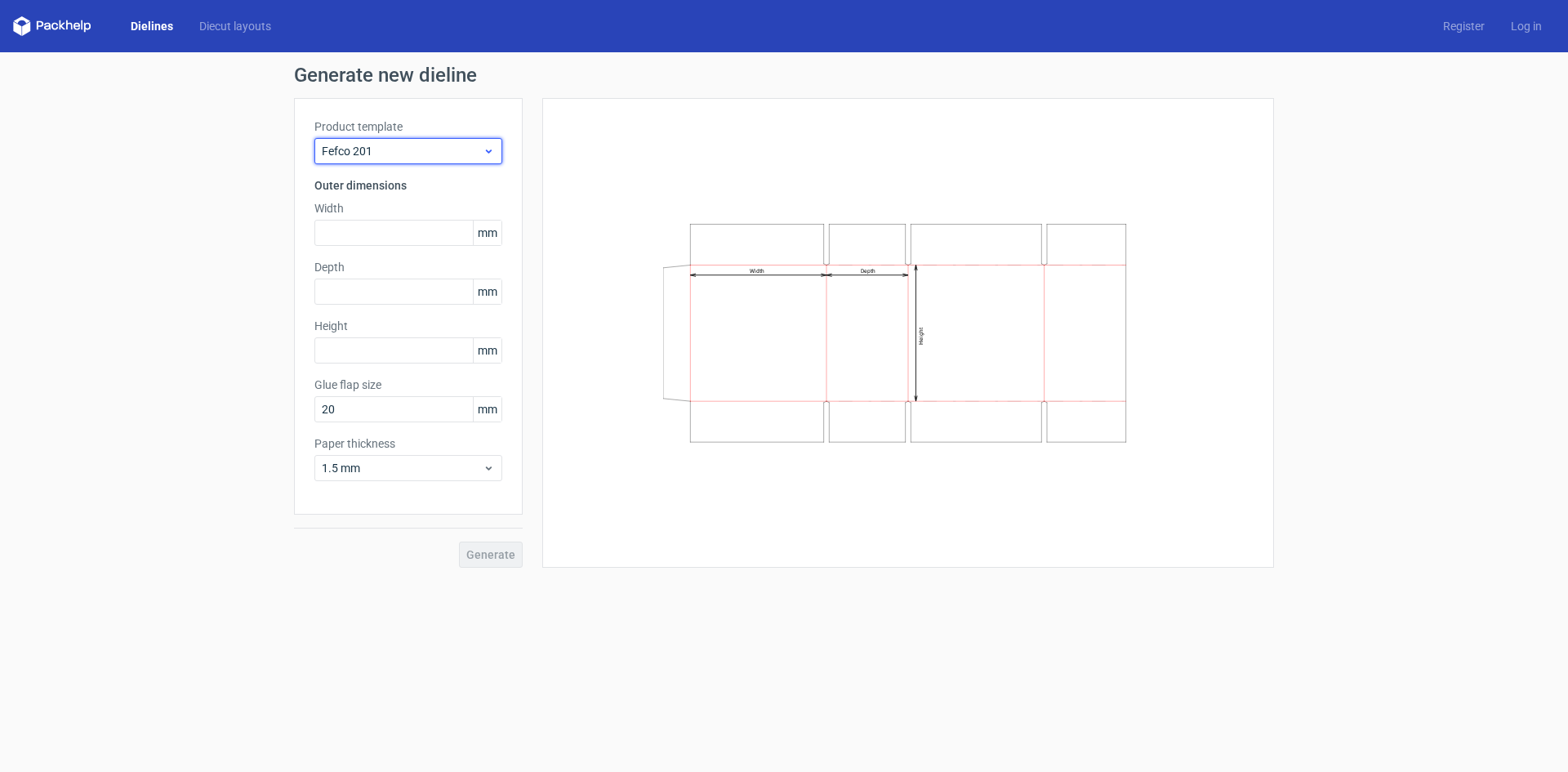
click at [385, 155] on span "Fefco 201" at bounding box center [402, 151] width 161 height 16
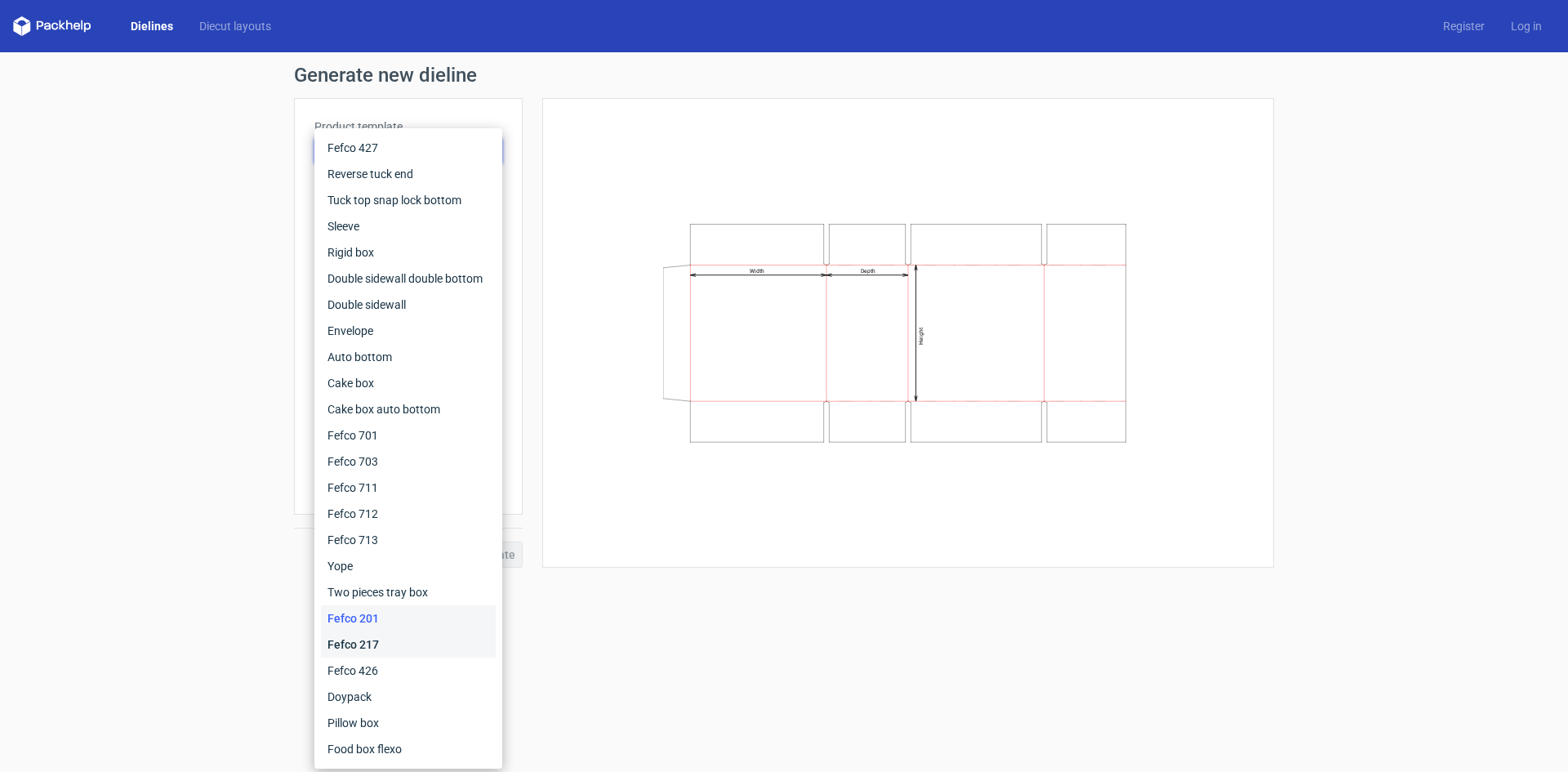
click at [390, 633] on div "Fefco 217" at bounding box center [408, 644] width 174 height 26
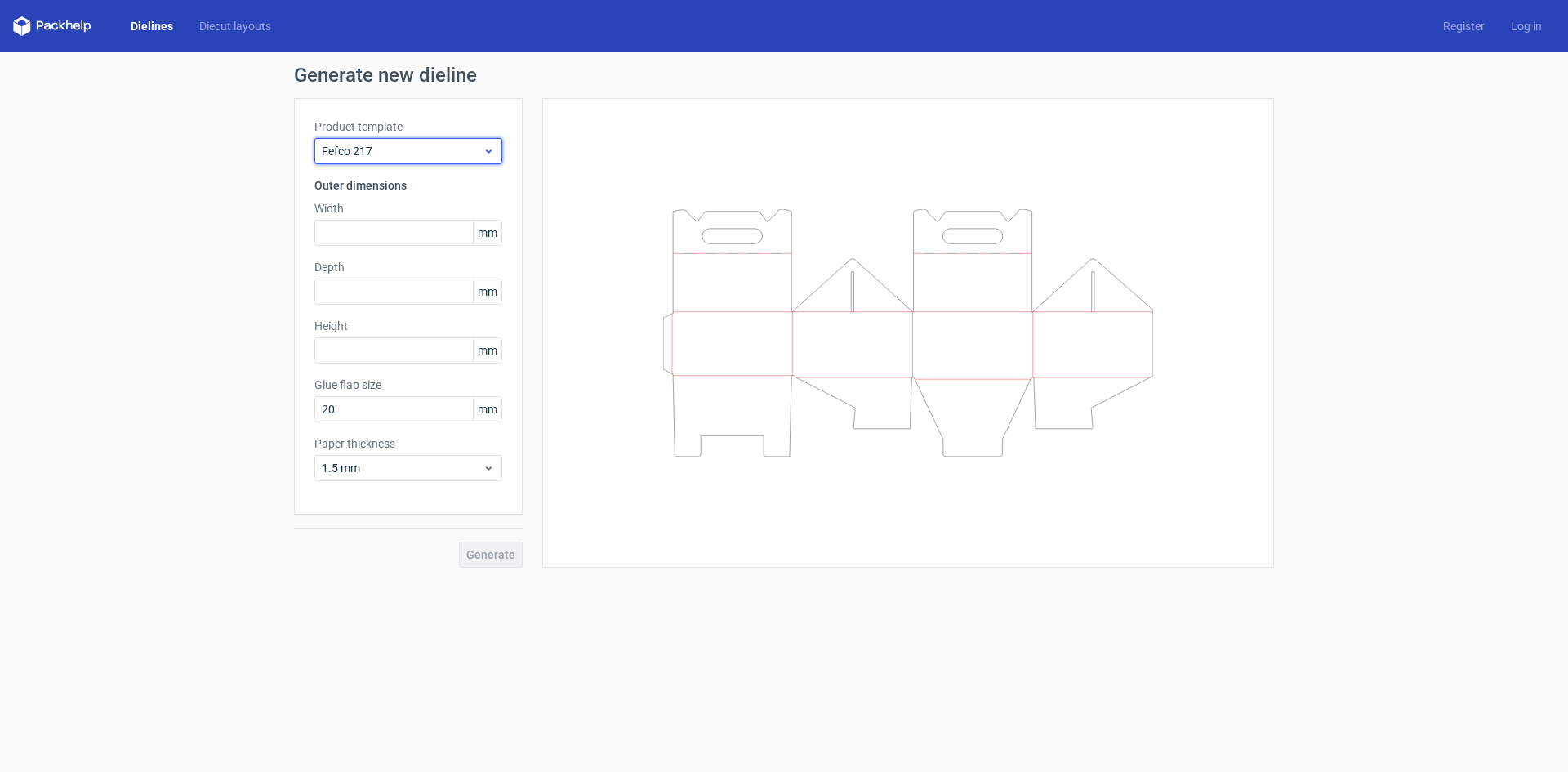
click at [400, 152] on span "Fefco 217" at bounding box center [402, 151] width 161 height 16
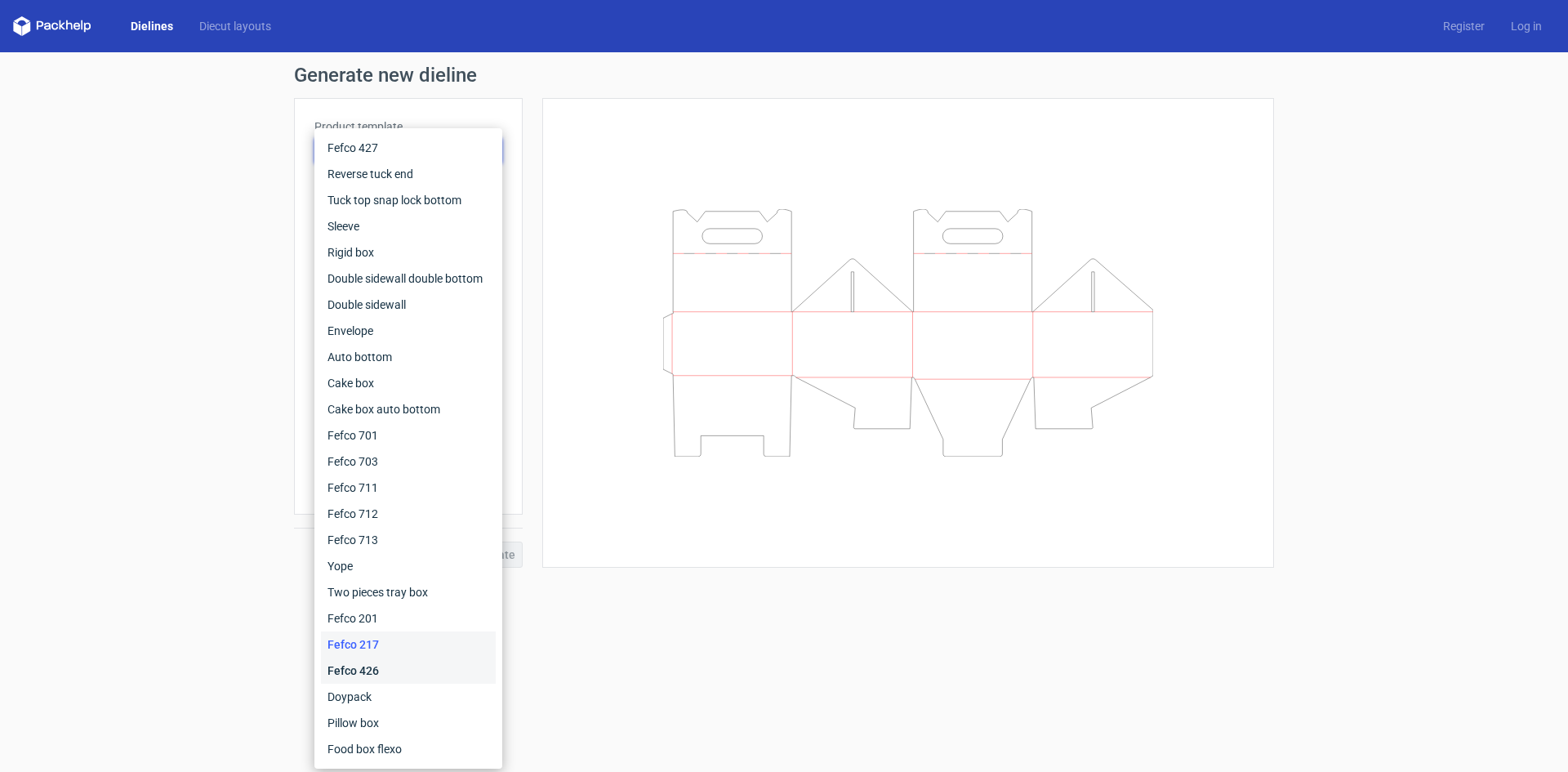
click at [399, 668] on div "Fefco 426" at bounding box center [408, 670] width 174 height 26
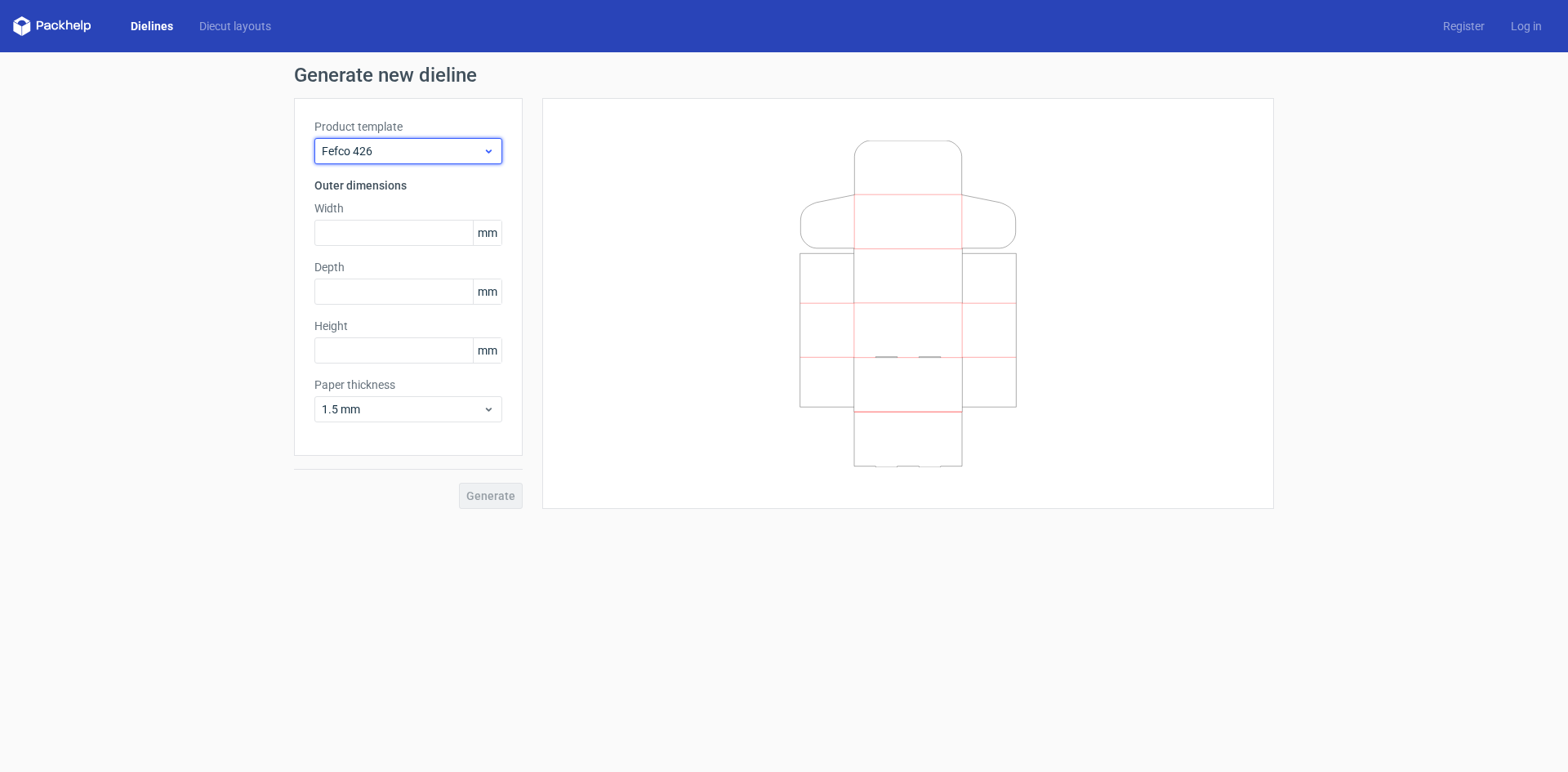
click at [405, 147] on span "Fefco 426" at bounding box center [402, 151] width 161 height 16
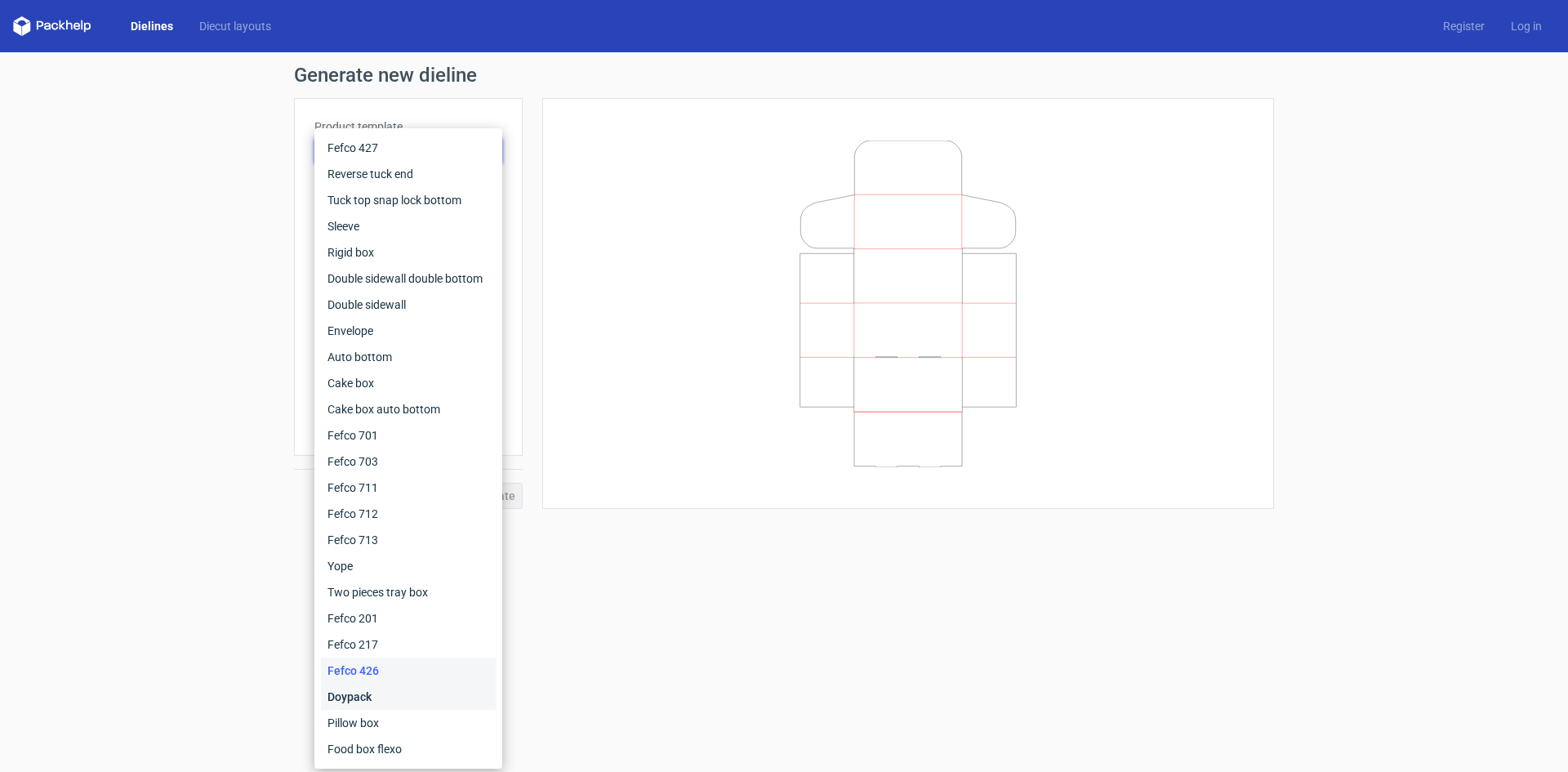
click at [406, 683] on div "Doypack" at bounding box center [408, 696] width 174 height 26
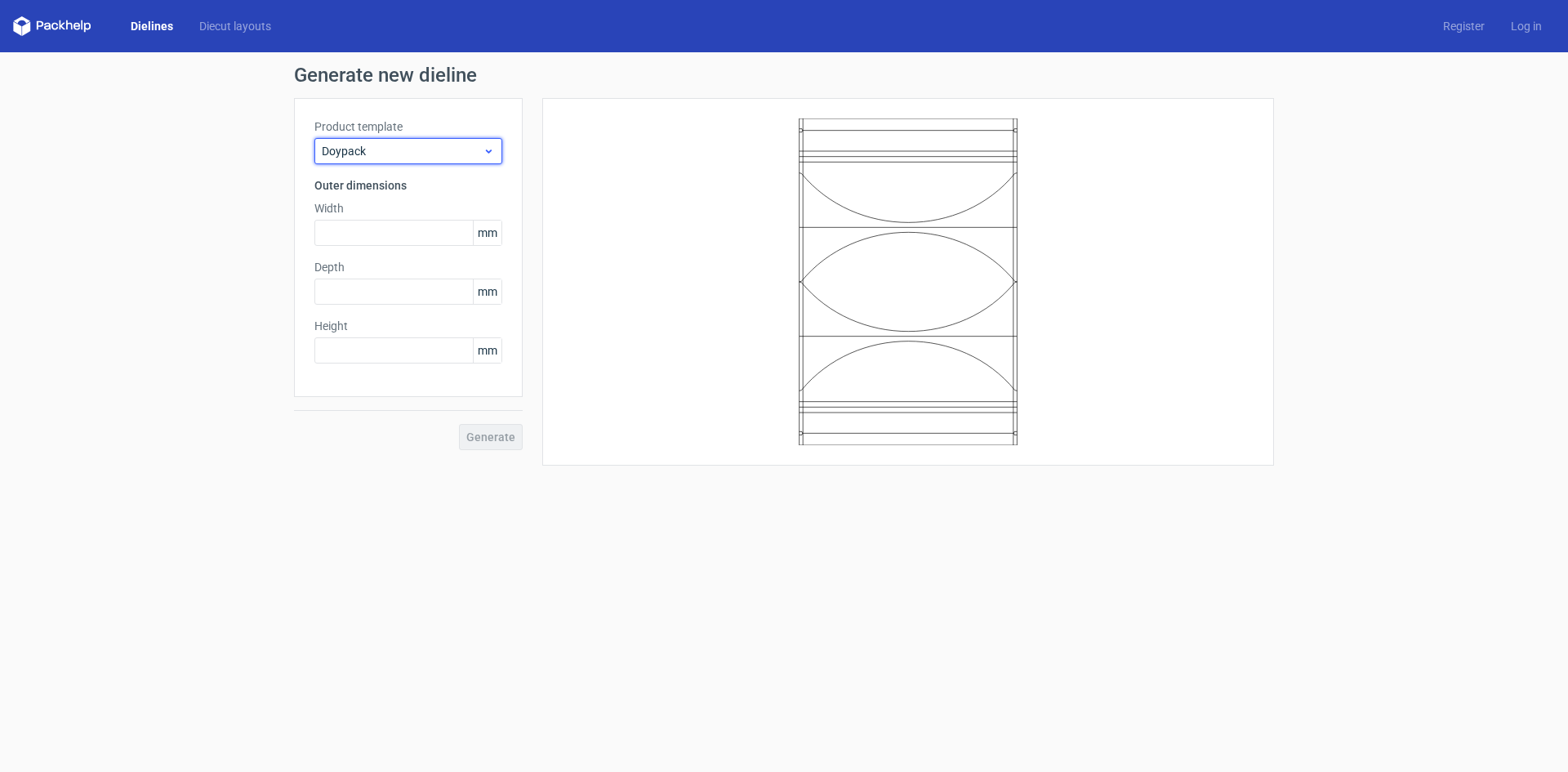
click at [386, 159] on div "Doypack" at bounding box center [408, 151] width 188 height 26
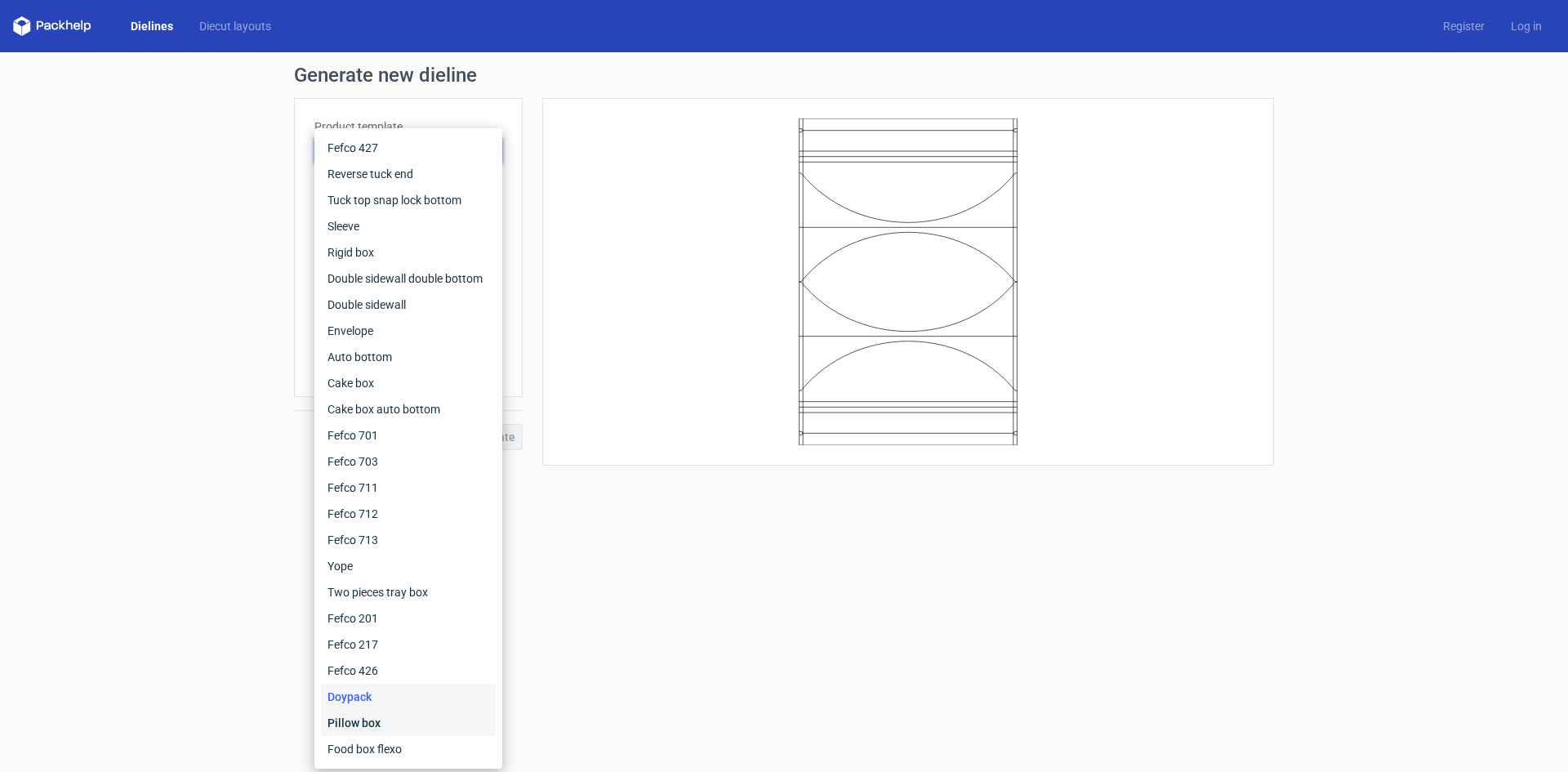
click at [390, 714] on div "Pillow box" at bounding box center [408, 722] width 174 height 26
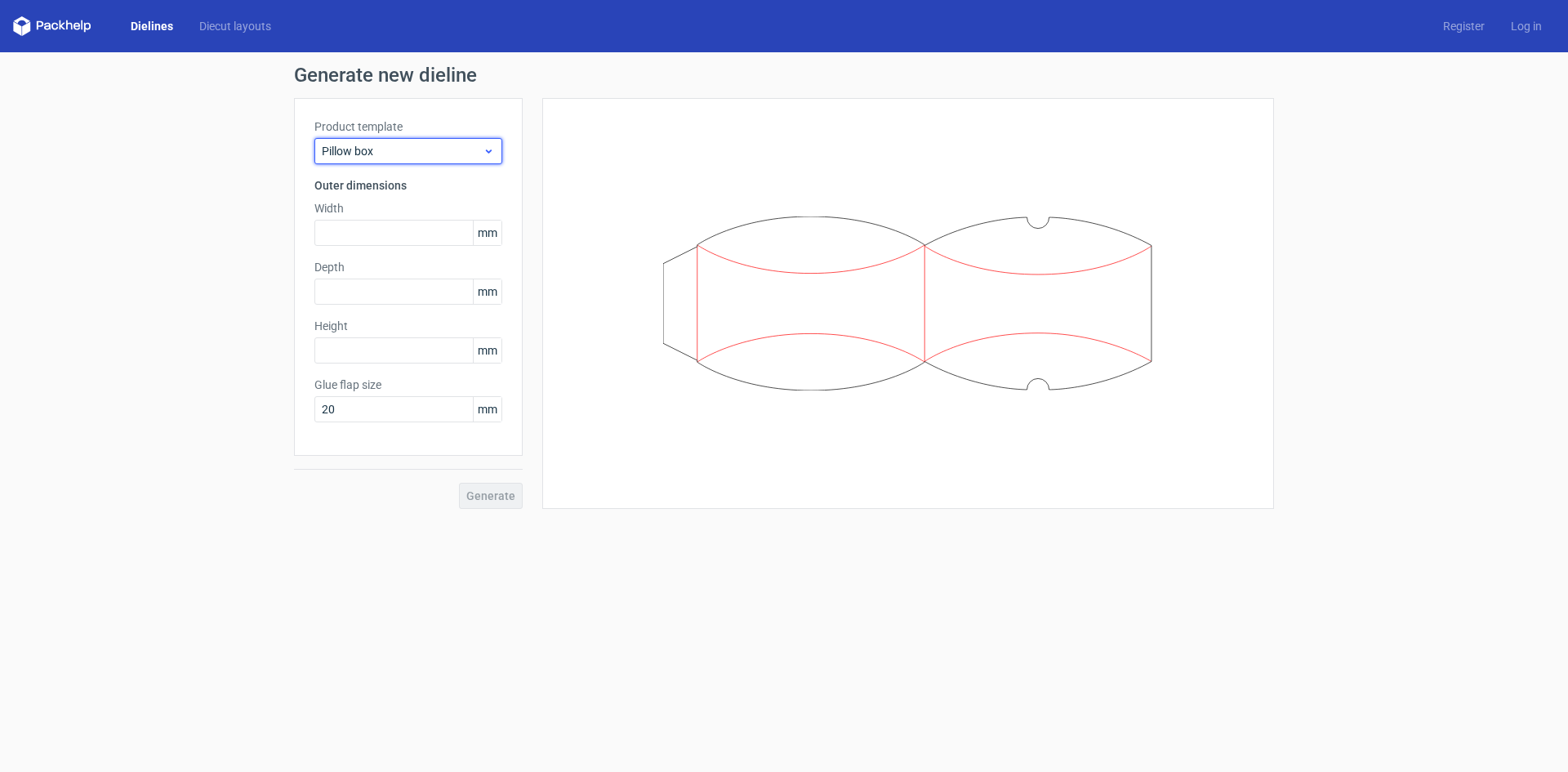
click at [369, 141] on div "Pillow box" at bounding box center [408, 151] width 188 height 26
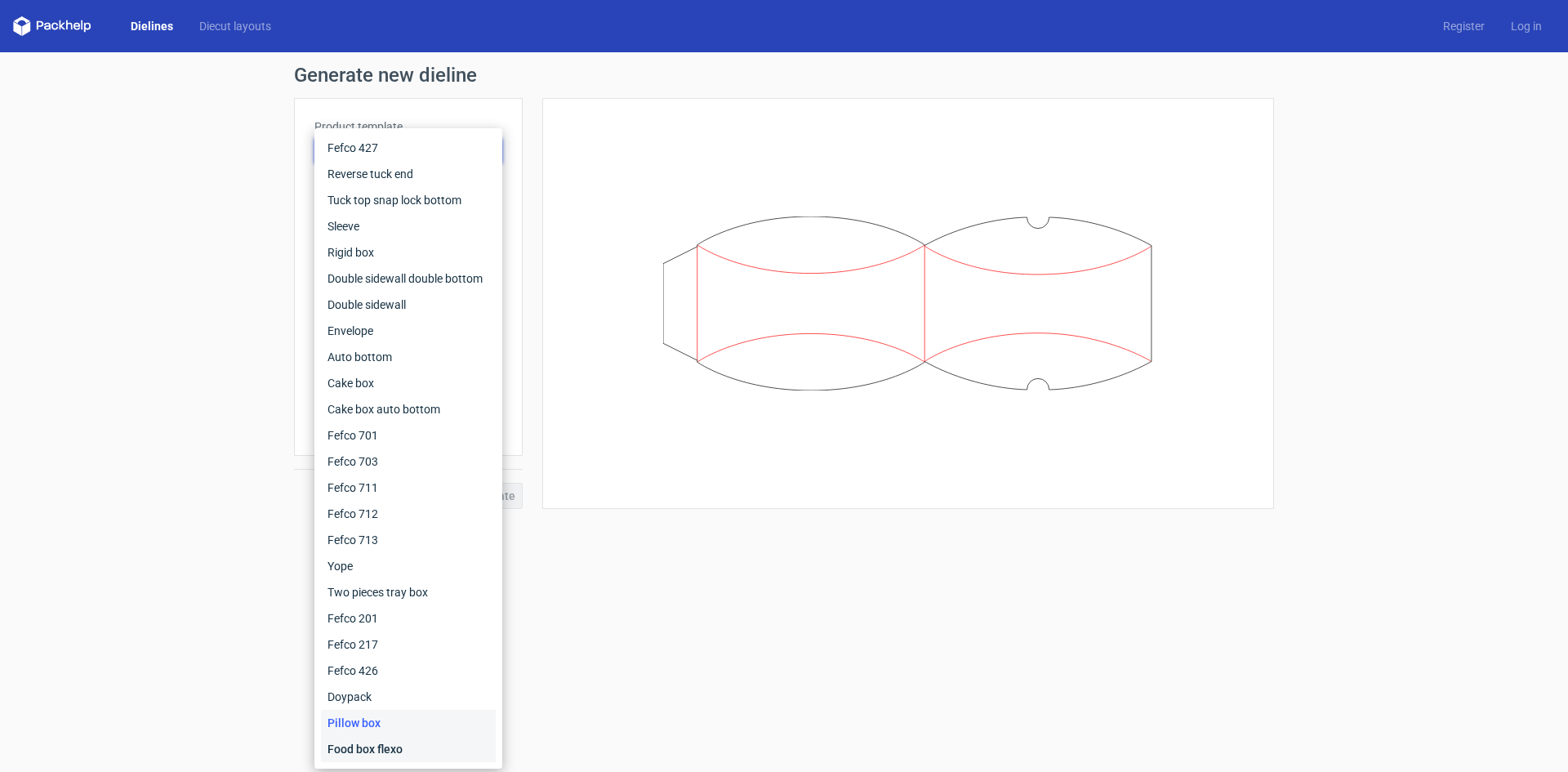
click at [396, 743] on div "Food box flexo" at bounding box center [408, 748] width 174 height 26
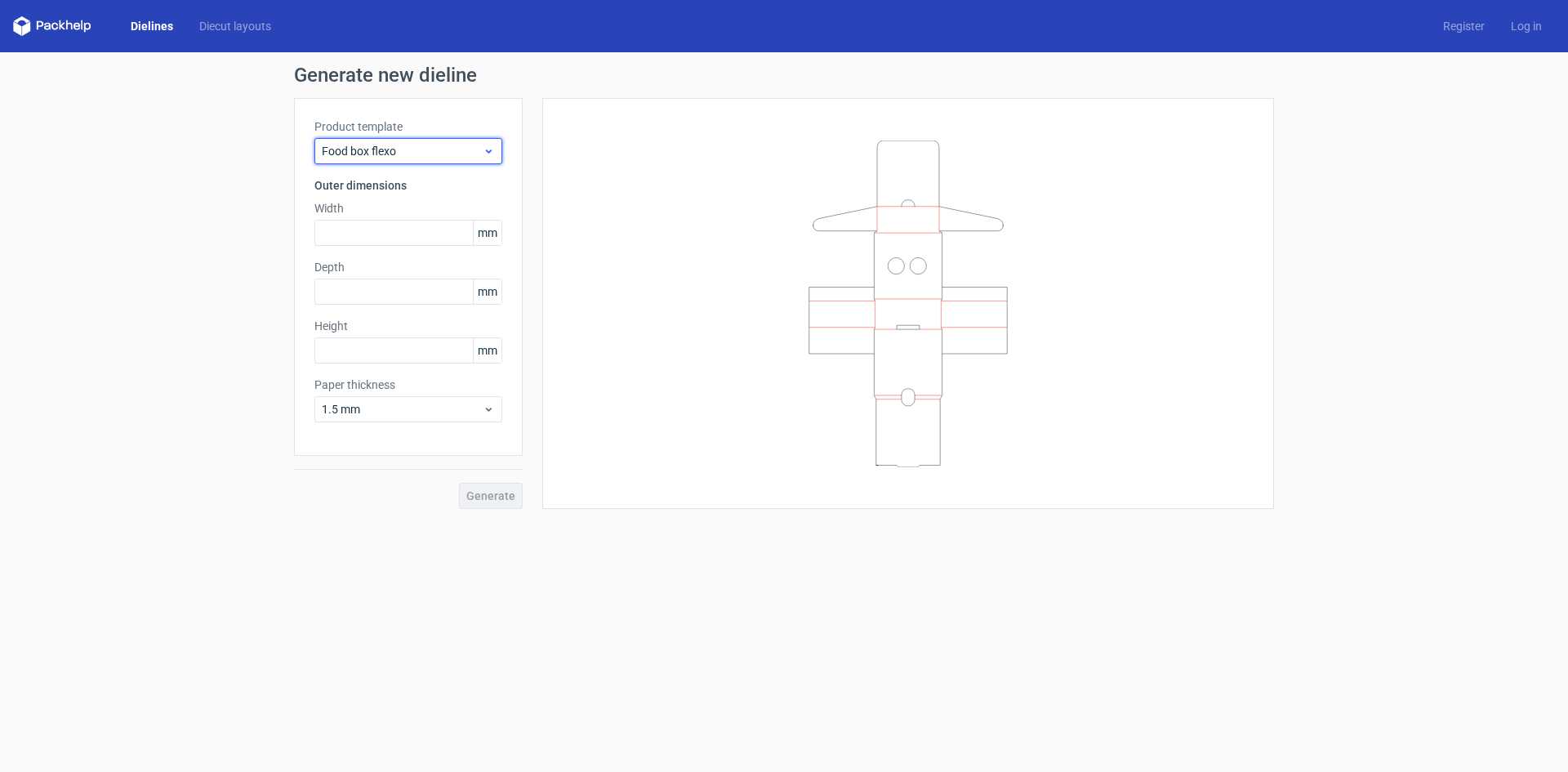
click at [385, 144] on span "Food box flexo" at bounding box center [402, 151] width 161 height 16
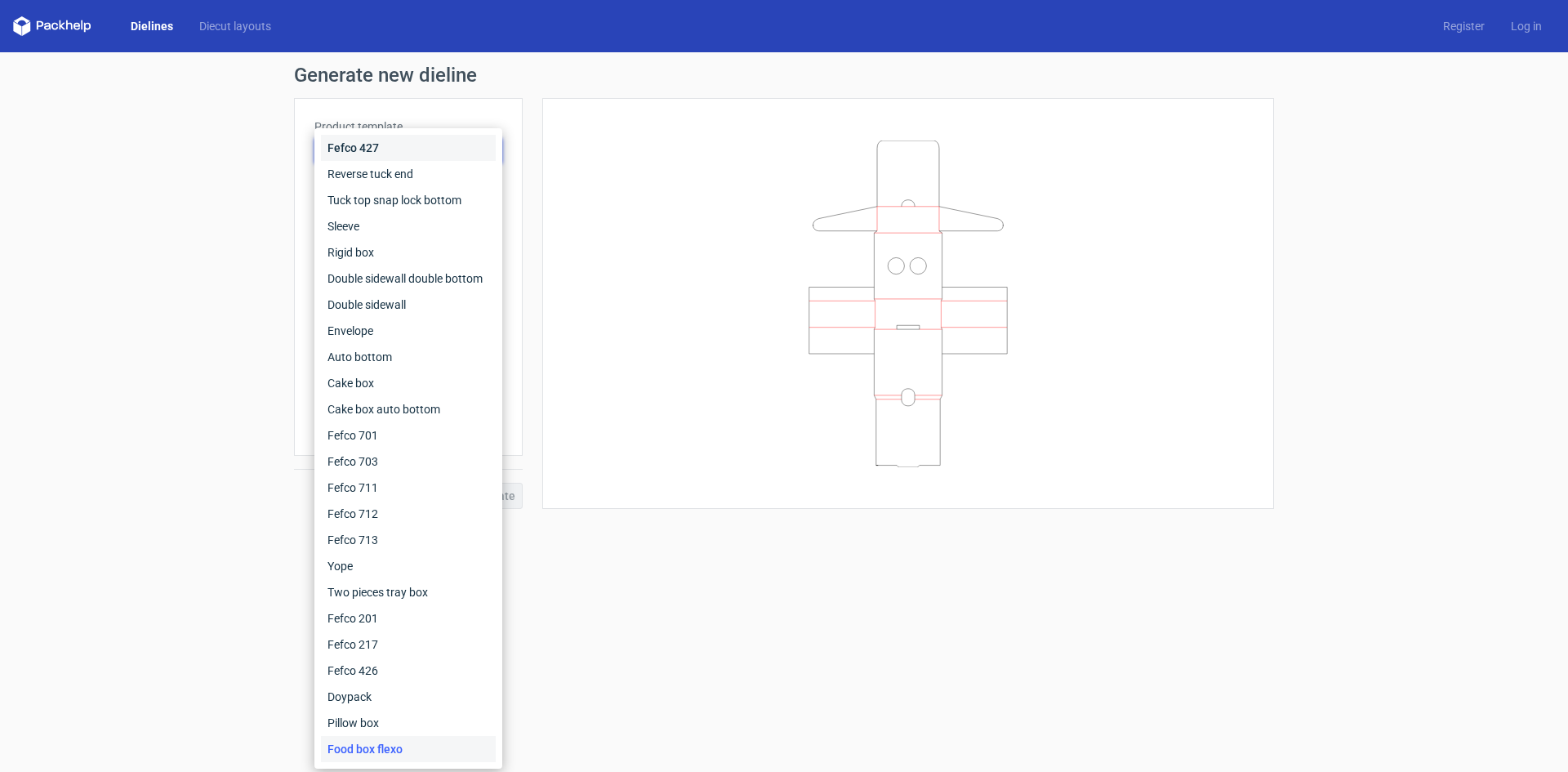
click at [362, 153] on div "Fefco 427" at bounding box center [408, 147] width 174 height 26
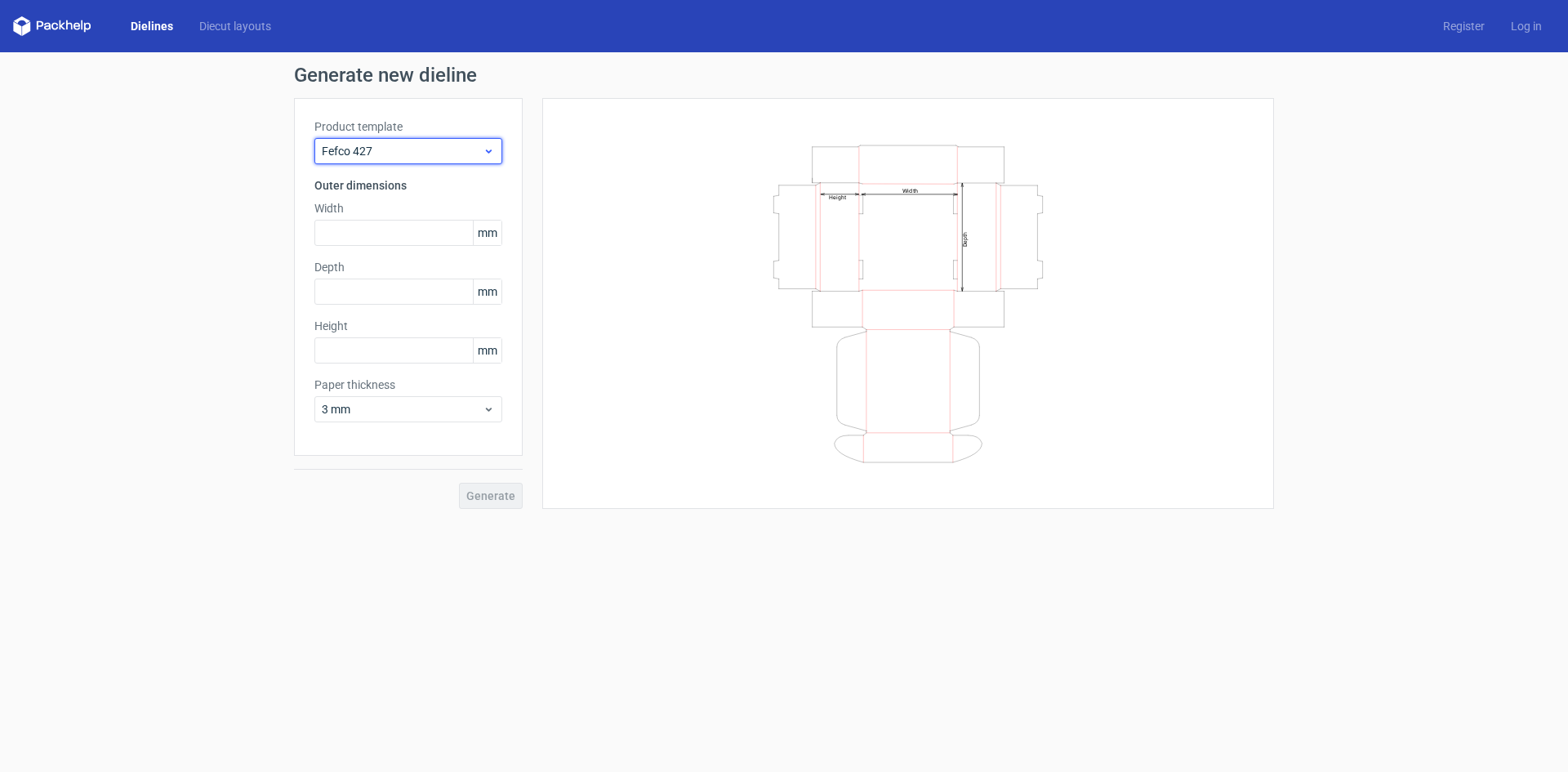
click at [396, 158] on span "Fefco 427" at bounding box center [402, 151] width 161 height 16
